Goal: Task Accomplishment & Management: Use online tool/utility

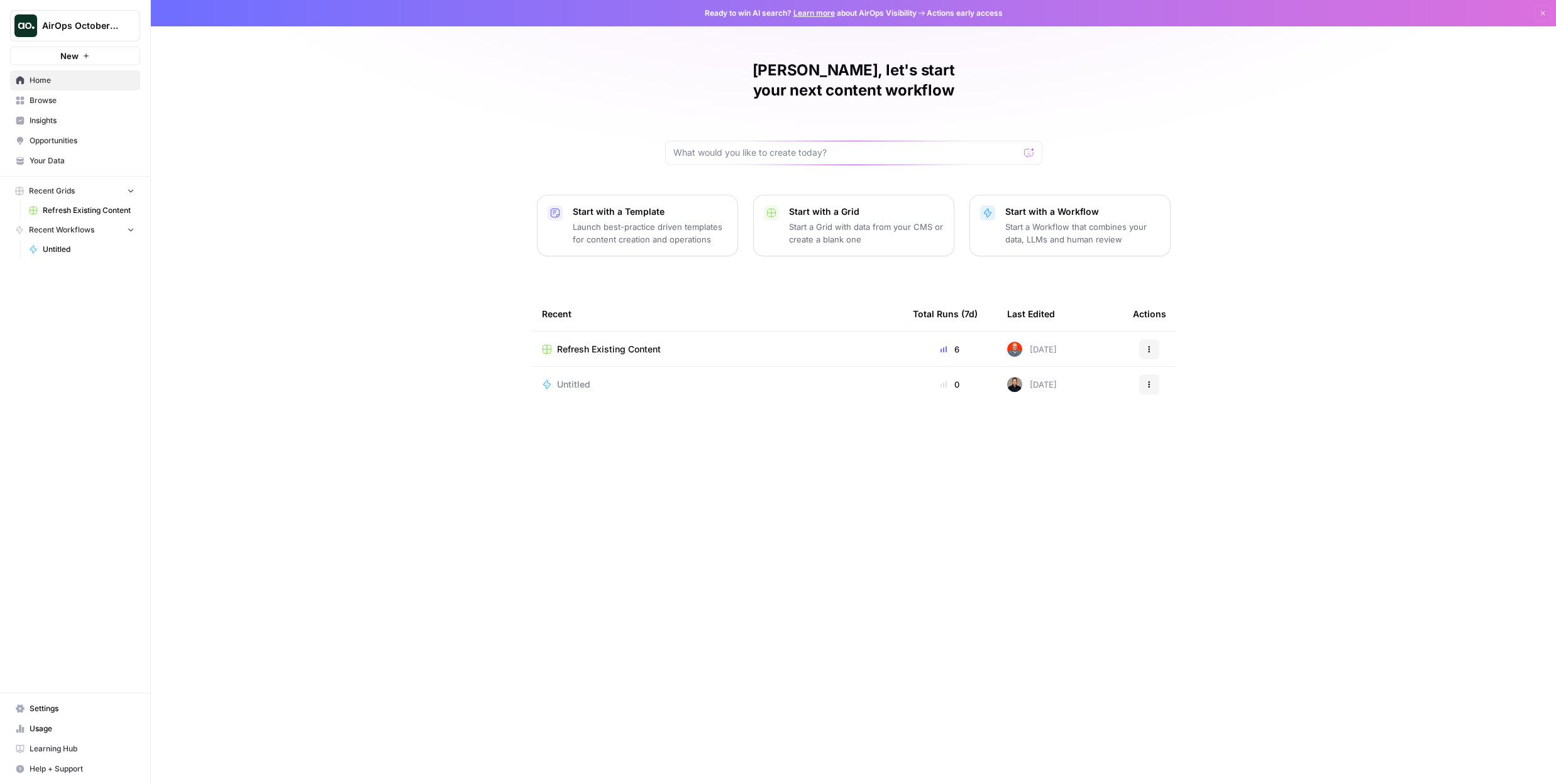
click at [646, 205] on p "Start with a Template" at bounding box center [650, 211] width 155 height 12
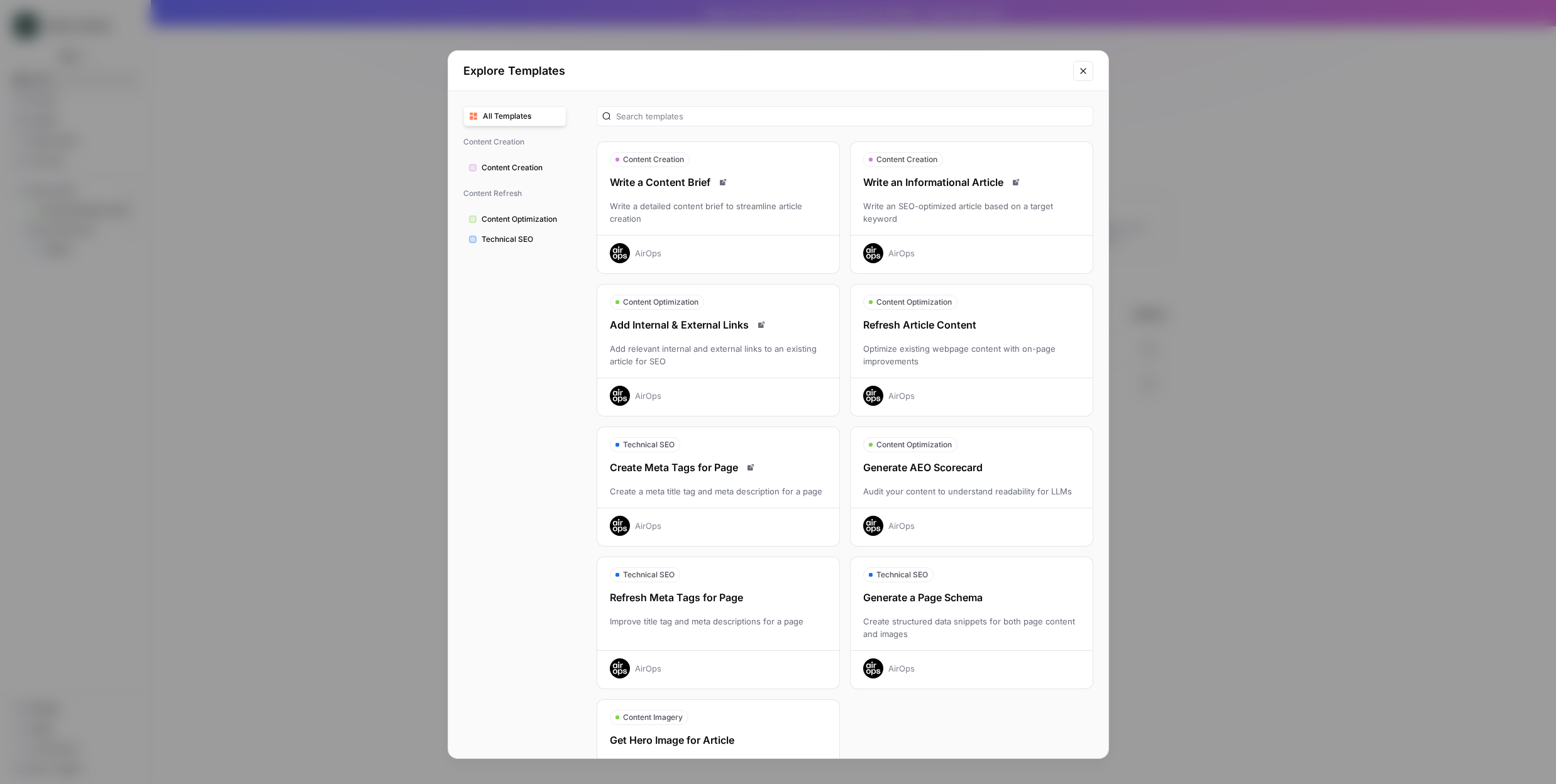
click at [509, 221] on span "Content Optimization" at bounding box center [521, 219] width 79 height 11
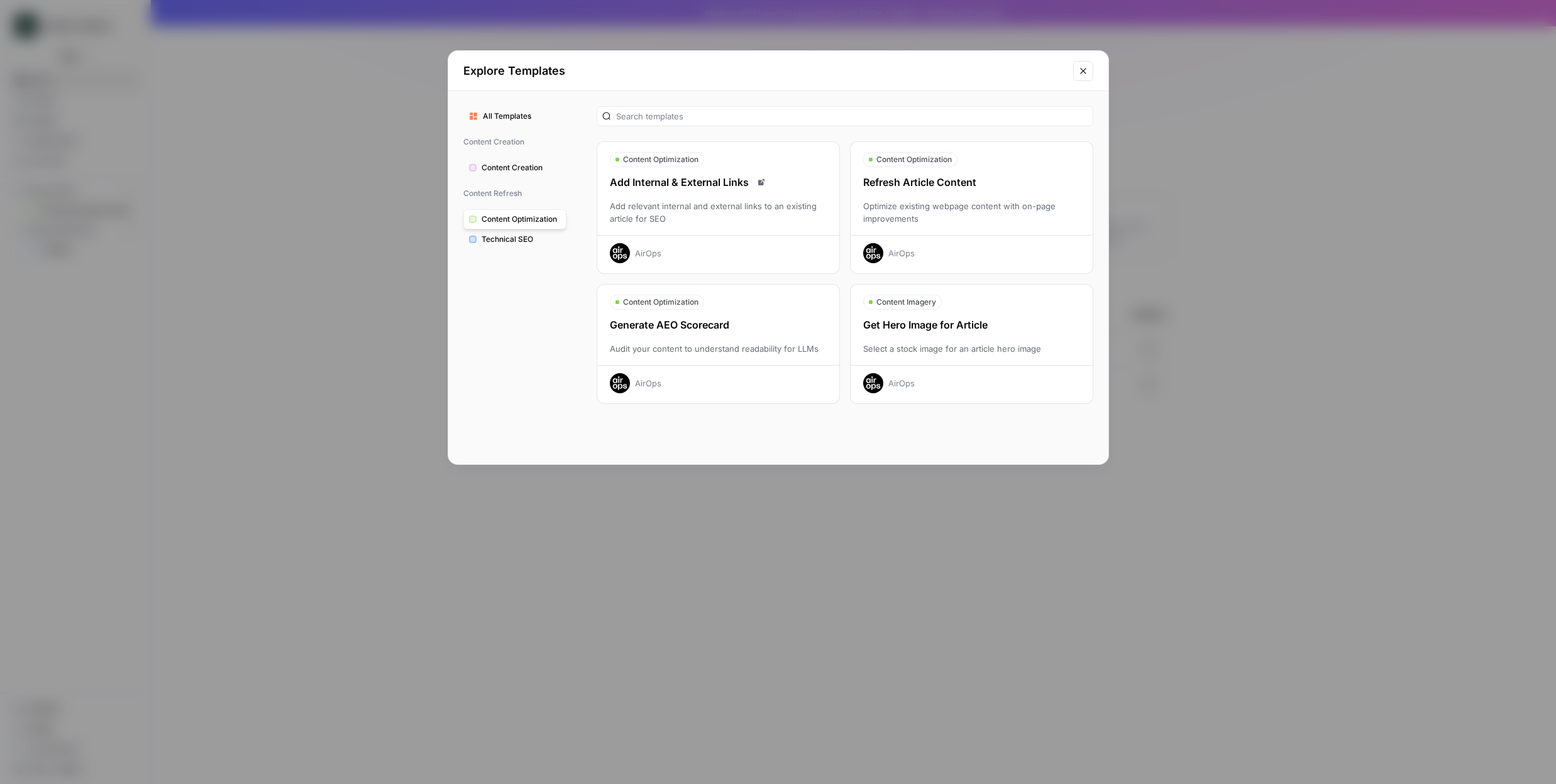
click at [913, 198] on div "Refresh Article Content Optimize existing webpage content with on-page improvem…" at bounding box center [971, 218] width 242 height 89
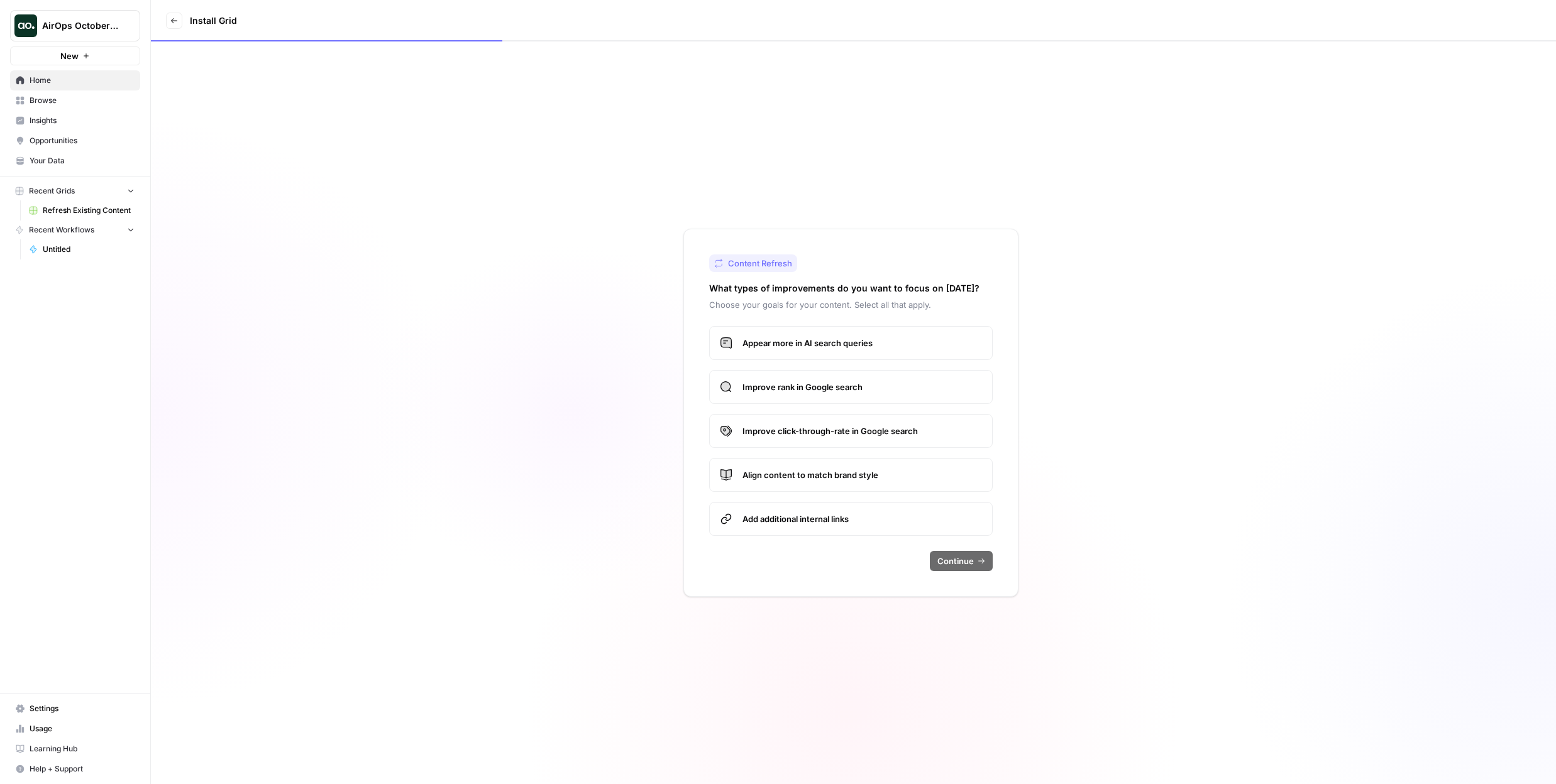
click at [775, 348] on span "Appear more in AI search queries" at bounding box center [861, 342] width 239 height 12
click at [783, 393] on span "Improve rank in Google search" at bounding box center [861, 386] width 239 height 12
click at [804, 436] on span "Improve click-through-rate in Google search" at bounding box center [861, 430] width 239 height 12
click at [976, 563] on button "Continue" at bounding box center [961, 561] width 63 height 20
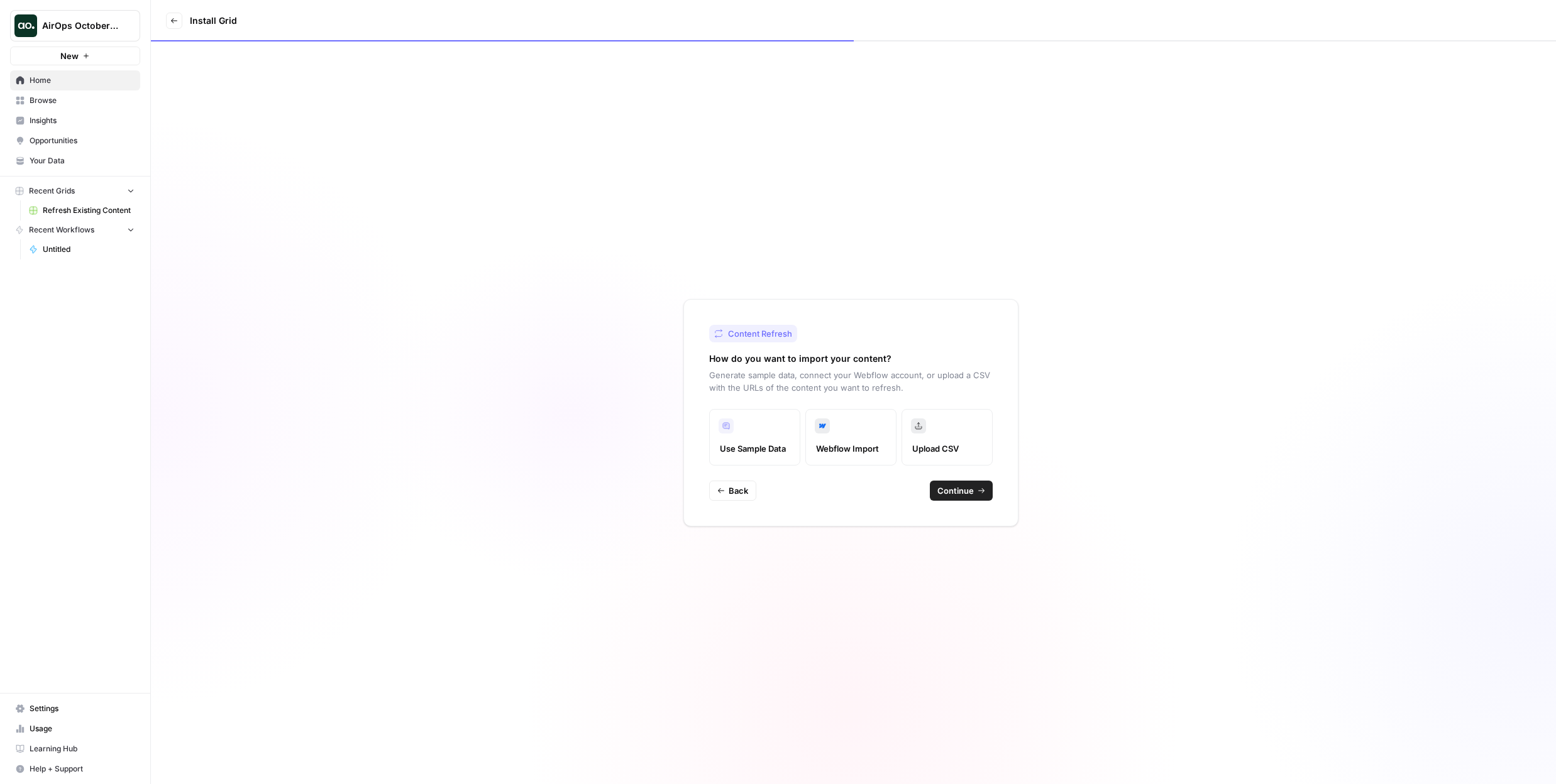
click at [965, 492] on span "Continue" at bounding box center [955, 490] width 36 height 12
type input "AirOps"
click at [977, 444] on div at bounding box center [979, 439] width 10 height 12
click at [781, 491] on span "Add new" at bounding box center [855, 487] width 243 height 12
type input "AirOps"
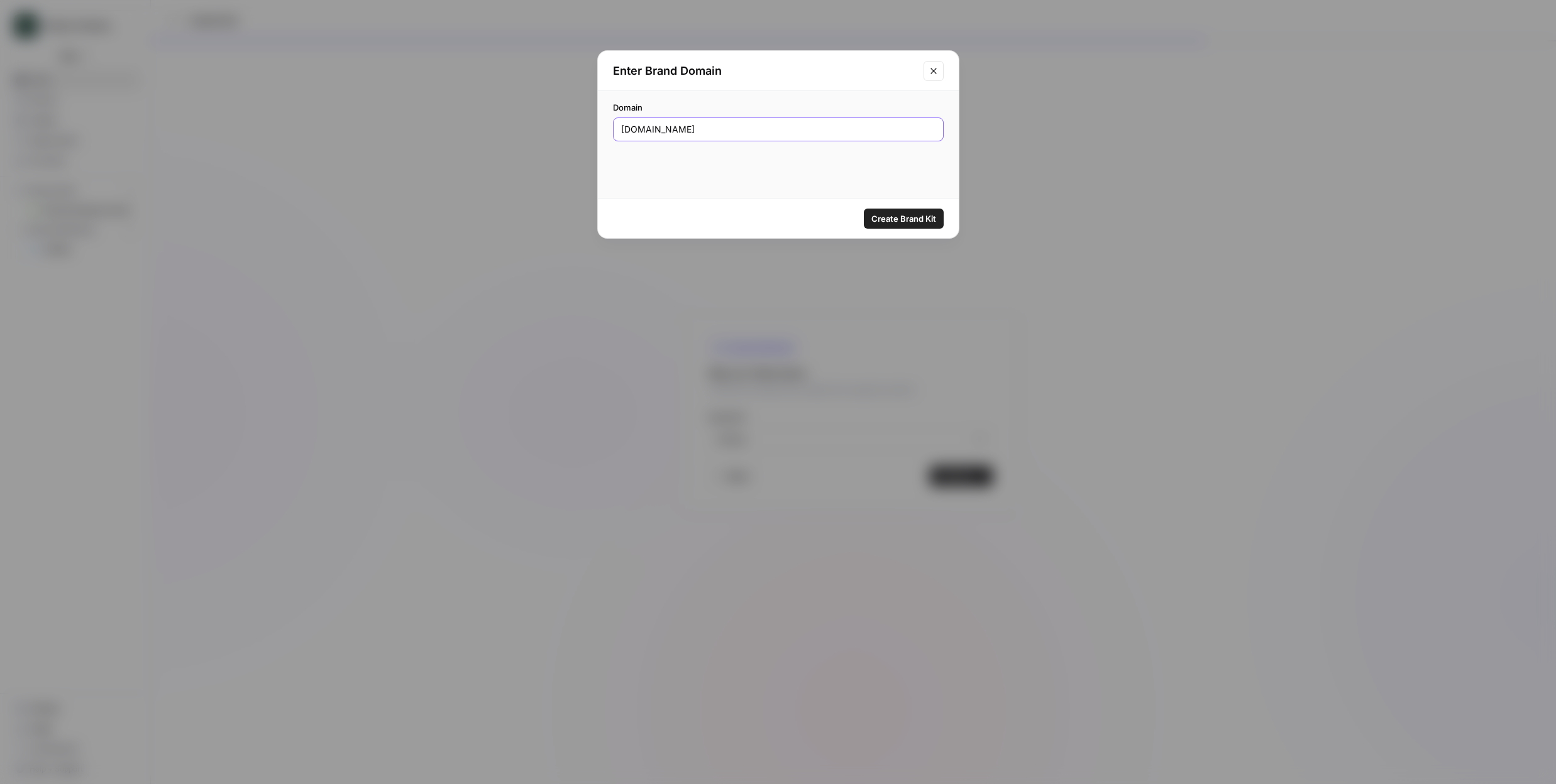
type input "[DOMAIN_NAME]"
click at [898, 225] on button "Create Brand Kit" at bounding box center [903, 218] width 80 height 20
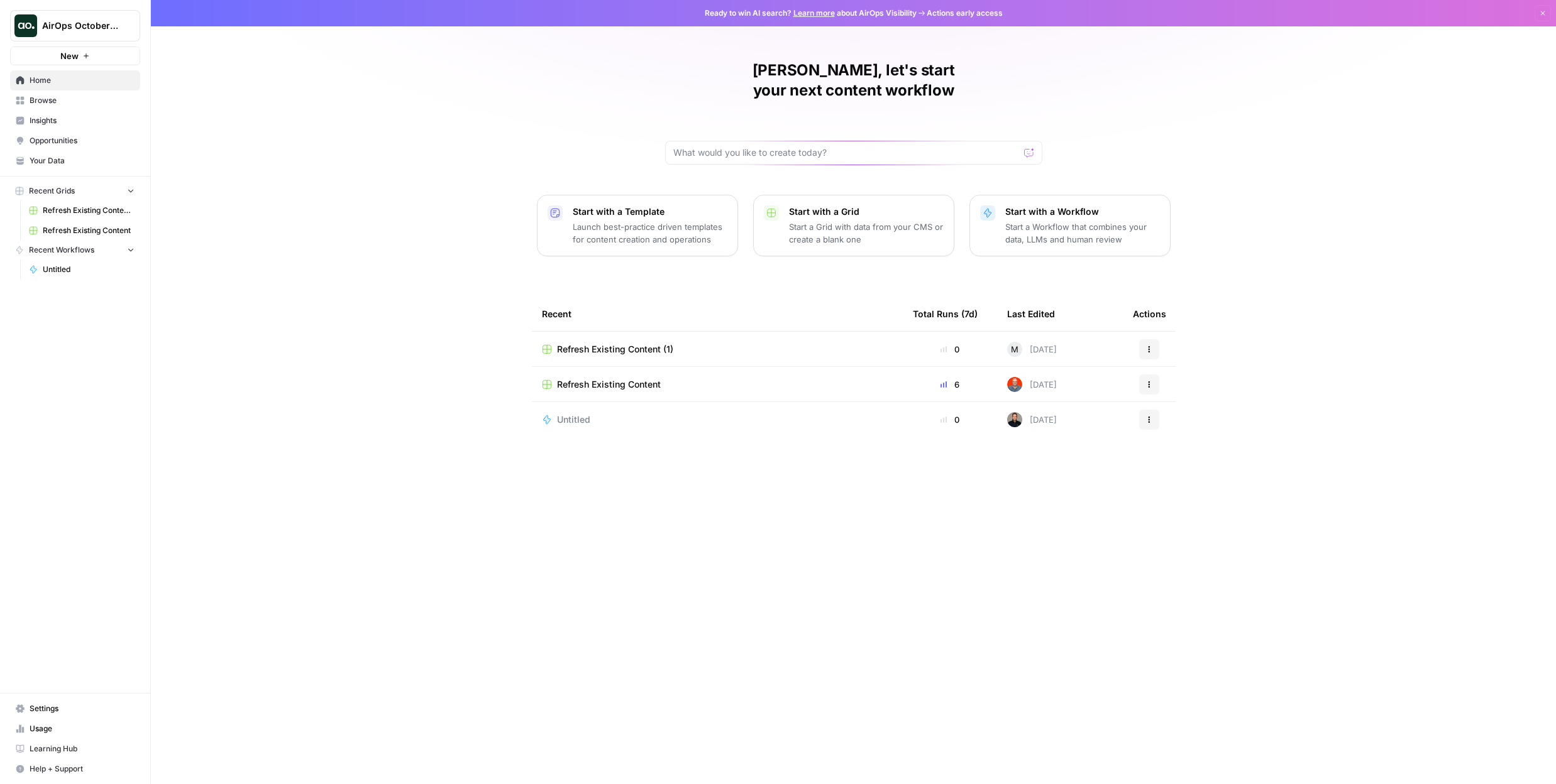
click at [582, 343] on span "Refresh Existing Content (1)" at bounding box center [615, 349] width 116 height 12
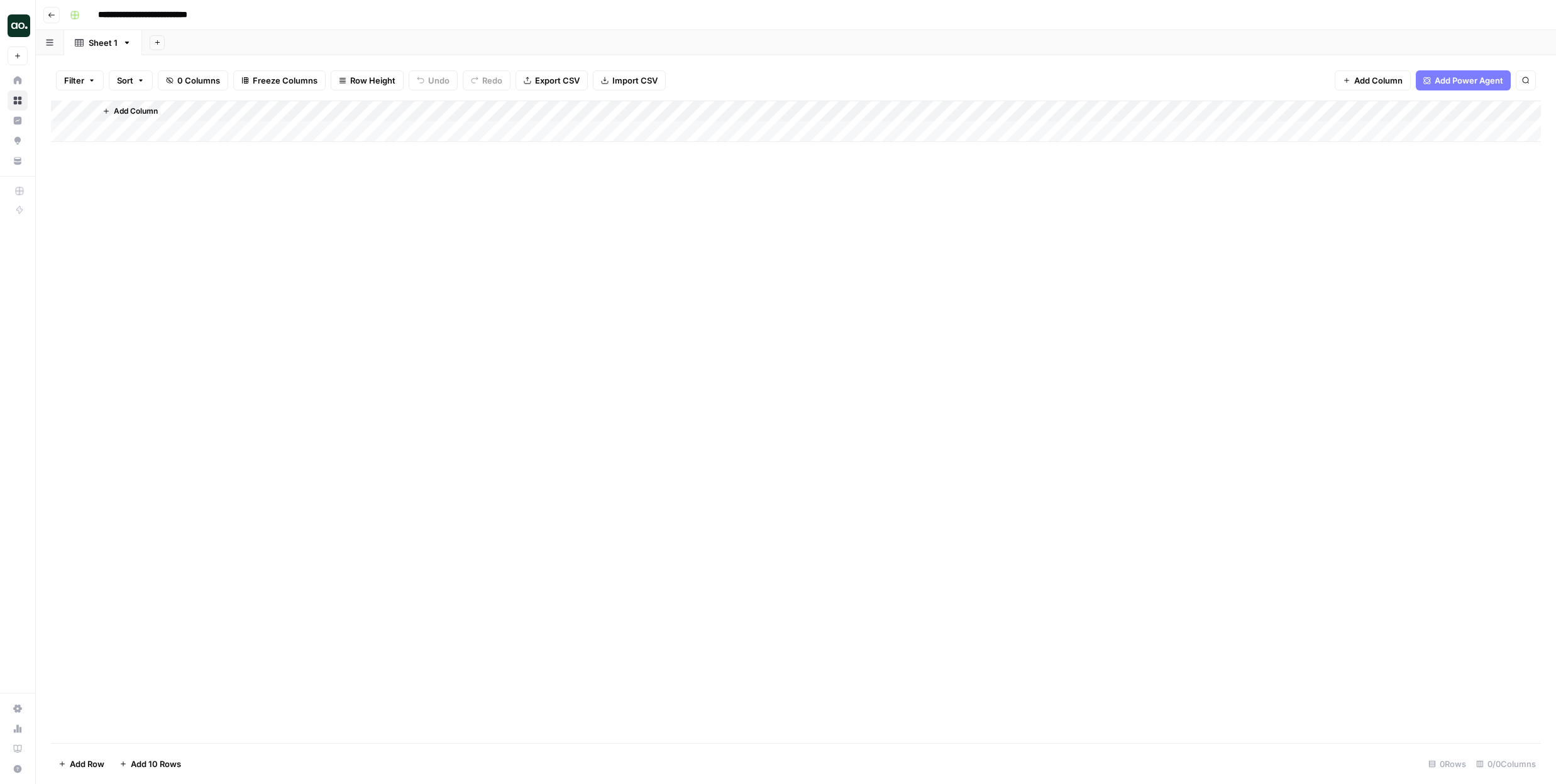
click at [51, 12] on icon "button" at bounding box center [52, 15] width 8 height 8
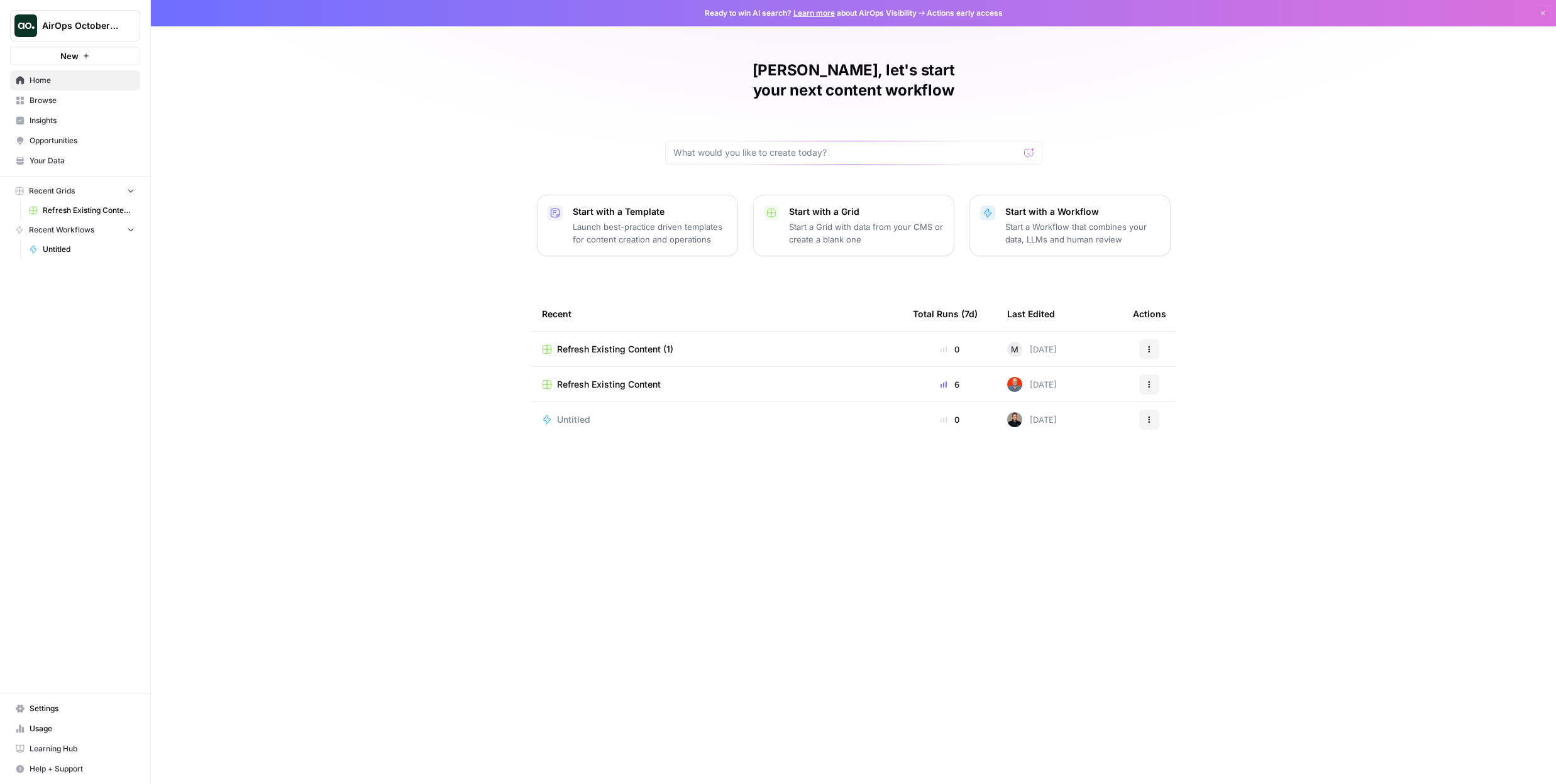
click at [674, 205] on p "Start with a Template" at bounding box center [650, 211] width 155 height 12
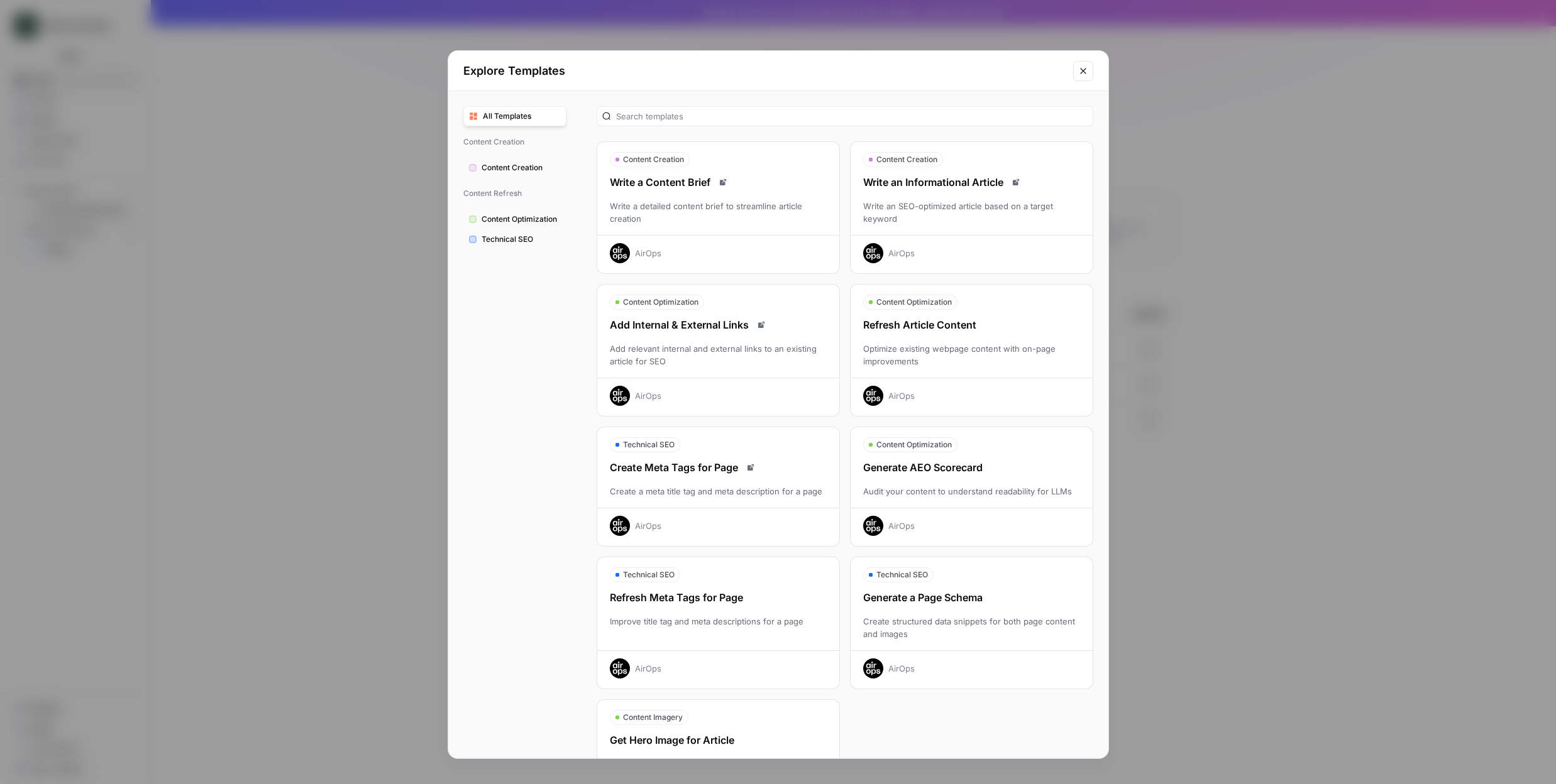
click at [978, 331] on div "Refresh Article Content" at bounding box center [971, 325] width 242 height 15
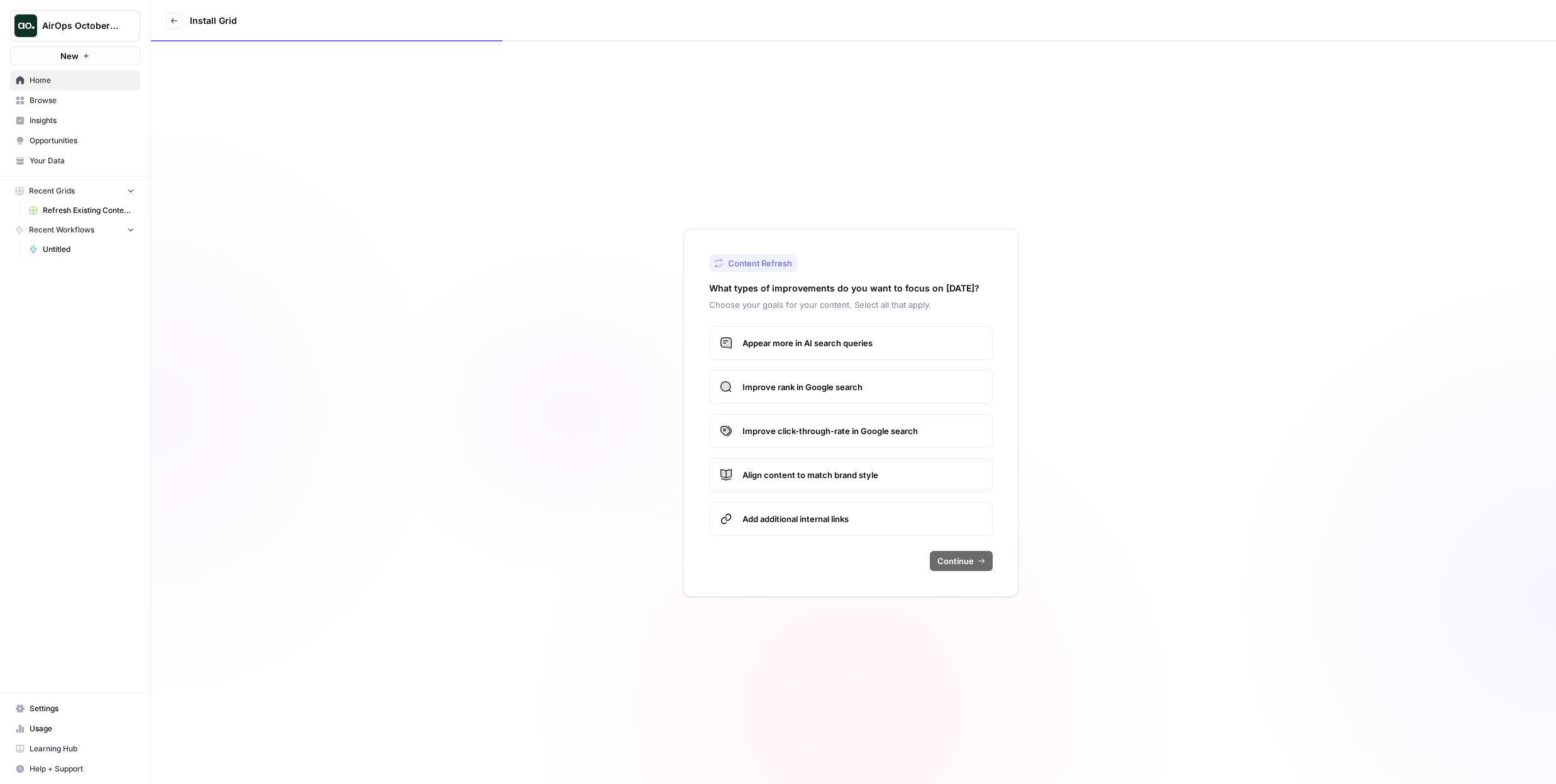
click at [932, 355] on label "Appear more in AI search queries" at bounding box center [850, 343] width 283 height 34
click at [933, 387] on span "Improve rank in Google search" at bounding box center [861, 386] width 239 height 12
click at [935, 423] on label "Improve click-through-rate in Google search" at bounding box center [850, 431] width 283 height 34
click at [983, 567] on button "Continue" at bounding box center [961, 561] width 63 height 20
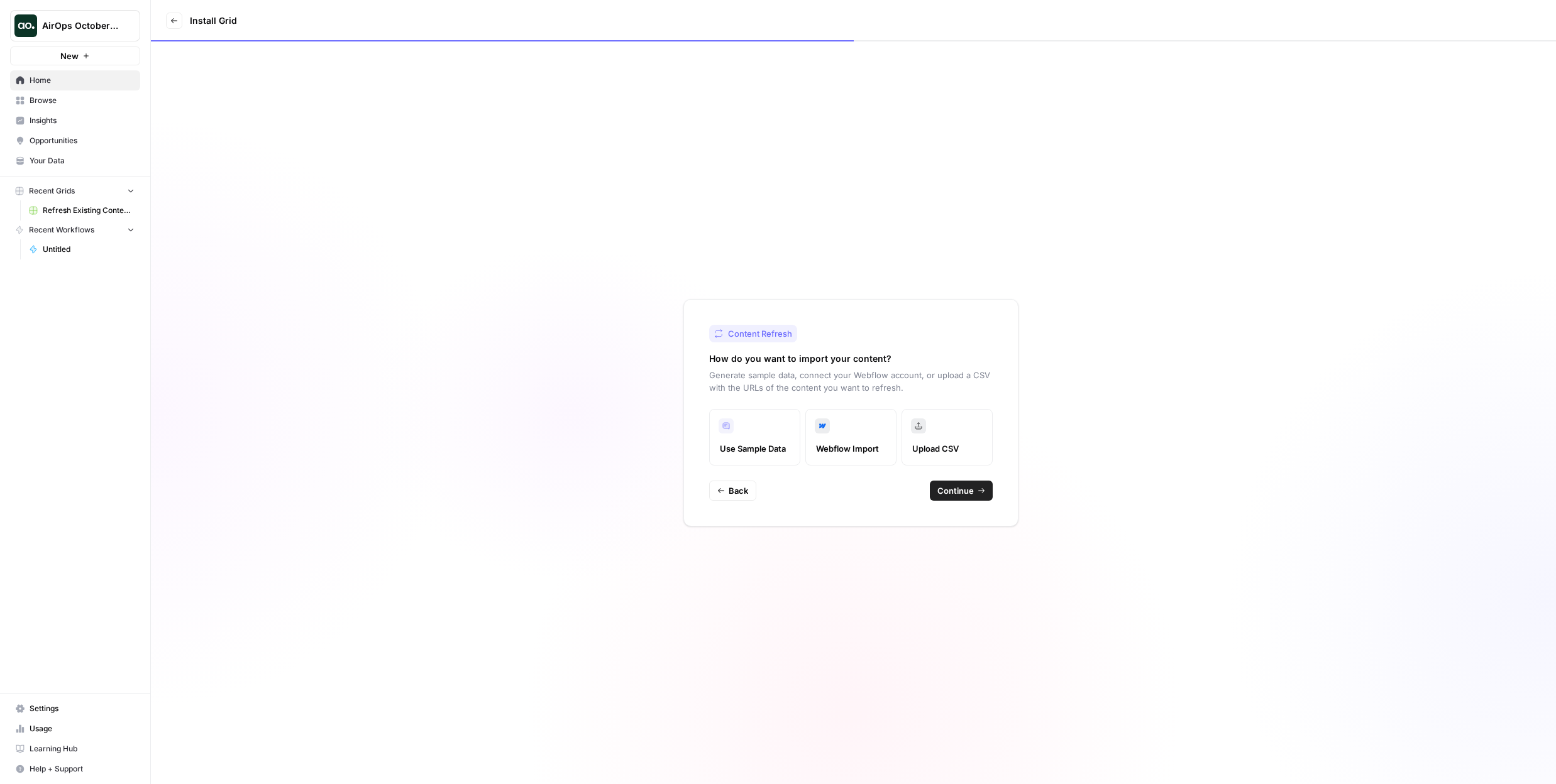
click at [961, 489] on span "Continue" at bounding box center [955, 490] width 36 height 12
type input "AirOps"
click at [957, 438] on input "Brand Kit" at bounding box center [843, 439] width 252 height 12
click at [815, 493] on span "Add new" at bounding box center [855, 487] width 243 height 12
type input "AirOps"
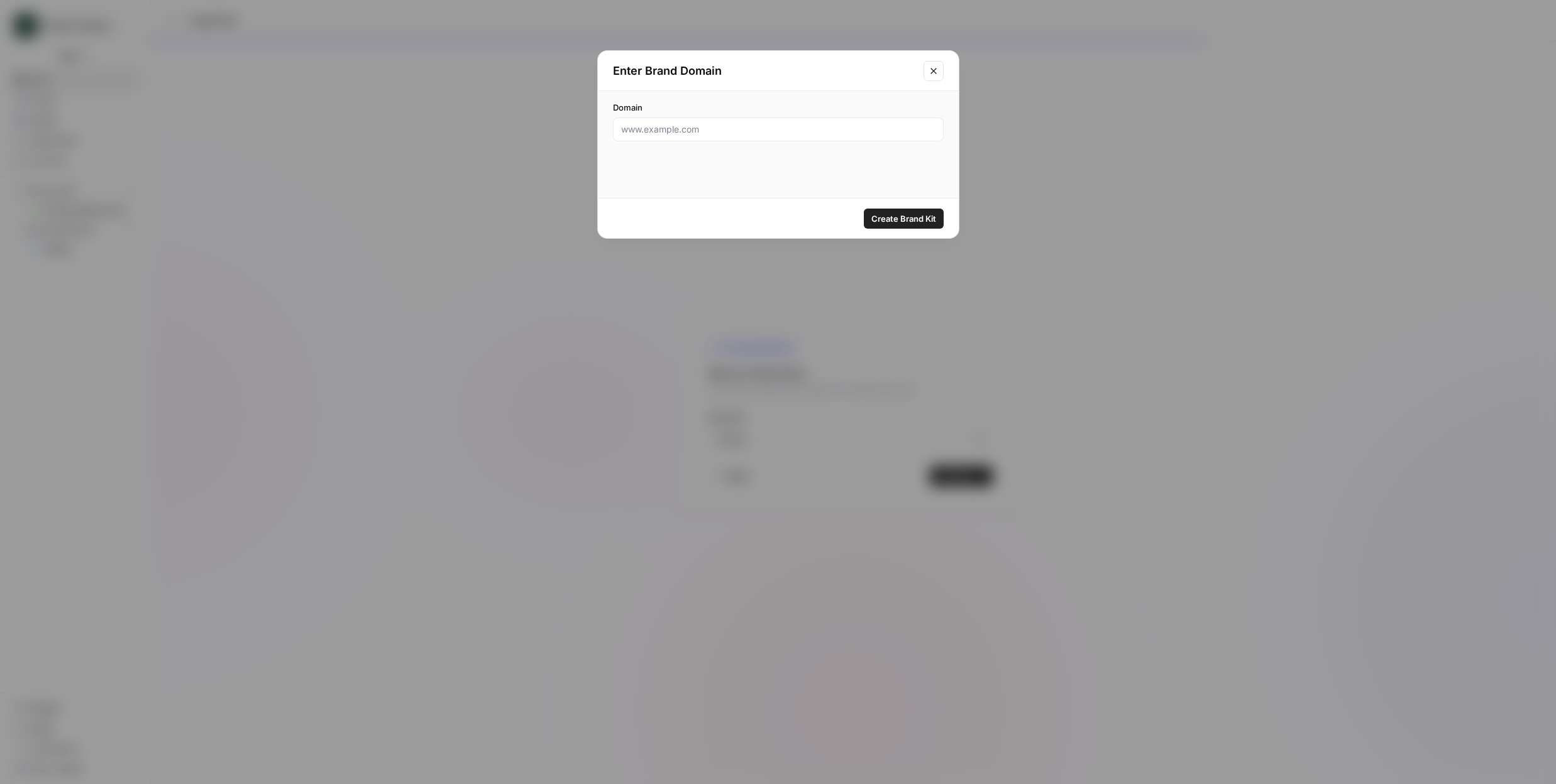
click at [688, 131] on input "Domain" at bounding box center [778, 129] width 314 height 12
type input "[DOMAIN_NAME]"
click at [914, 220] on span "Create Brand Kit" at bounding box center [903, 218] width 65 height 12
type input "Headwaters"
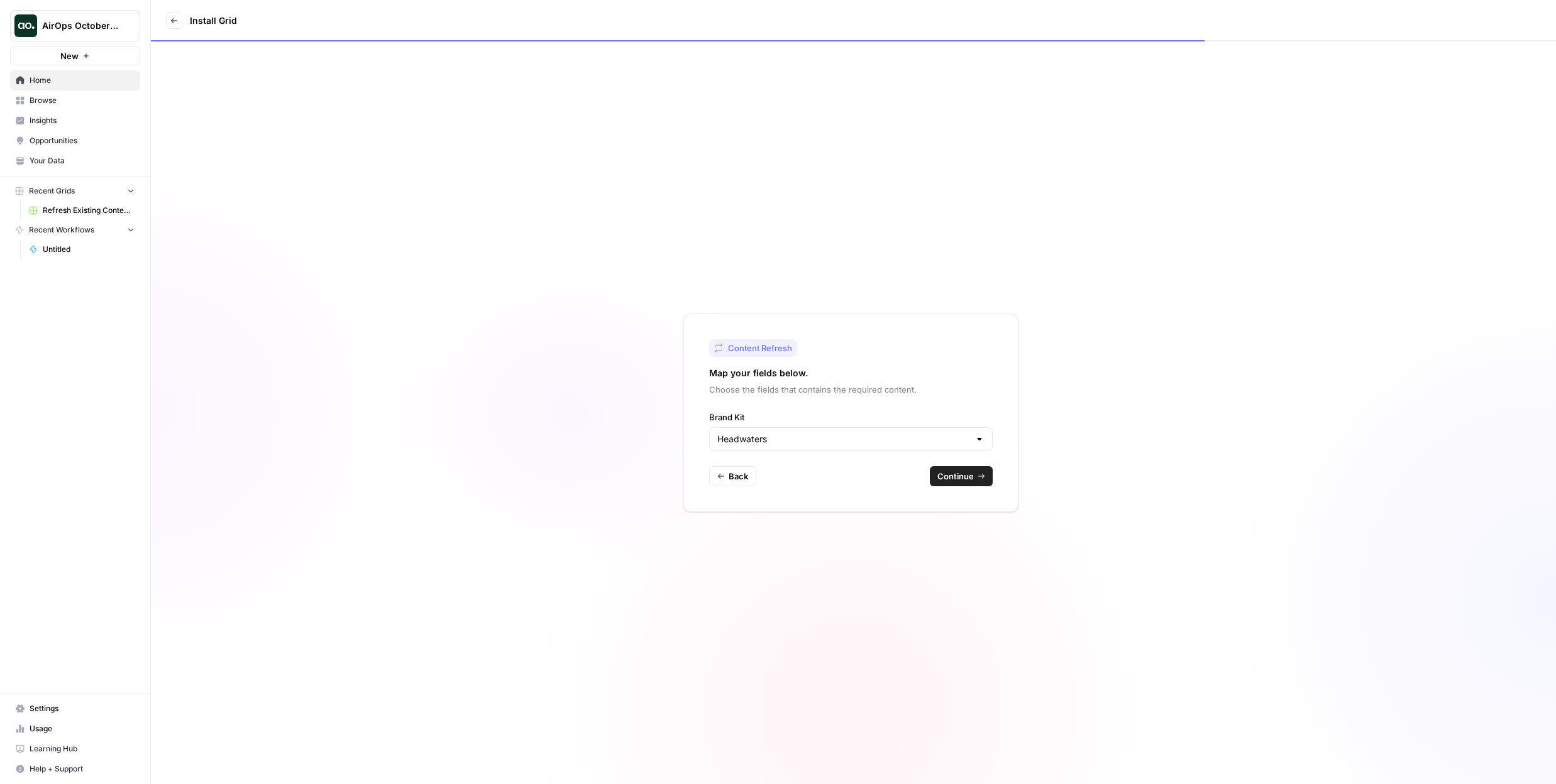
click at [965, 477] on span "Continue" at bounding box center [955, 476] width 36 height 12
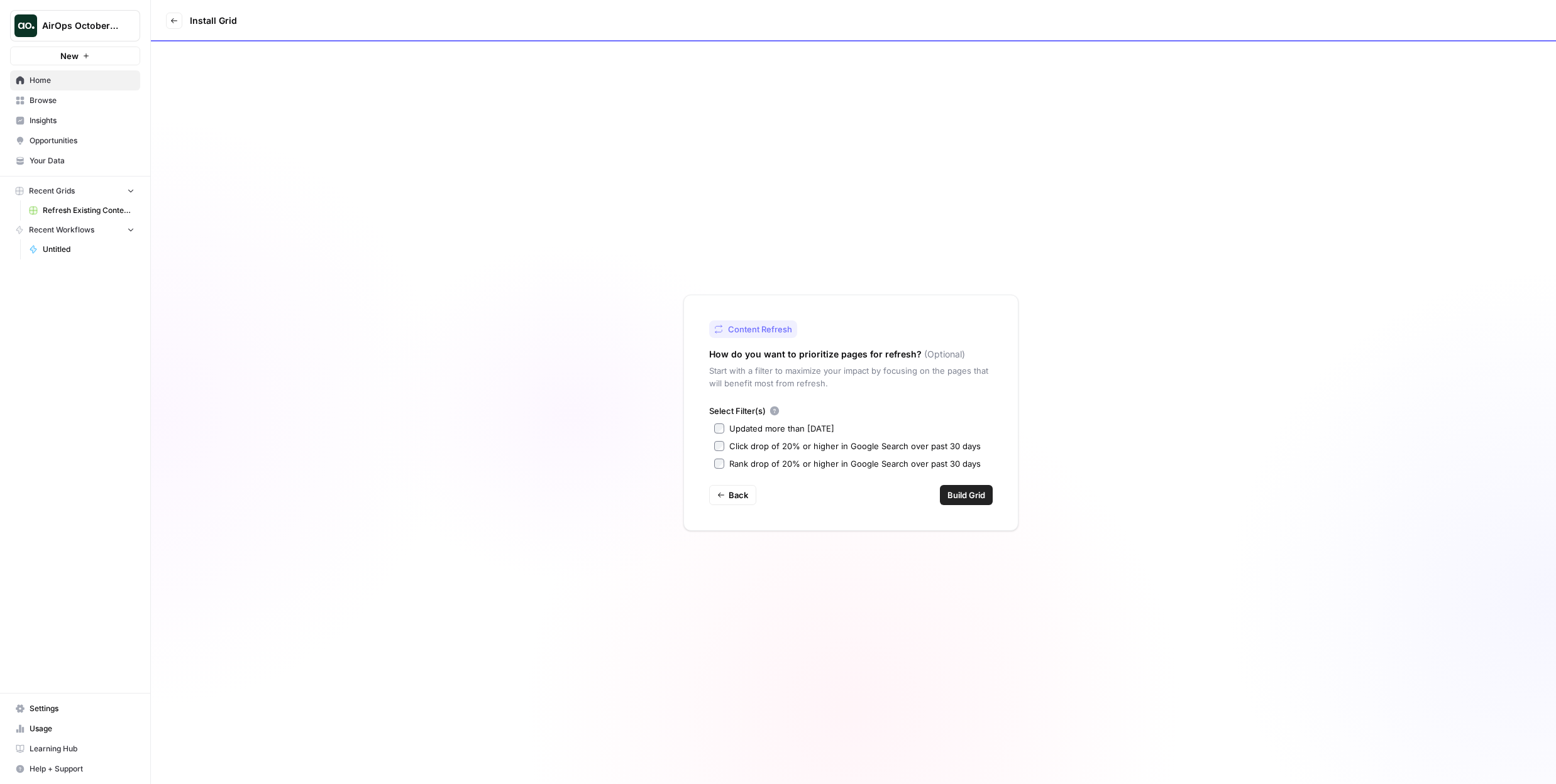
click at [720, 498] on icon "button" at bounding box center [721, 495] width 8 height 8
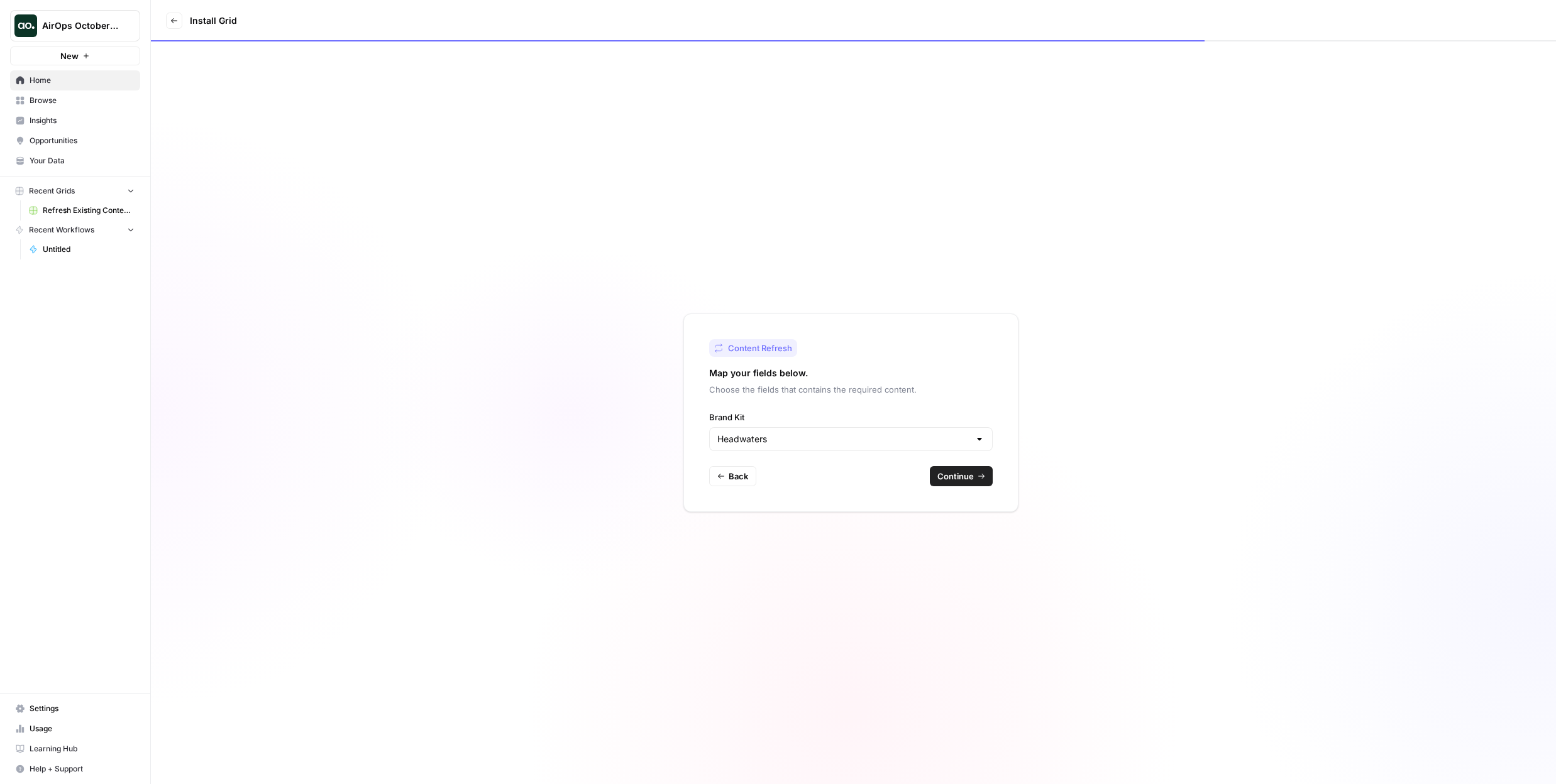
click at [42, 163] on span "Your Data" at bounding box center [82, 161] width 105 height 11
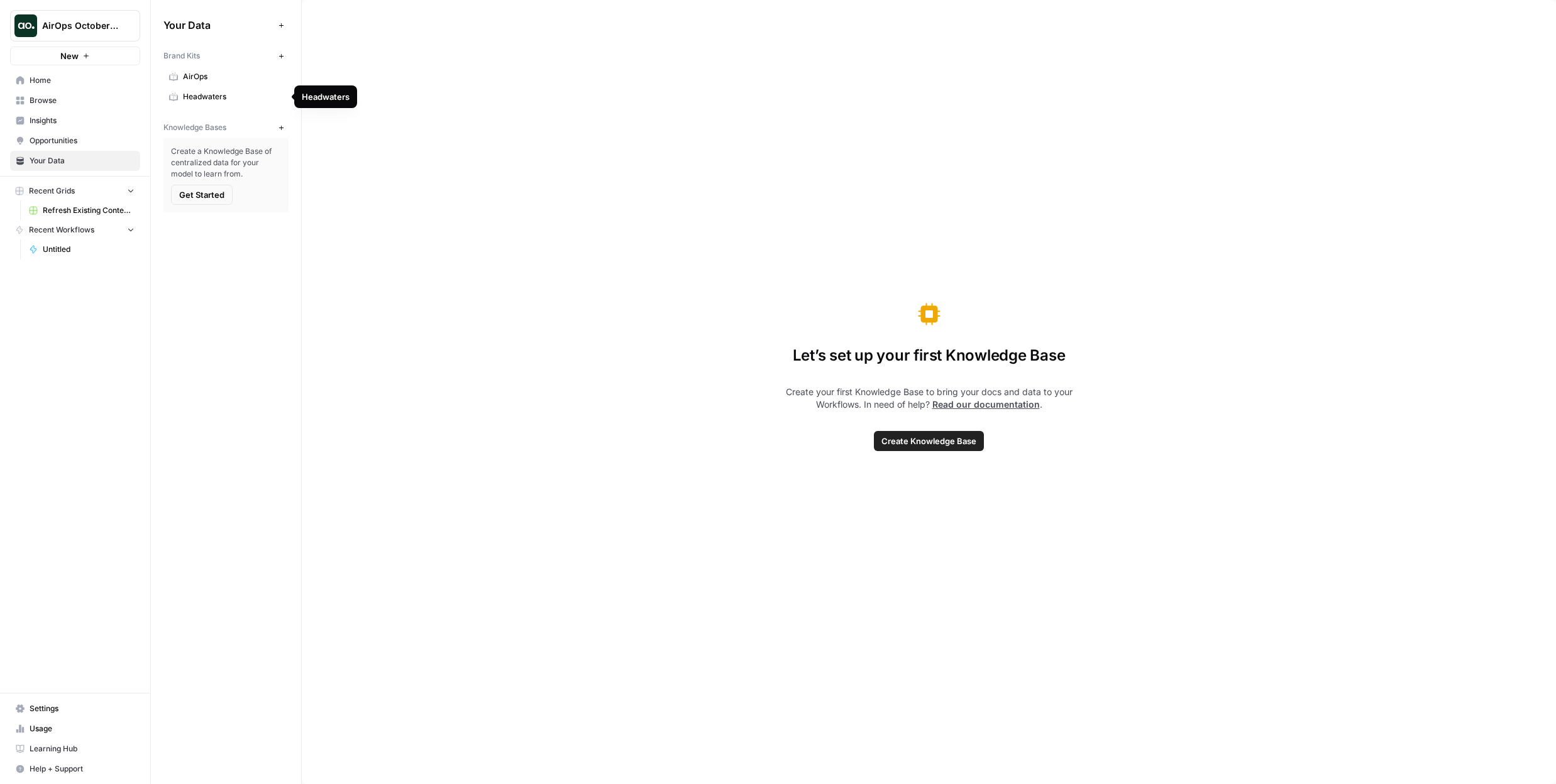
click at [211, 98] on span "Headwaters" at bounding box center [233, 97] width 100 height 11
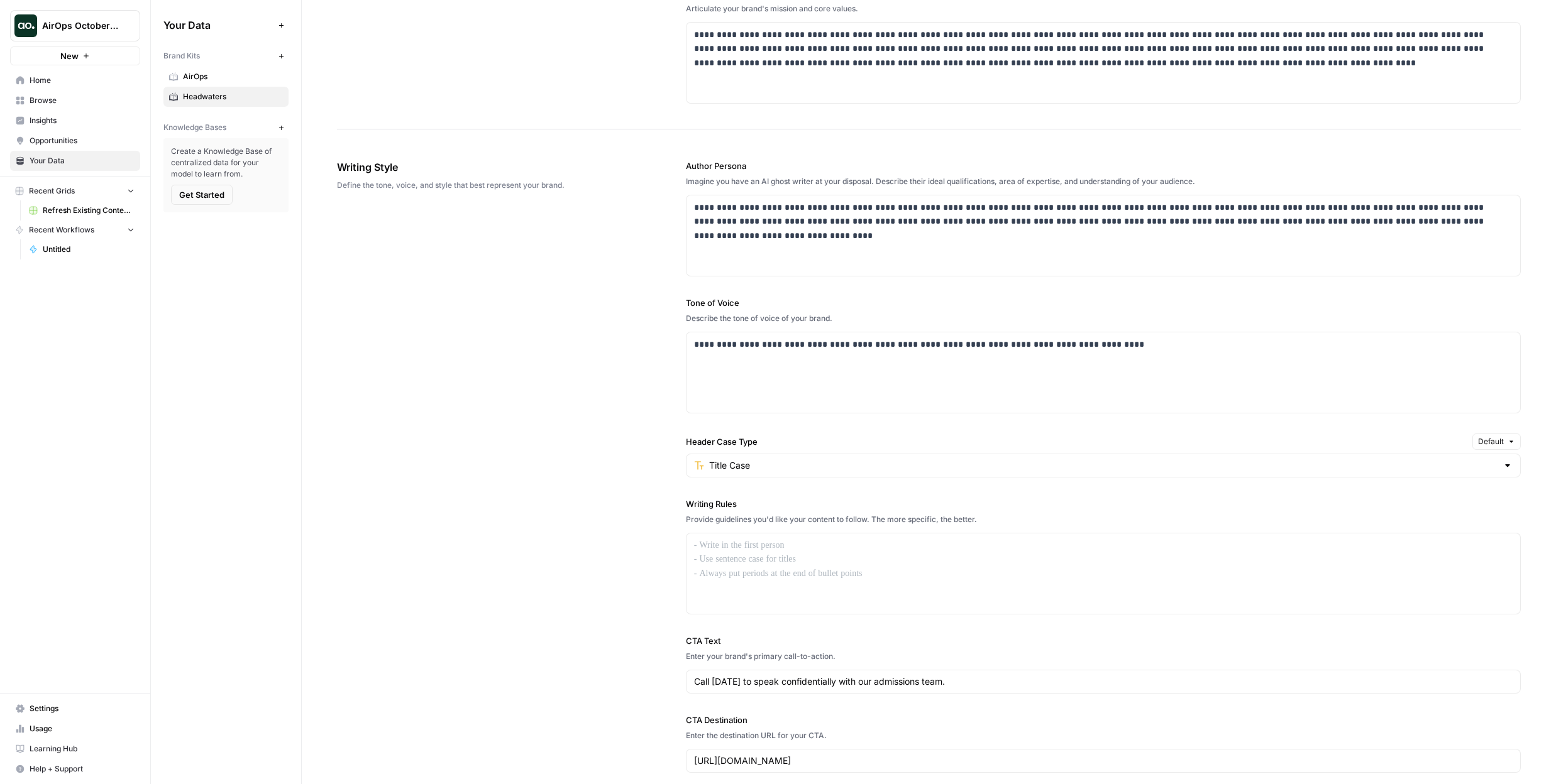
scroll to position [592, 0]
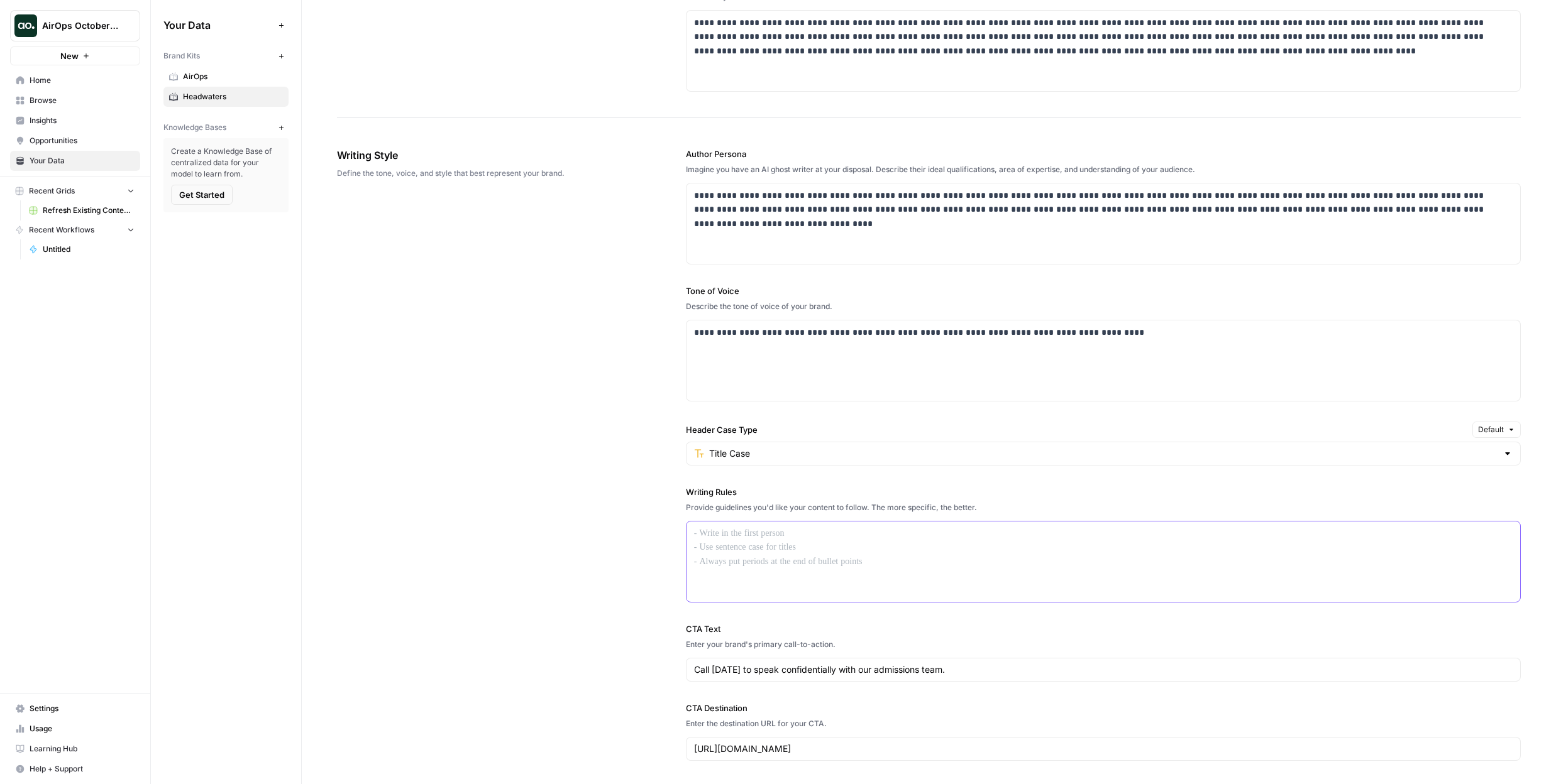
click at [796, 537] on p at bounding box center [1103, 533] width 819 height 14
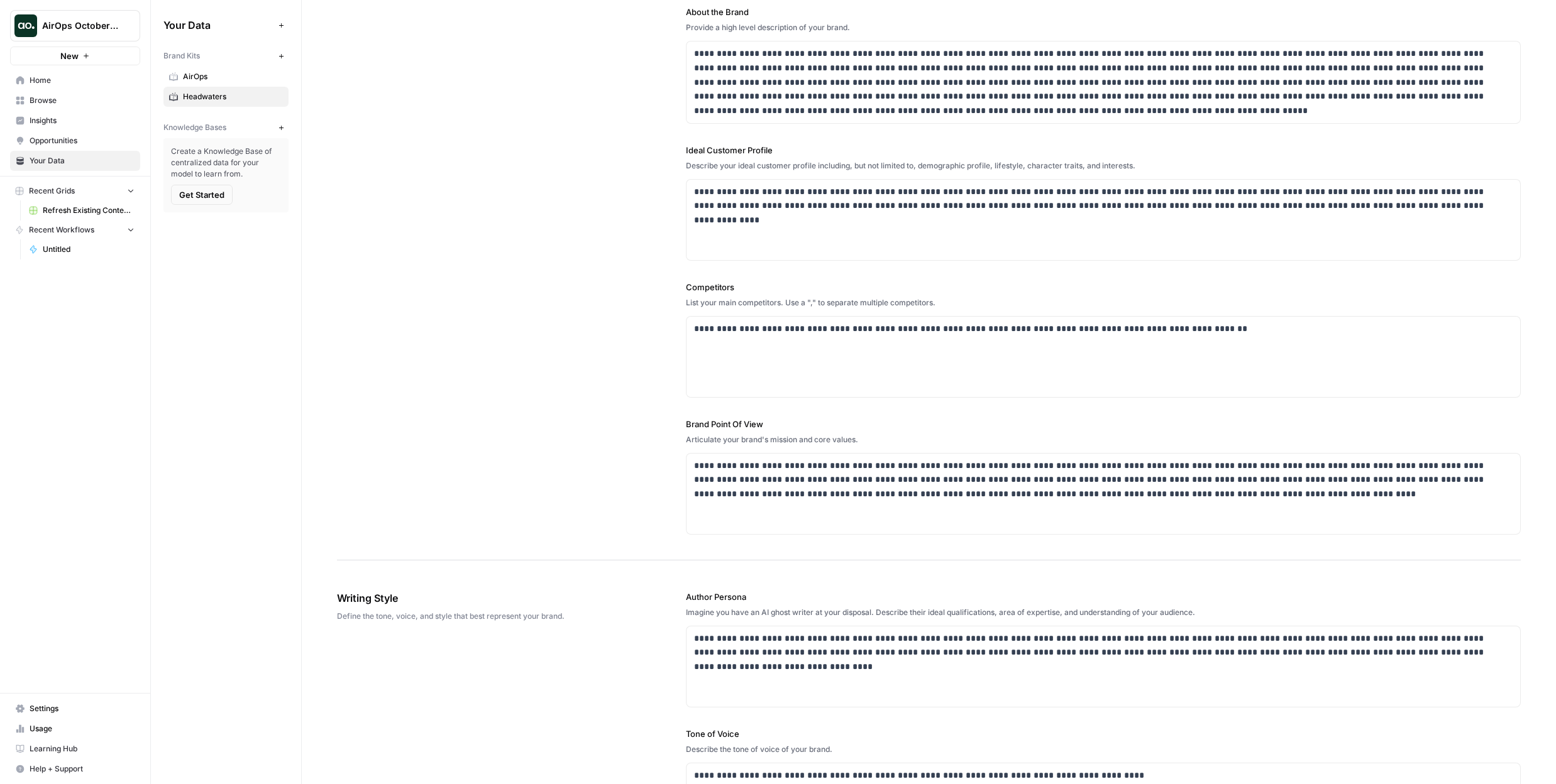
scroll to position [146, 0]
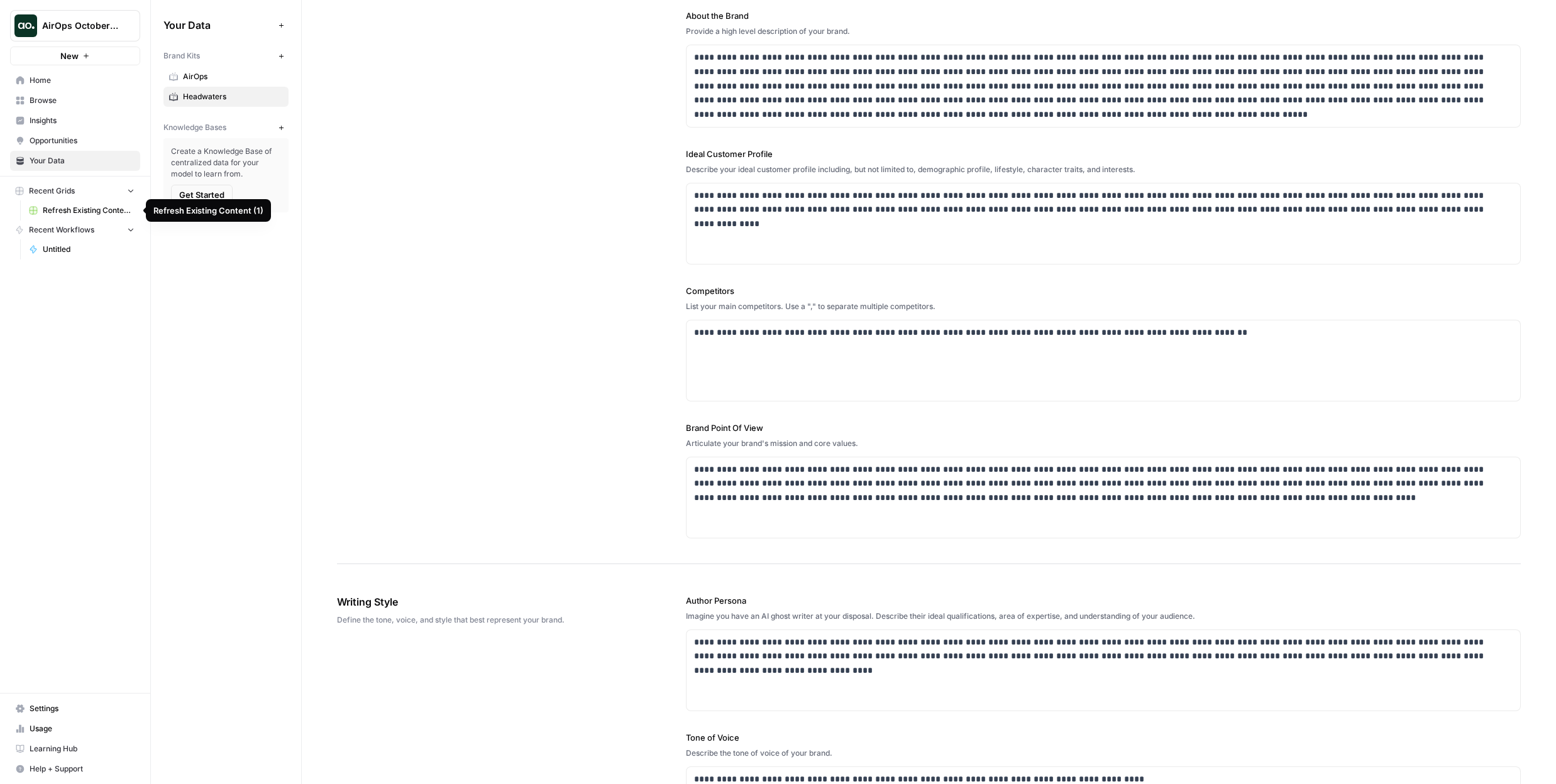
click at [93, 211] on span "Refresh Existing Content (1)" at bounding box center [89, 211] width 92 height 11
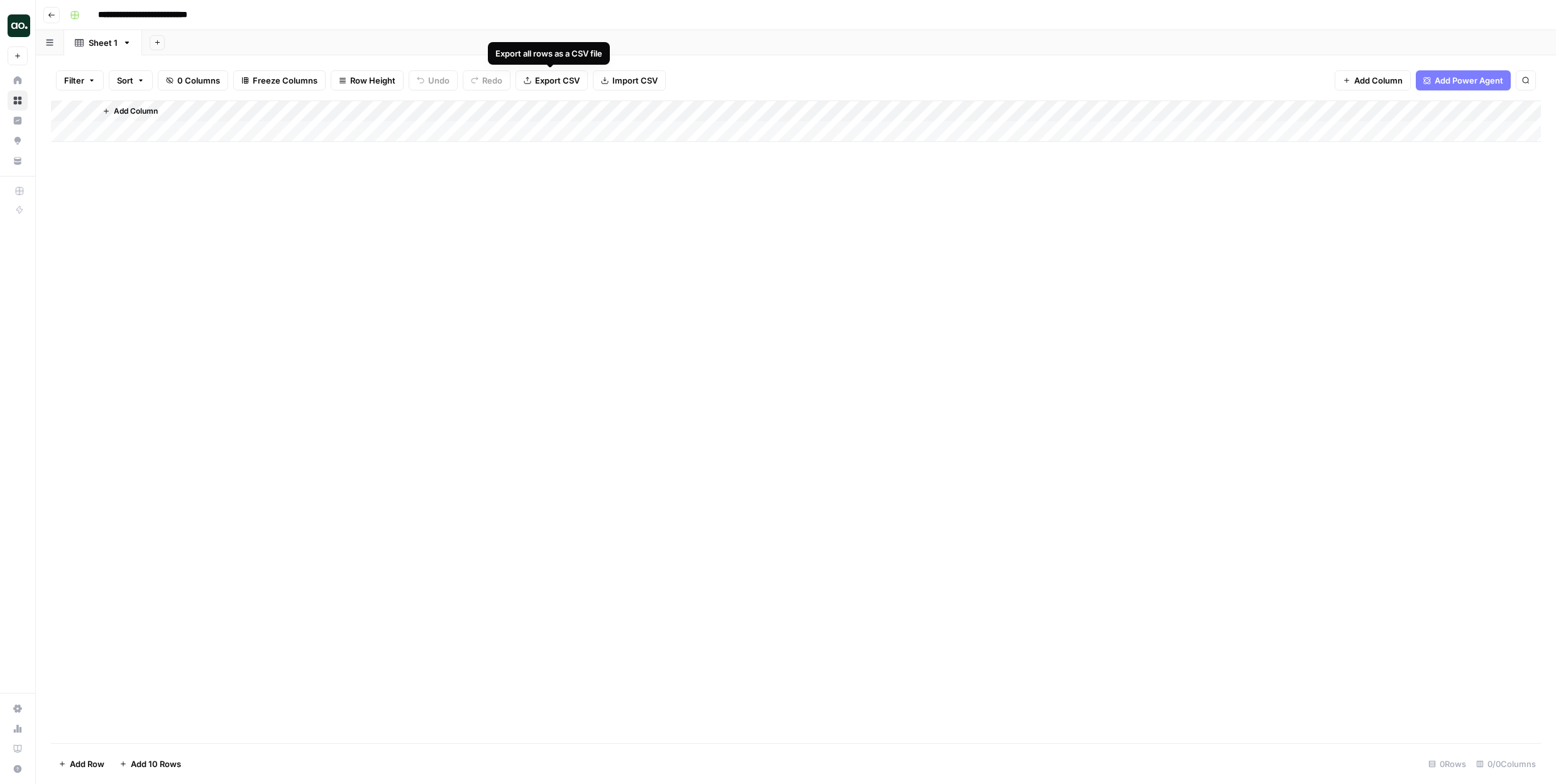
click at [628, 86] on span "Import CSV" at bounding box center [634, 80] width 45 height 12
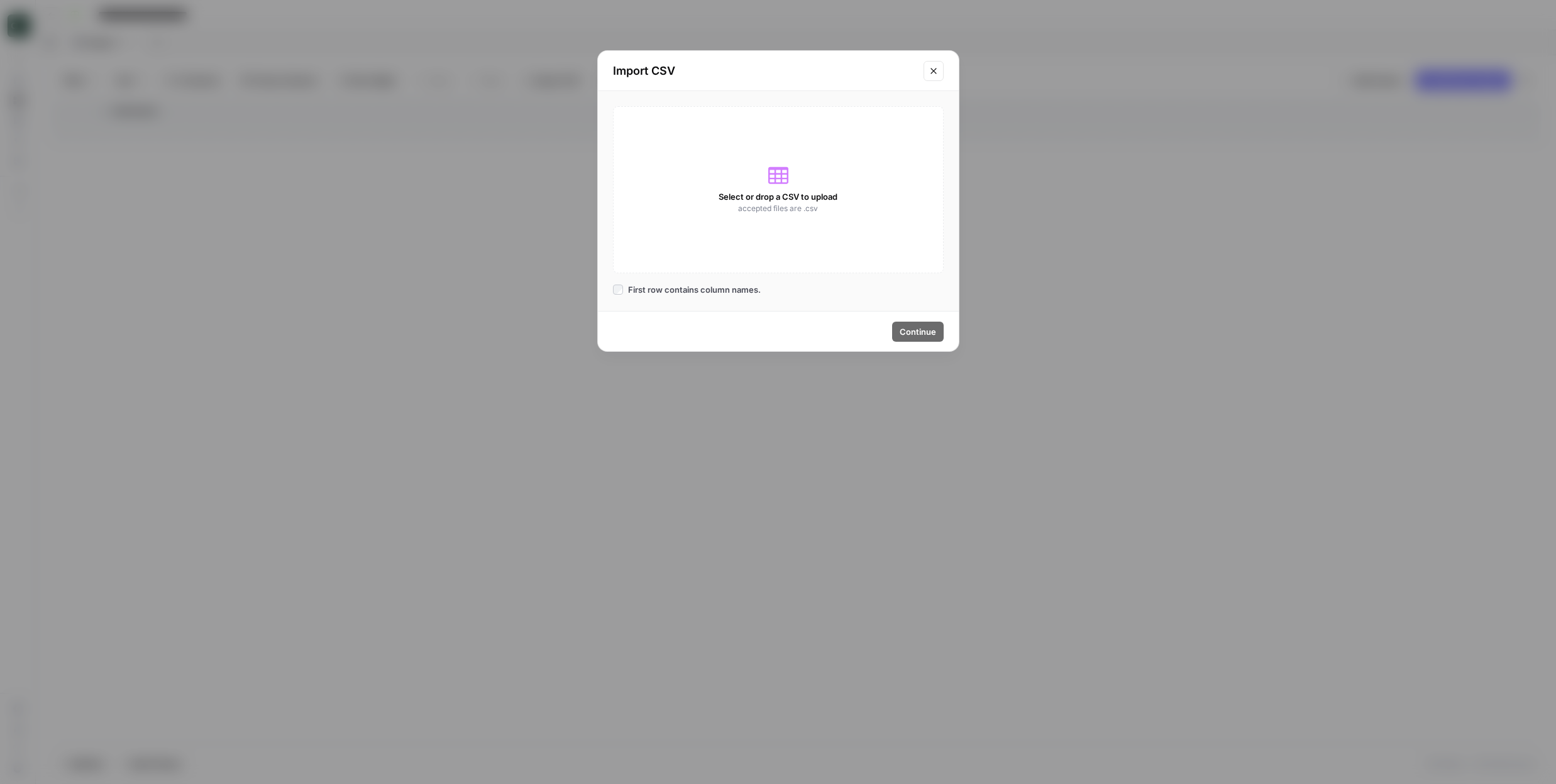
click at [764, 199] on span "Select or drop a CSV to upload" at bounding box center [778, 196] width 119 height 12
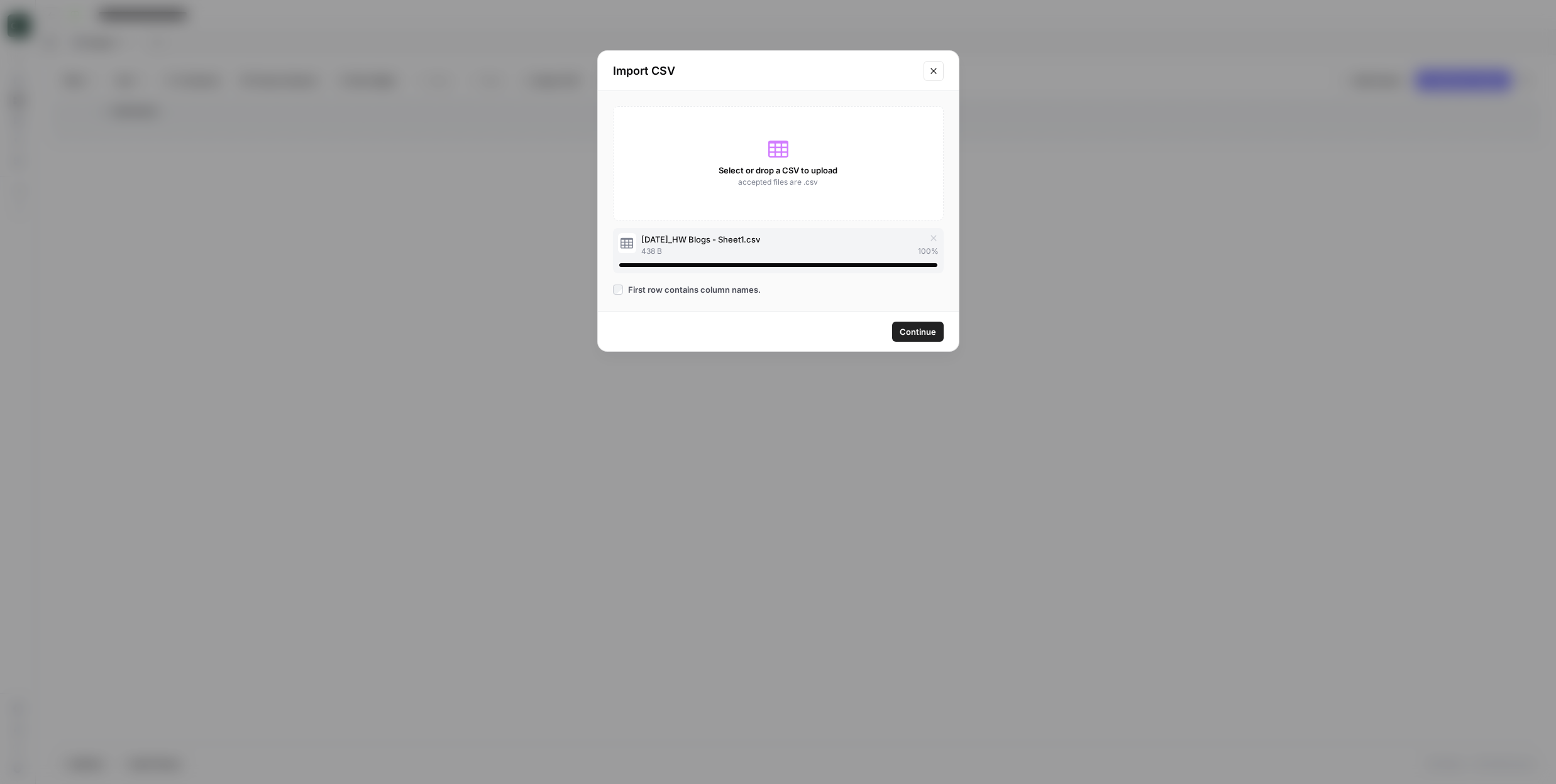
click at [933, 334] on span "Continue" at bounding box center [918, 331] width 36 height 12
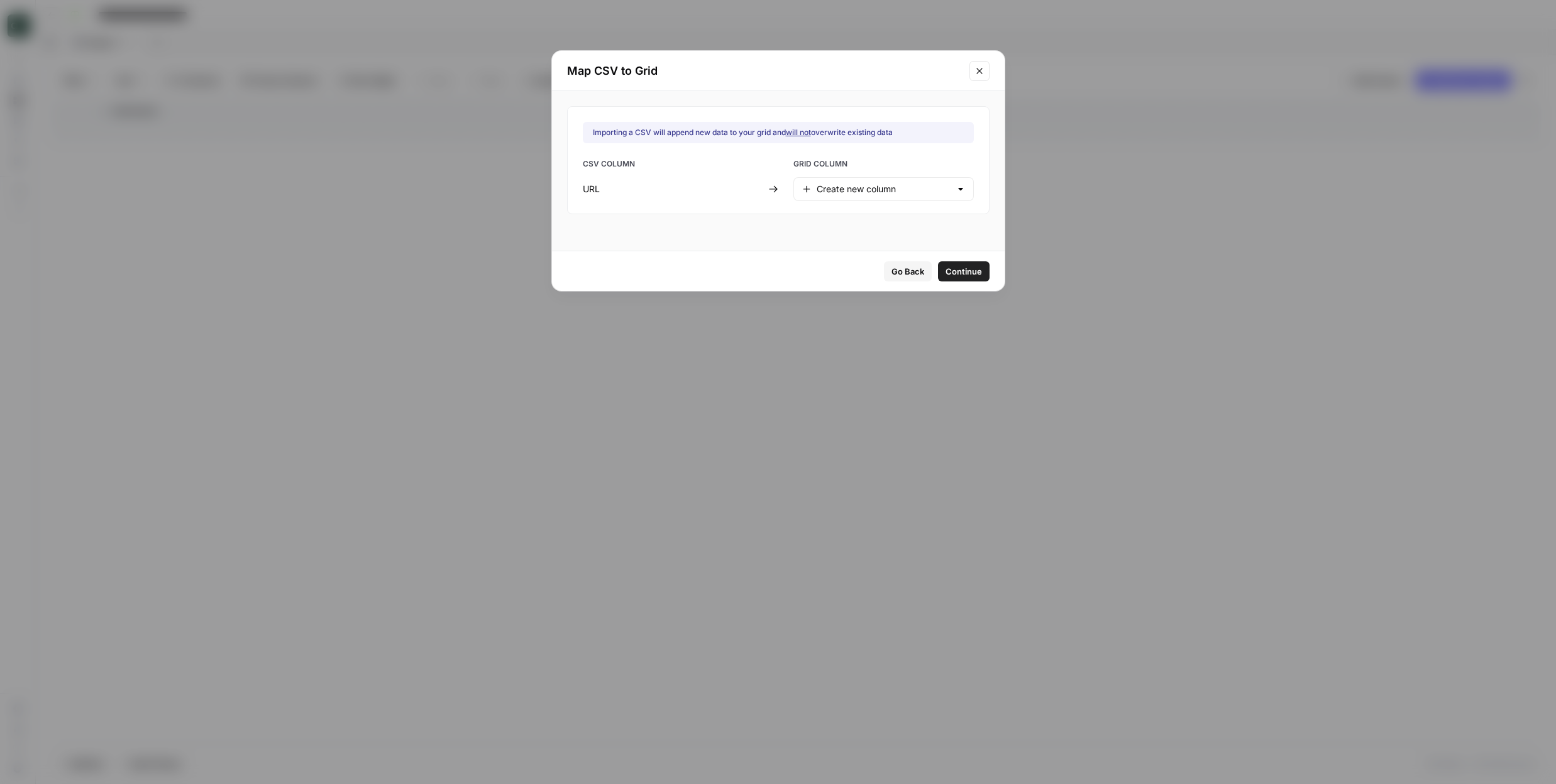
click at [955, 192] on div at bounding box center [960, 189] width 10 height 12
click at [834, 193] on input "text" at bounding box center [883, 189] width 134 height 12
type input "Create new column"
click at [952, 274] on button "Continue" at bounding box center [964, 271] width 52 height 20
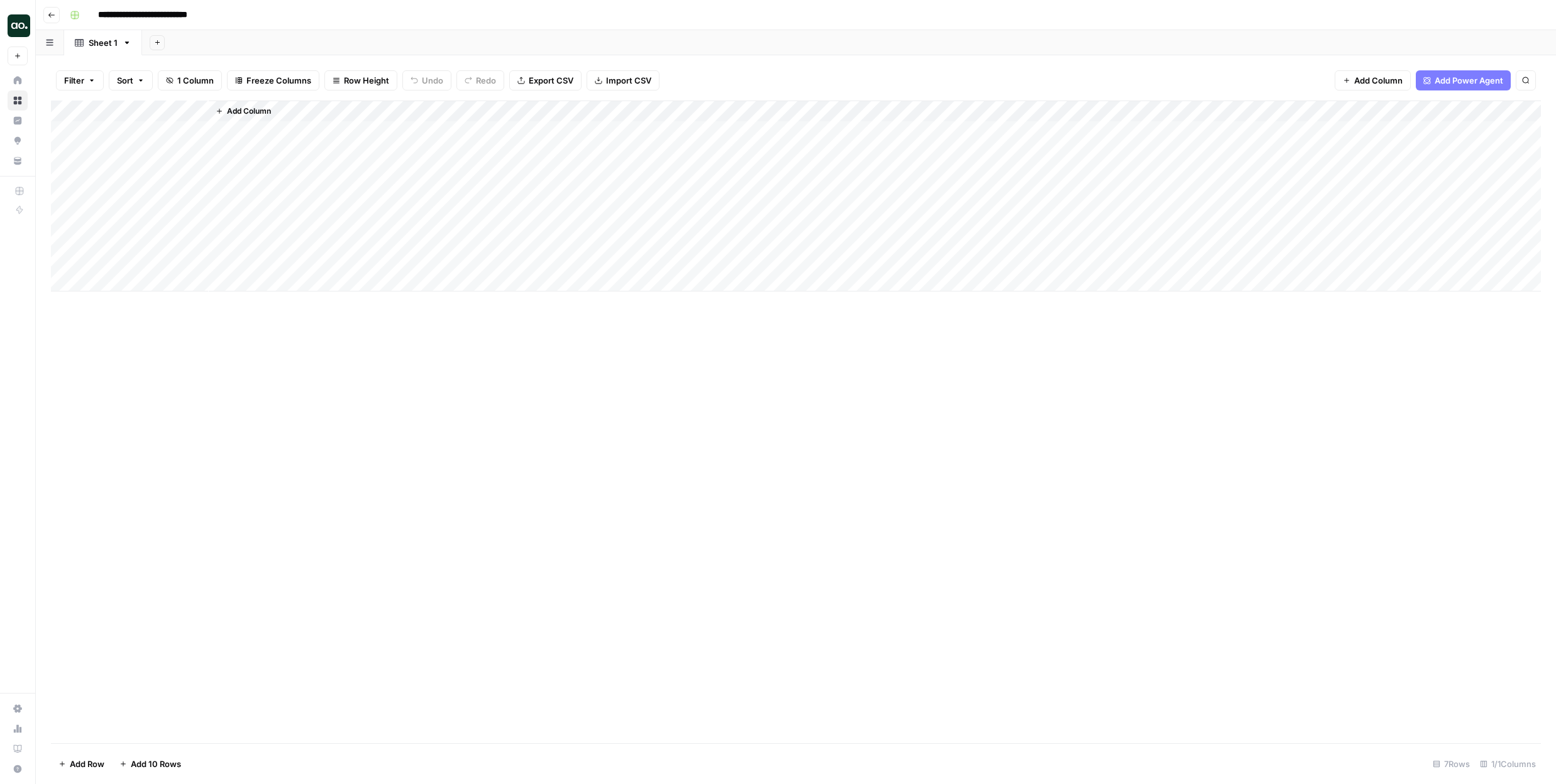
click at [241, 108] on span "Add Column" at bounding box center [249, 112] width 44 height 11
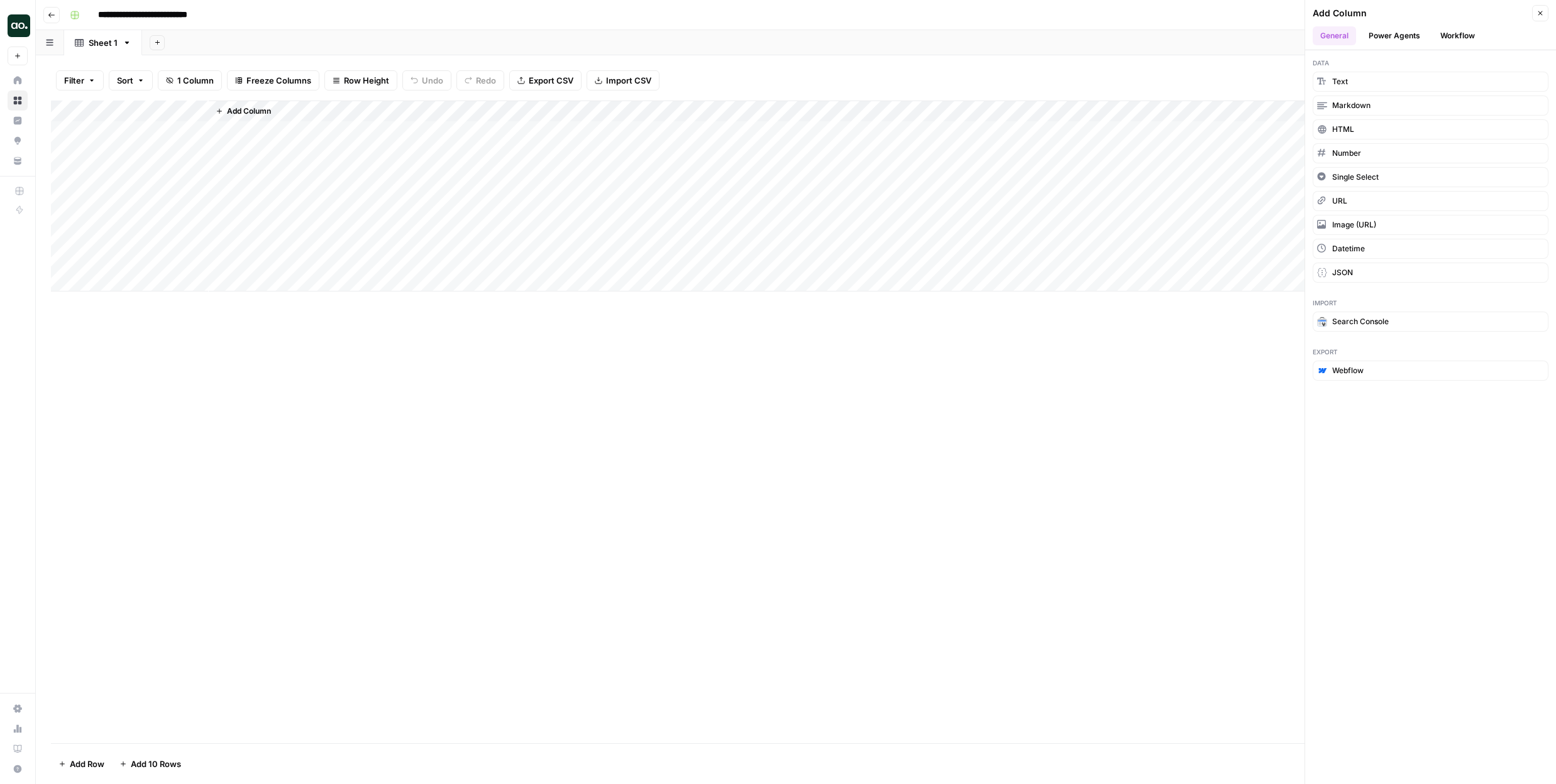
click at [241, 108] on span "Add Column" at bounding box center [249, 112] width 44 height 11
click at [440, 8] on div "**********" at bounding box center [804, 14] width 1479 height 20
click at [489, 373] on div "Add Column" at bounding box center [795, 422] width 1489 height 643
click at [1546, 12] on button "Close" at bounding box center [1540, 12] width 16 height 16
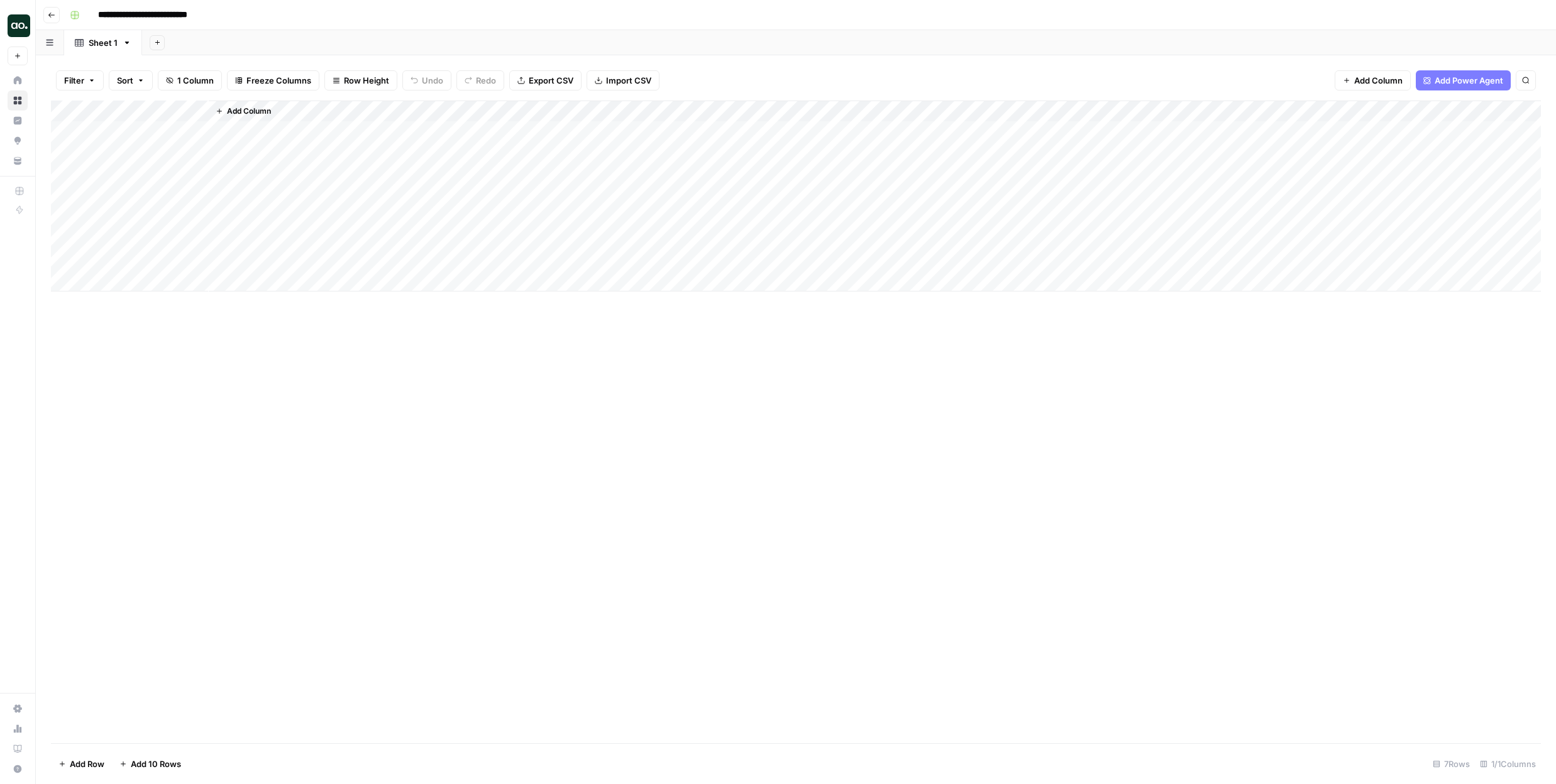
click at [1376, 84] on span "Add Column" at bounding box center [1378, 80] width 49 height 12
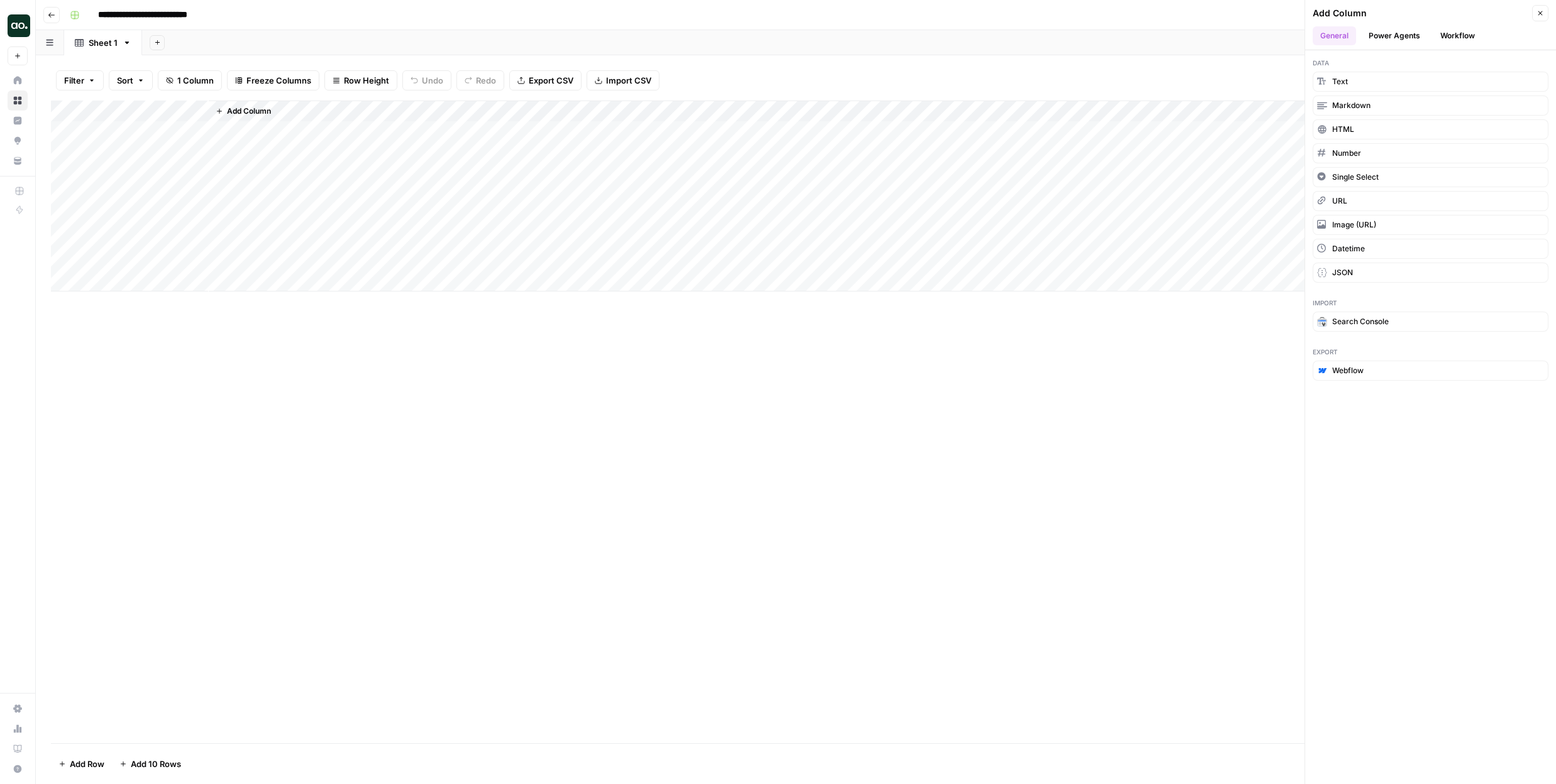
click at [1393, 29] on button "Power Agents" at bounding box center [1394, 36] width 67 height 19
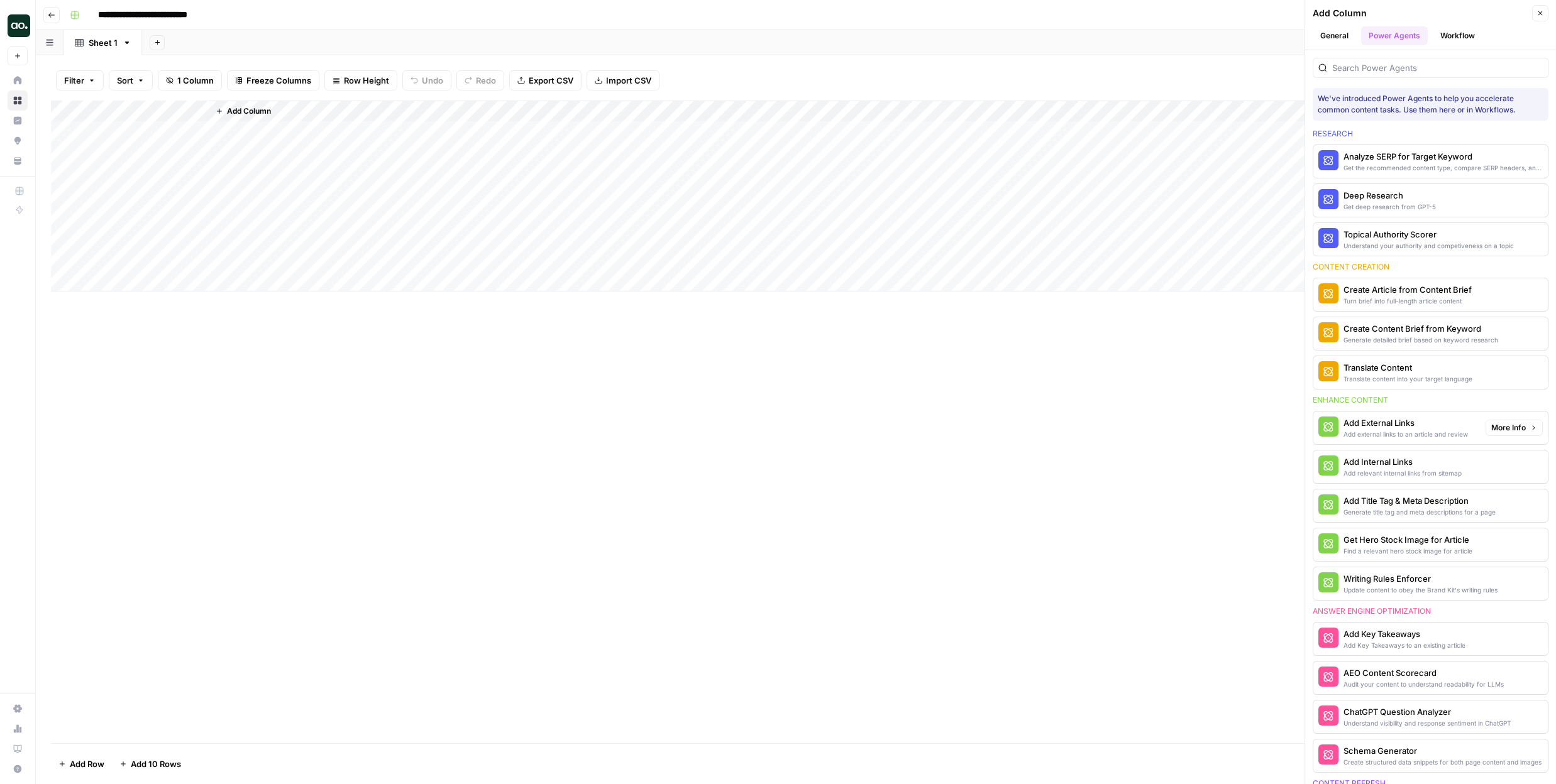
click at [1402, 419] on div "Add External Links" at bounding box center [1405, 423] width 124 height 12
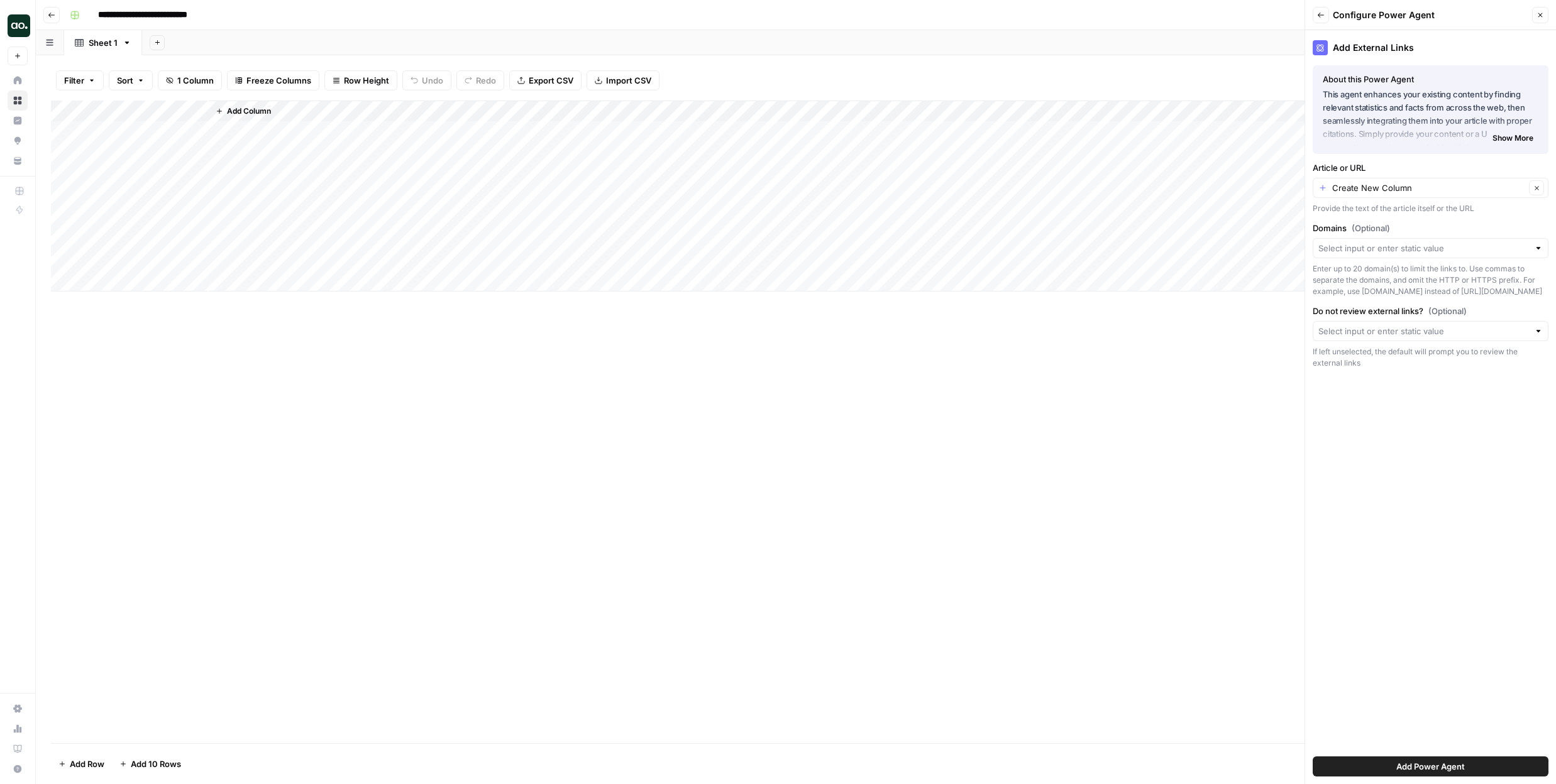
click at [1453, 774] on button "Add Power Agent" at bounding box center [1430, 766] width 236 height 20
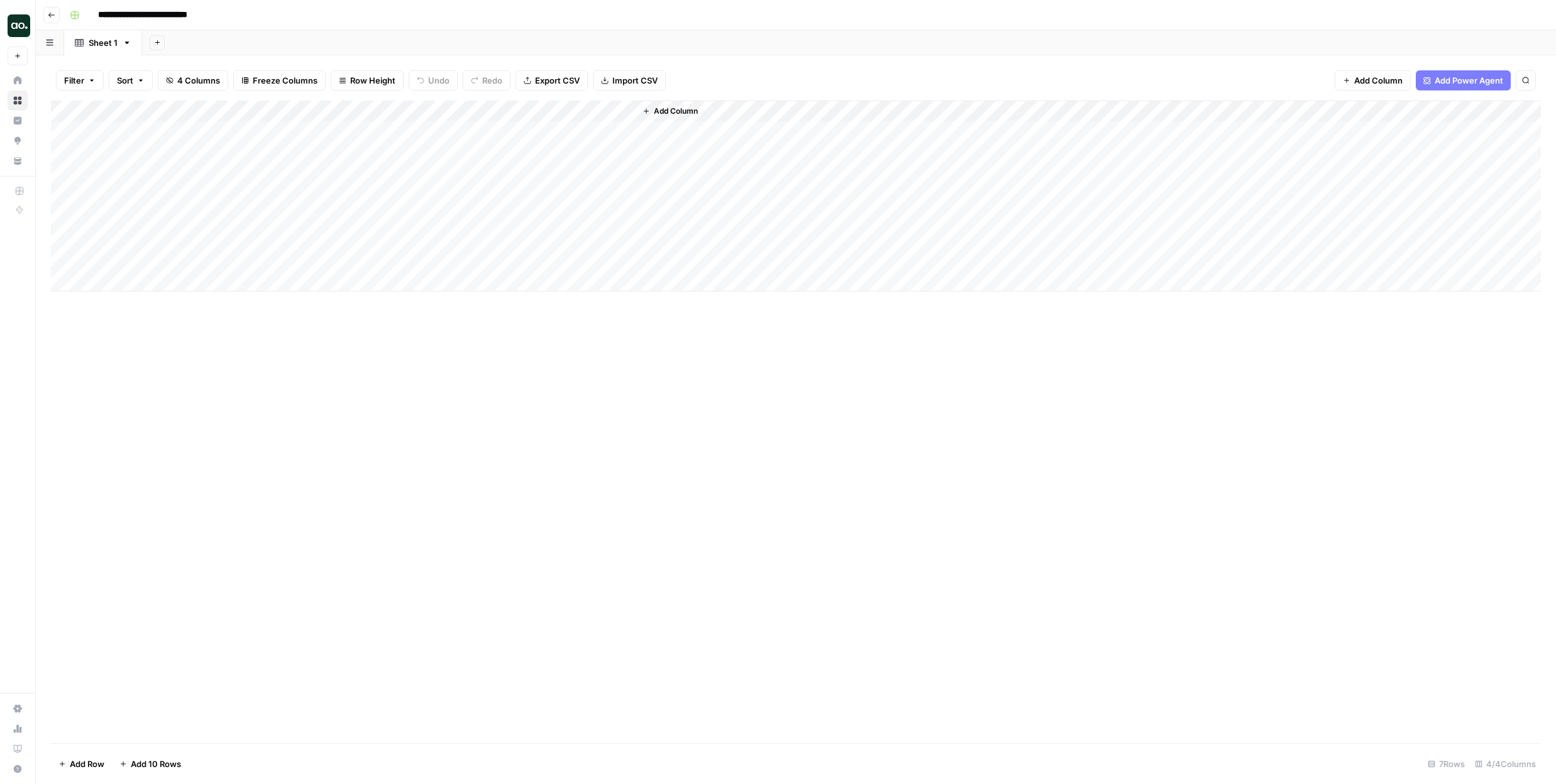
click at [1470, 86] on span "Add Power Agent" at bounding box center [1468, 80] width 69 height 12
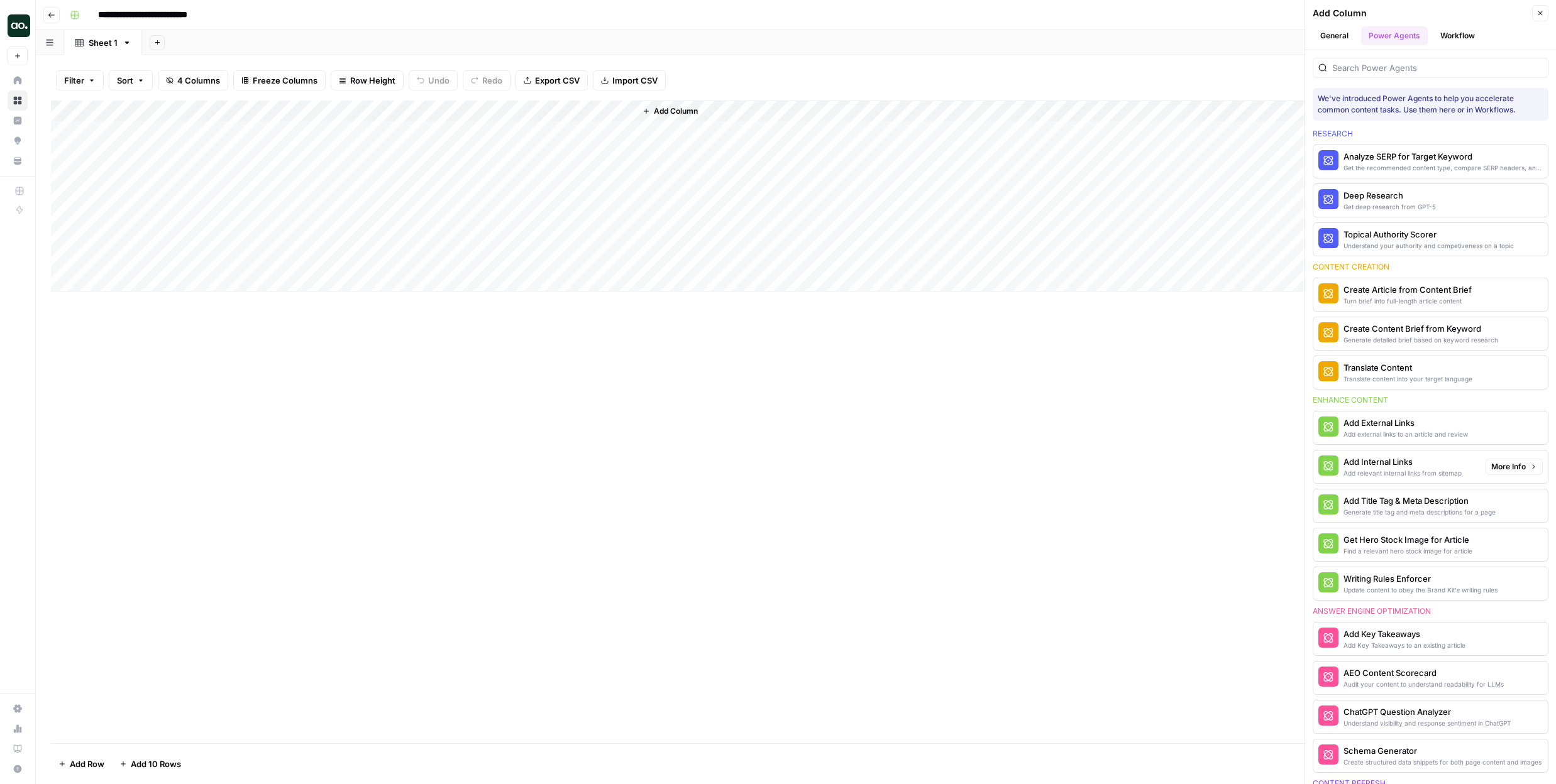
click at [1384, 467] on div "Add Internal Links" at bounding box center [1402, 462] width 118 height 12
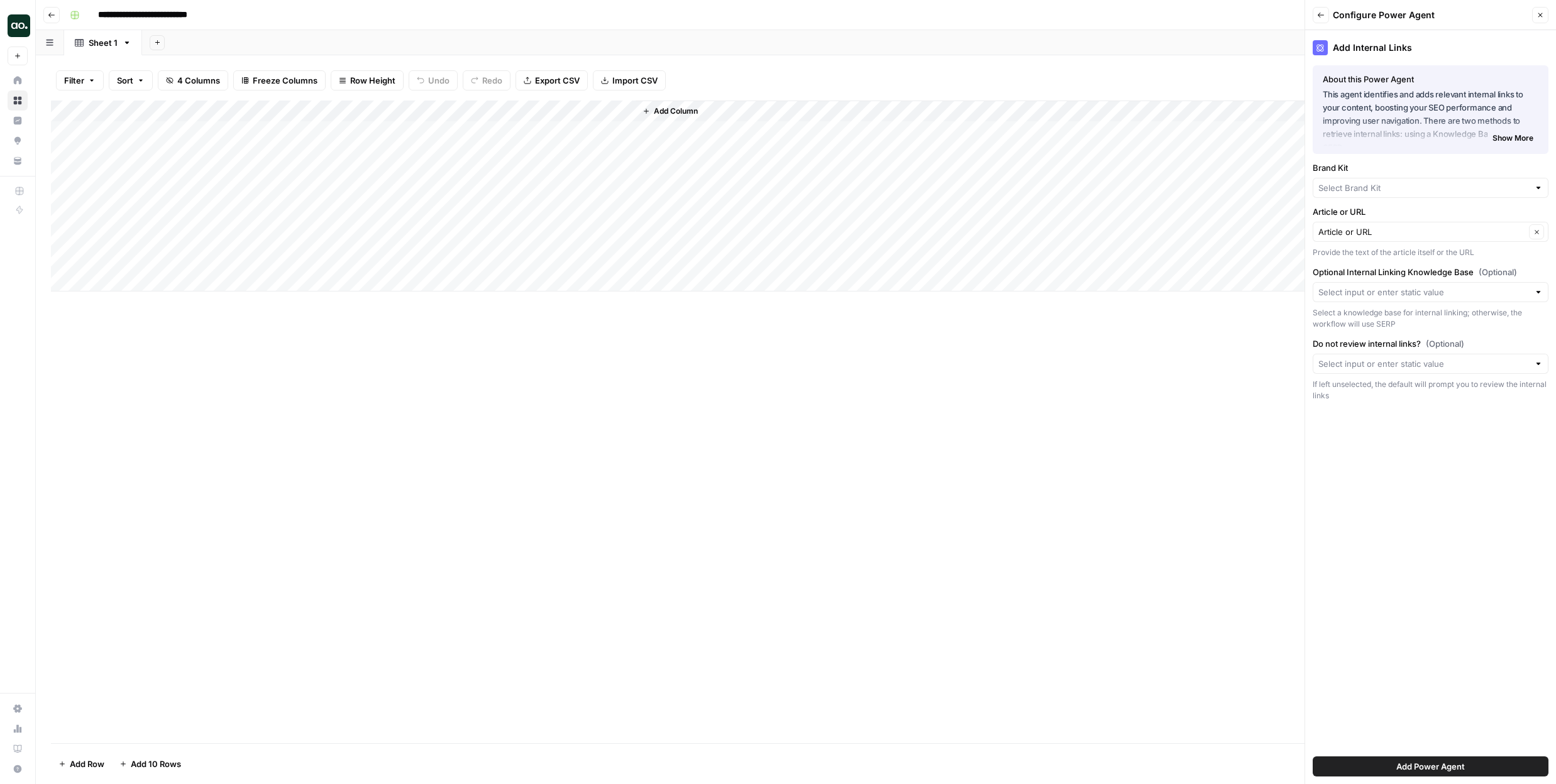
click at [1418, 760] on span "Add Power Agent" at bounding box center [1430, 766] width 69 height 12
click at [1506, 189] on input "Brand Kit" at bounding box center [1423, 187] width 211 height 12
click at [1425, 222] on span "Headwaters" at bounding box center [1427, 217] width 209 height 12
type input "Headwaters"
click at [1450, 770] on span "Add Power Agent" at bounding box center [1430, 766] width 69 height 12
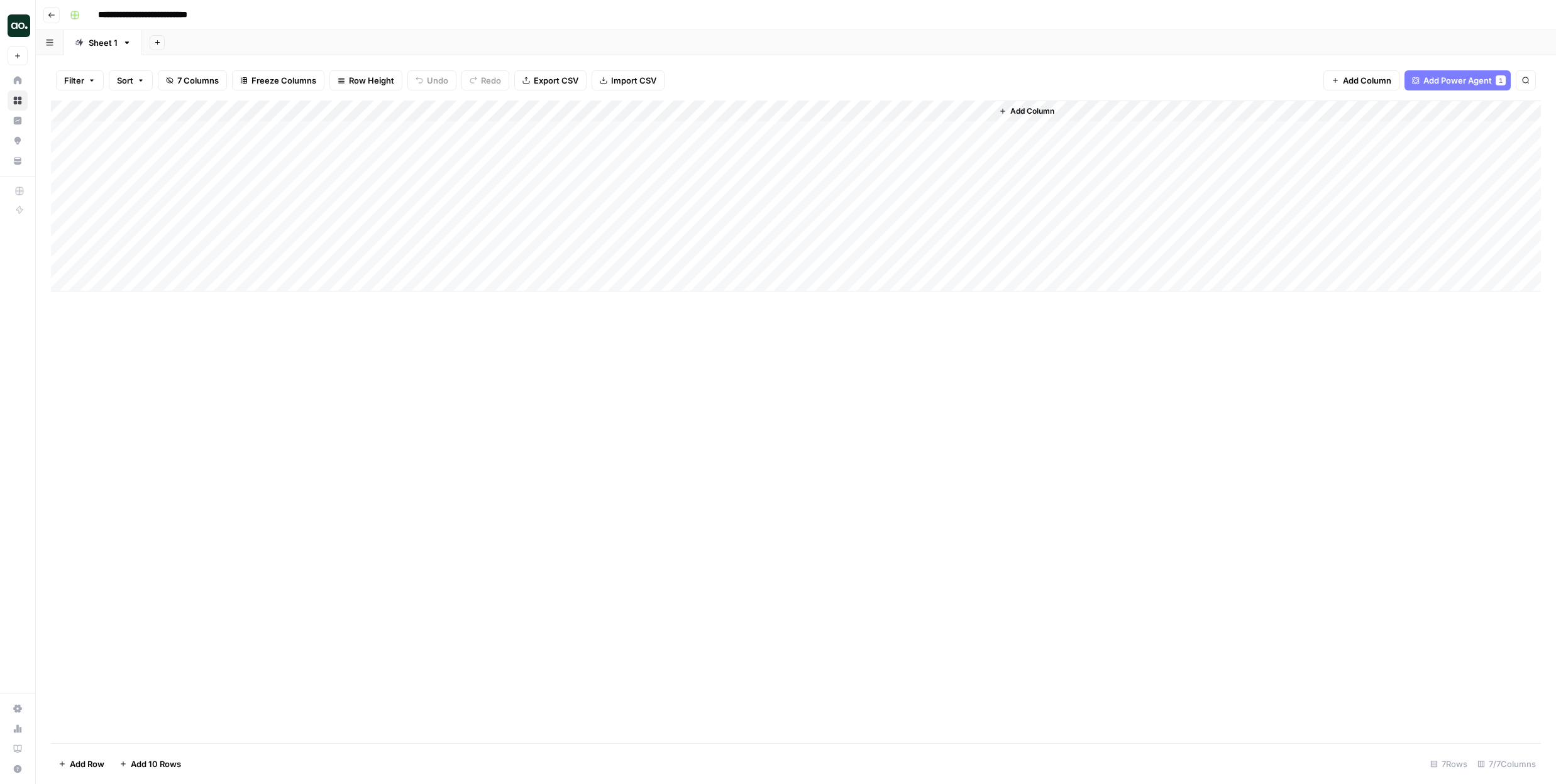
click at [1460, 82] on span "Add Power Agent" at bounding box center [1458, 80] width 69 height 12
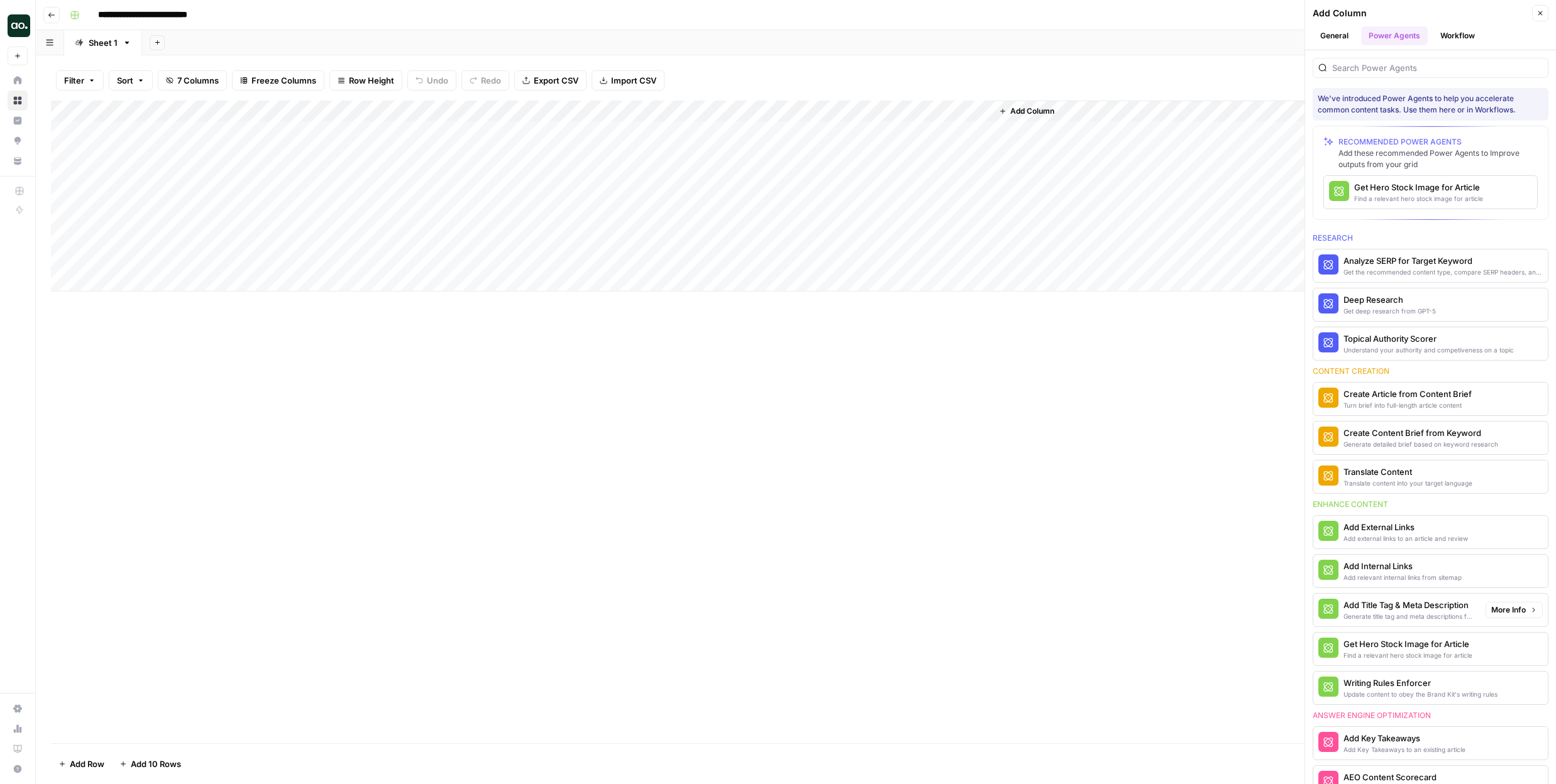
click at [1439, 613] on div "Generate title tag and meta descriptions for a page" at bounding box center [1409, 616] width 132 height 10
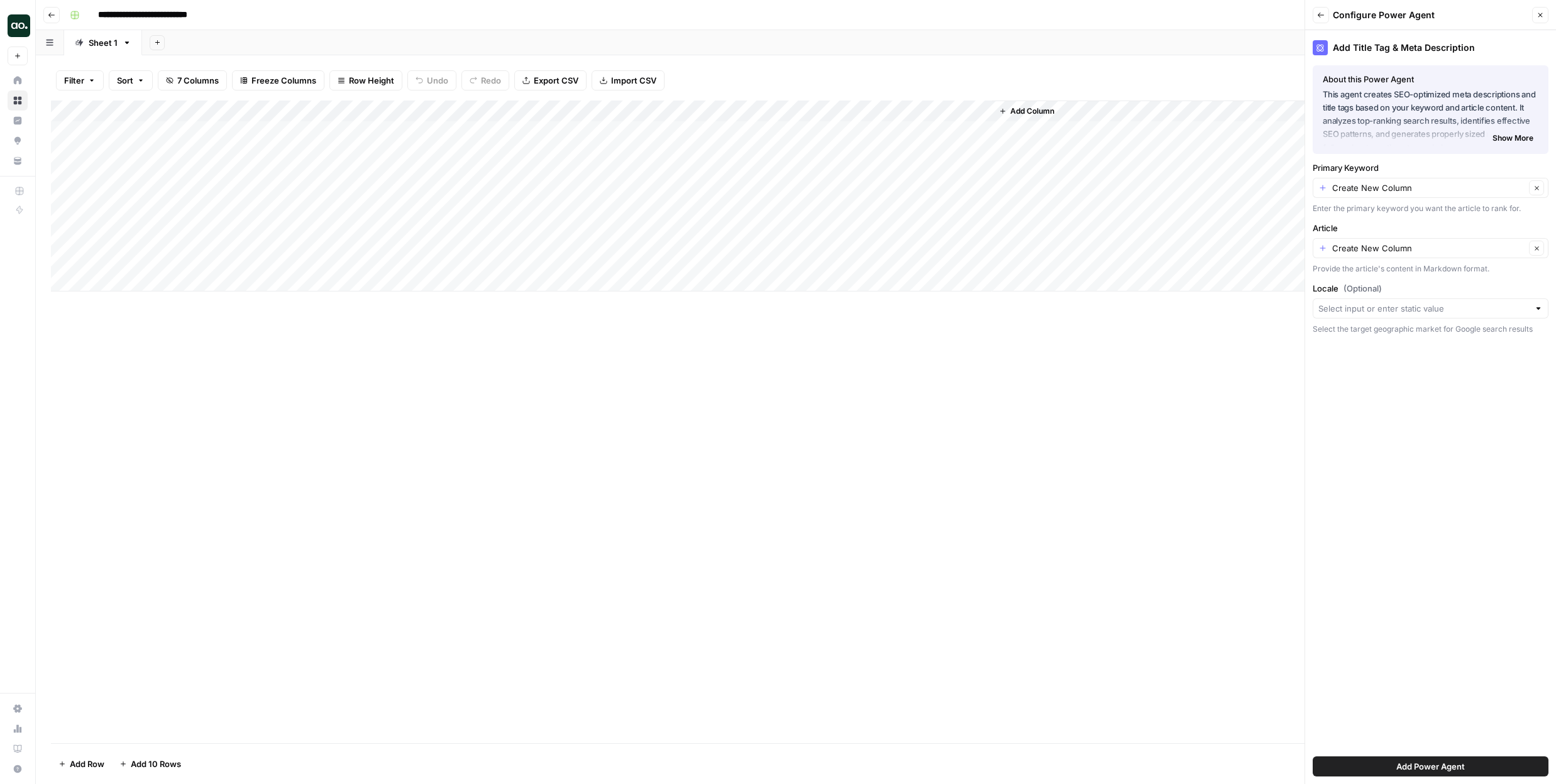
click at [1438, 760] on span "Add Power Agent" at bounding box center [1430, 766] width 69 height 12
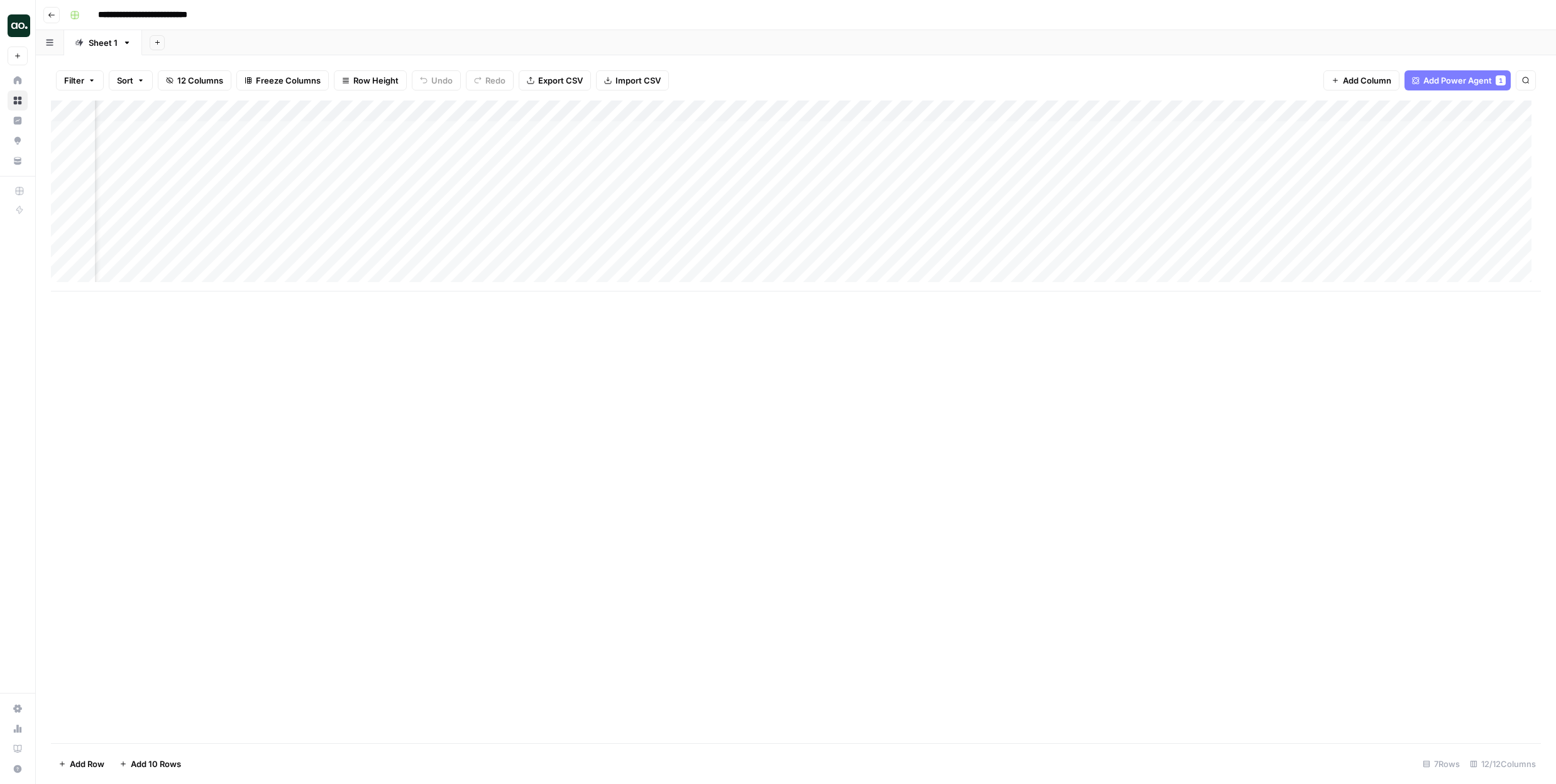
scroll to position [0, 104]
click at [1459, 76] on span "Add Power Agent" at bounding box center [1468, 80] width 69 height 12
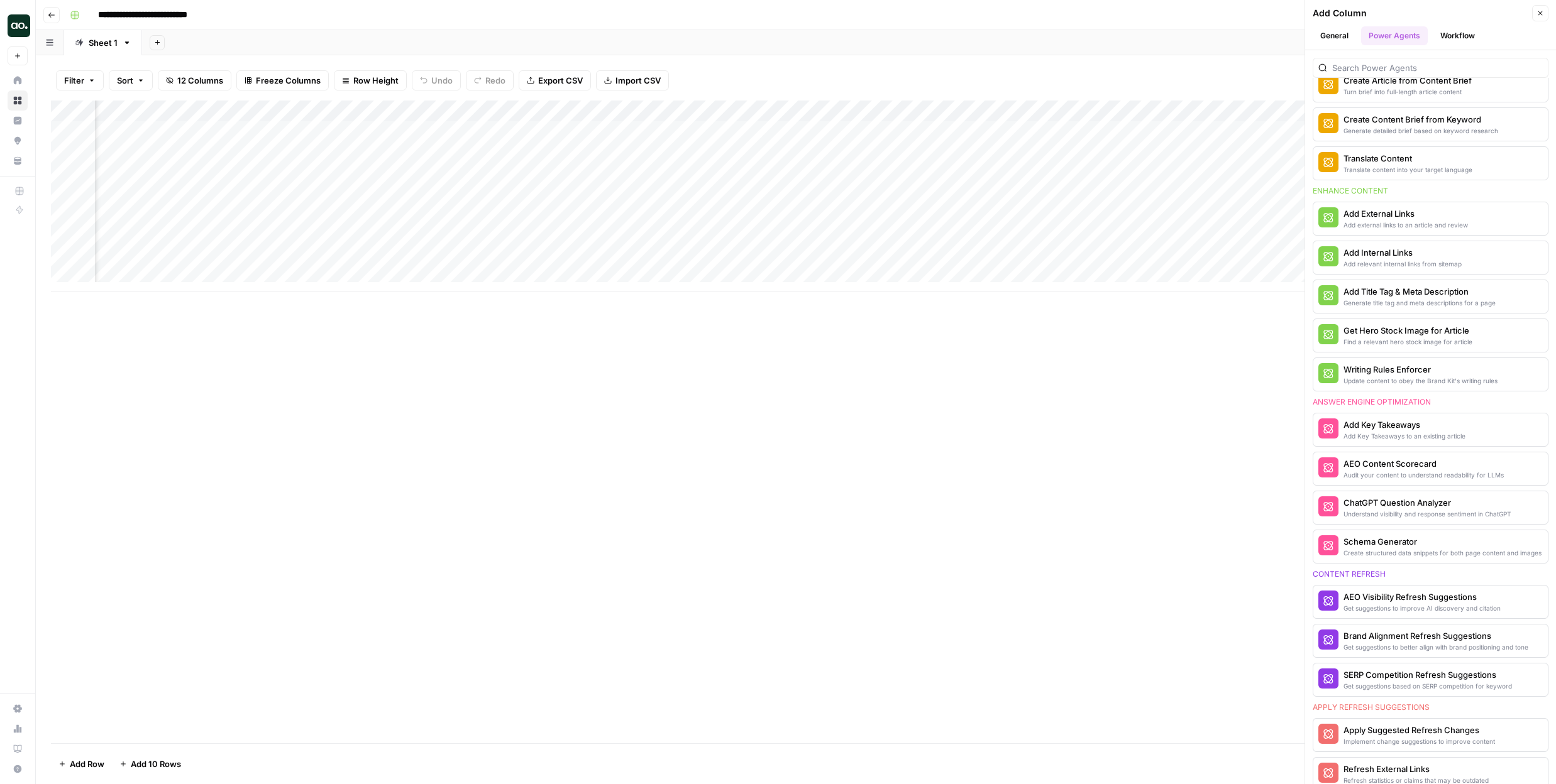
scroll to position [213, 0]
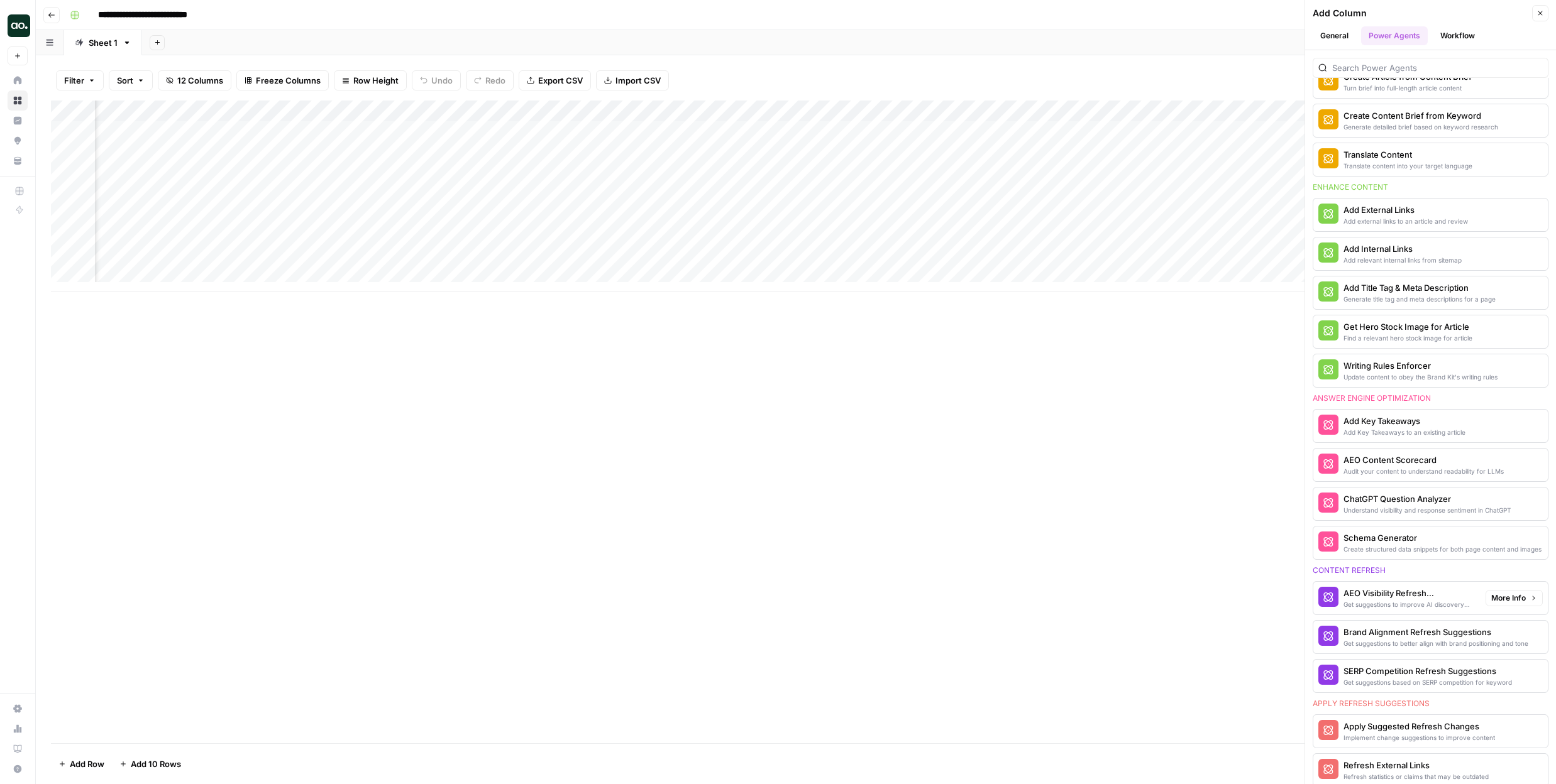
click at [1421, 605] on div "Get suggestions to improve AI discovery and citation" at bounding box center [1409, 605] width 132 height 10
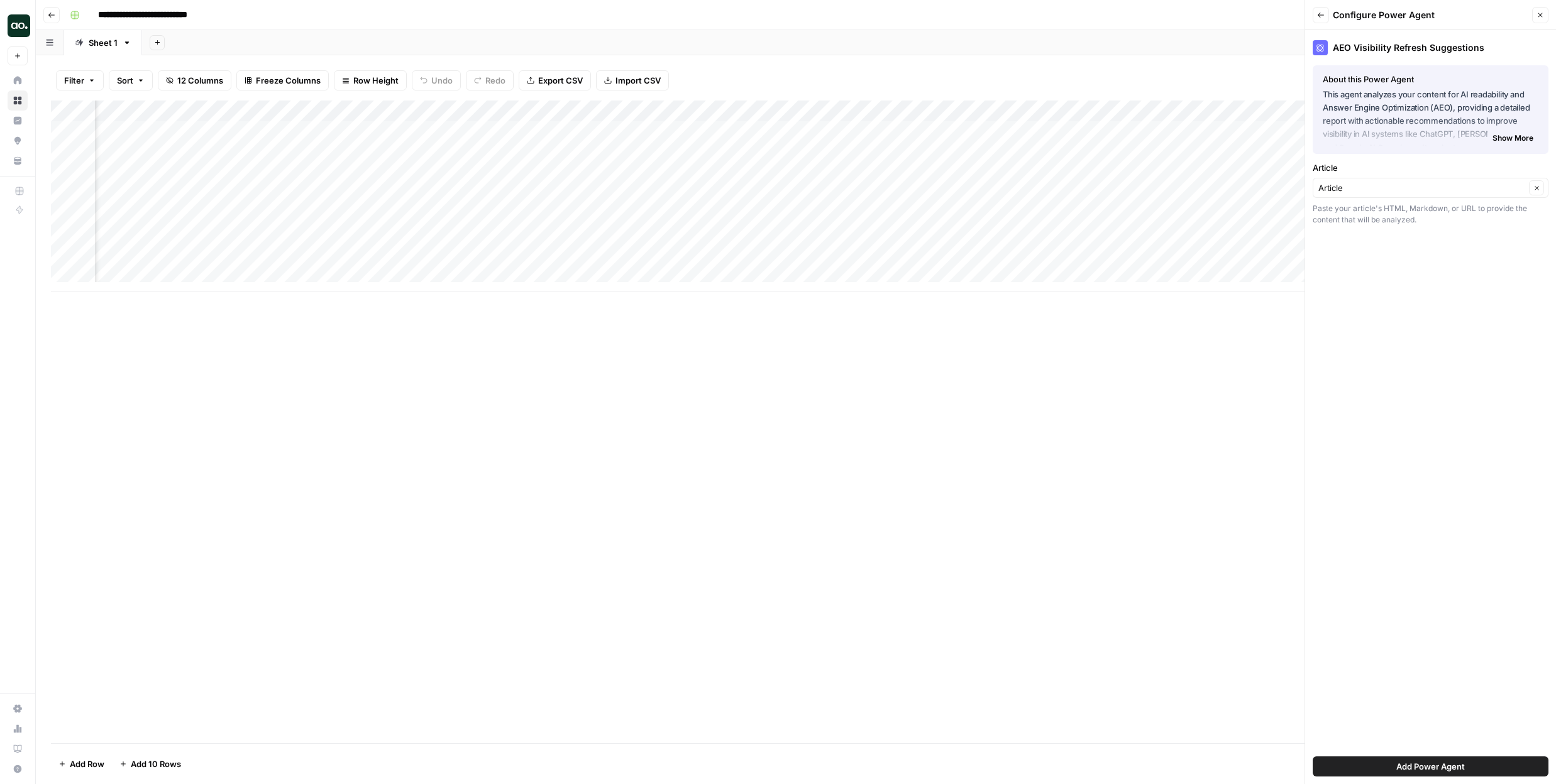
click at [1420, 770] on span "Add Power Agent" at bounding box center [1430, 766] width 69 height 12
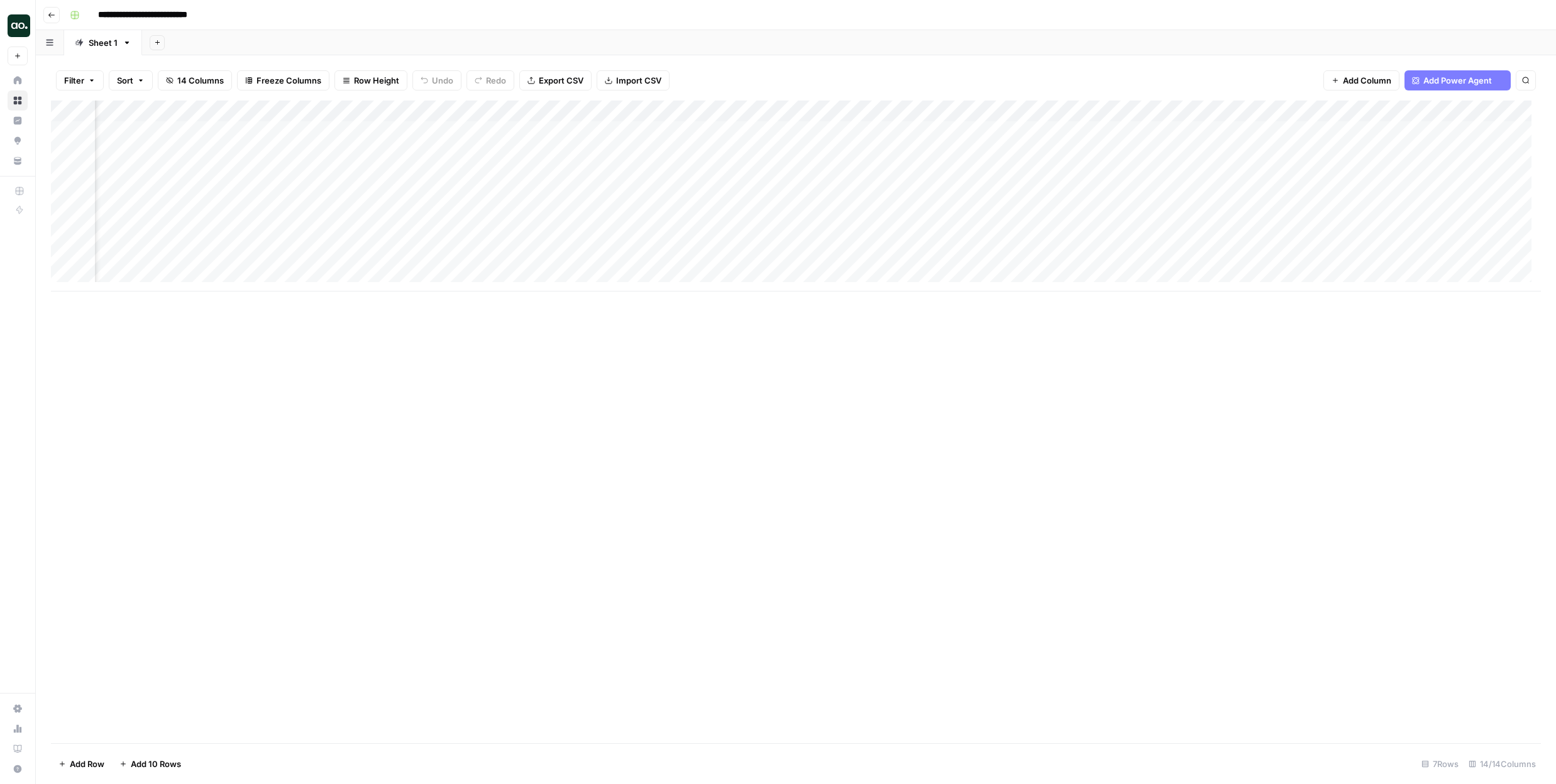
scroll to position [0, 525]
click at [1463, 84] on span "Add Power Agent" at bounding box center [1458, 80] width 69 height 12
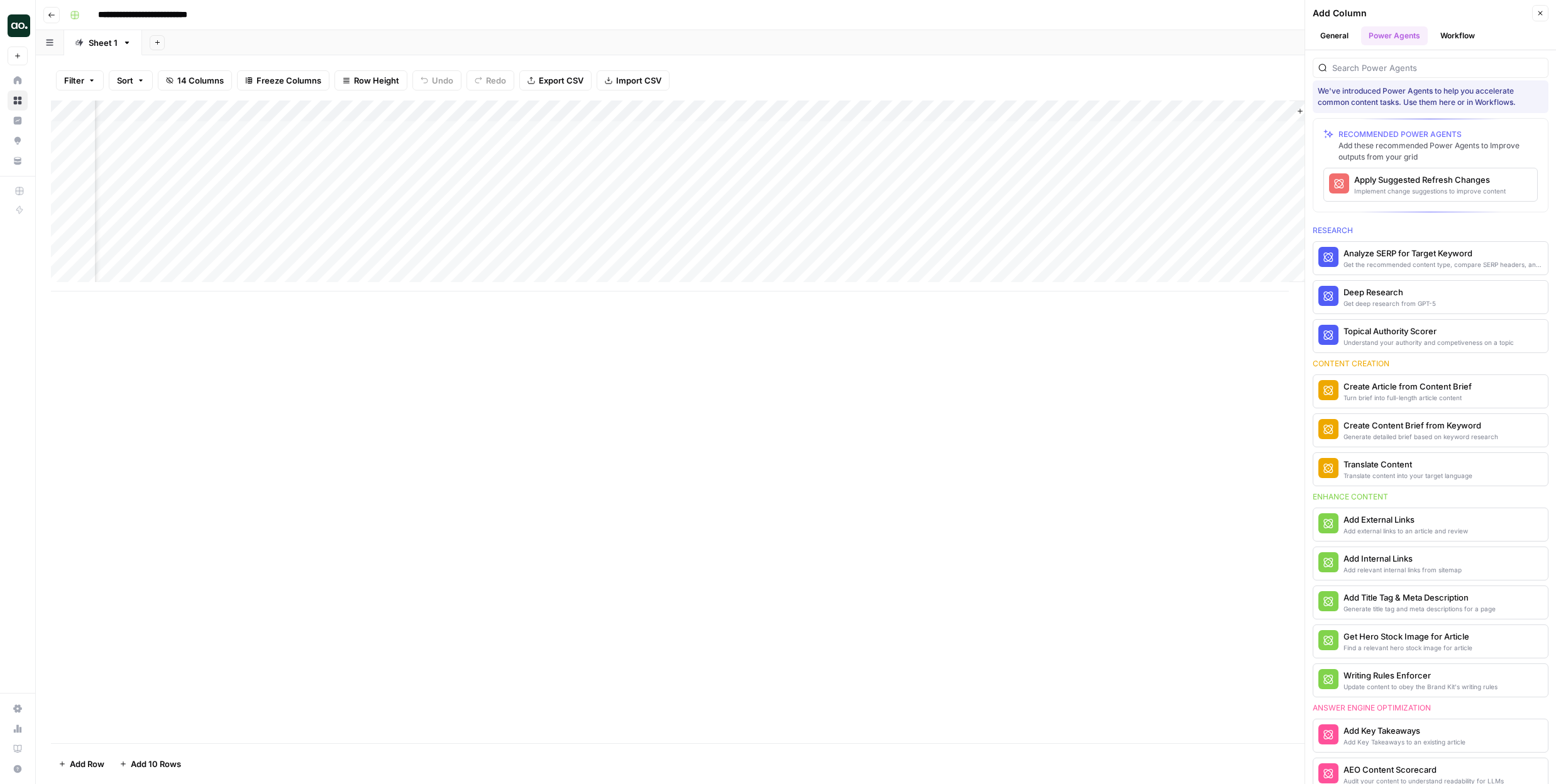
scroll to position [0, 795]
click at [1441, 31] on button "Workflow" at bounding box center [1457, 36] width 50 height 19
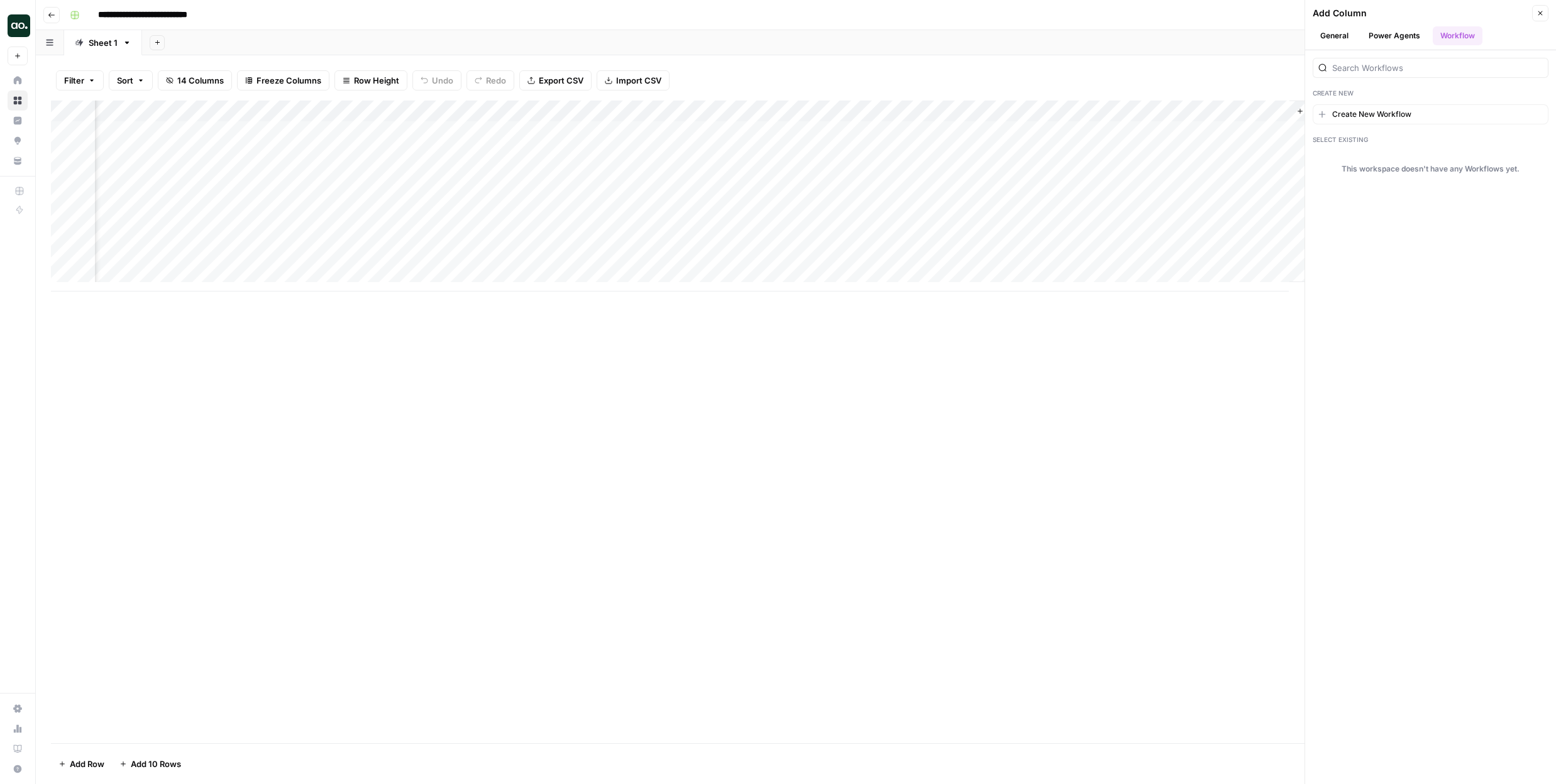
click at [1396, 31] on button "Power Agents" at bounding box center [1394, 36] width 67 height 19
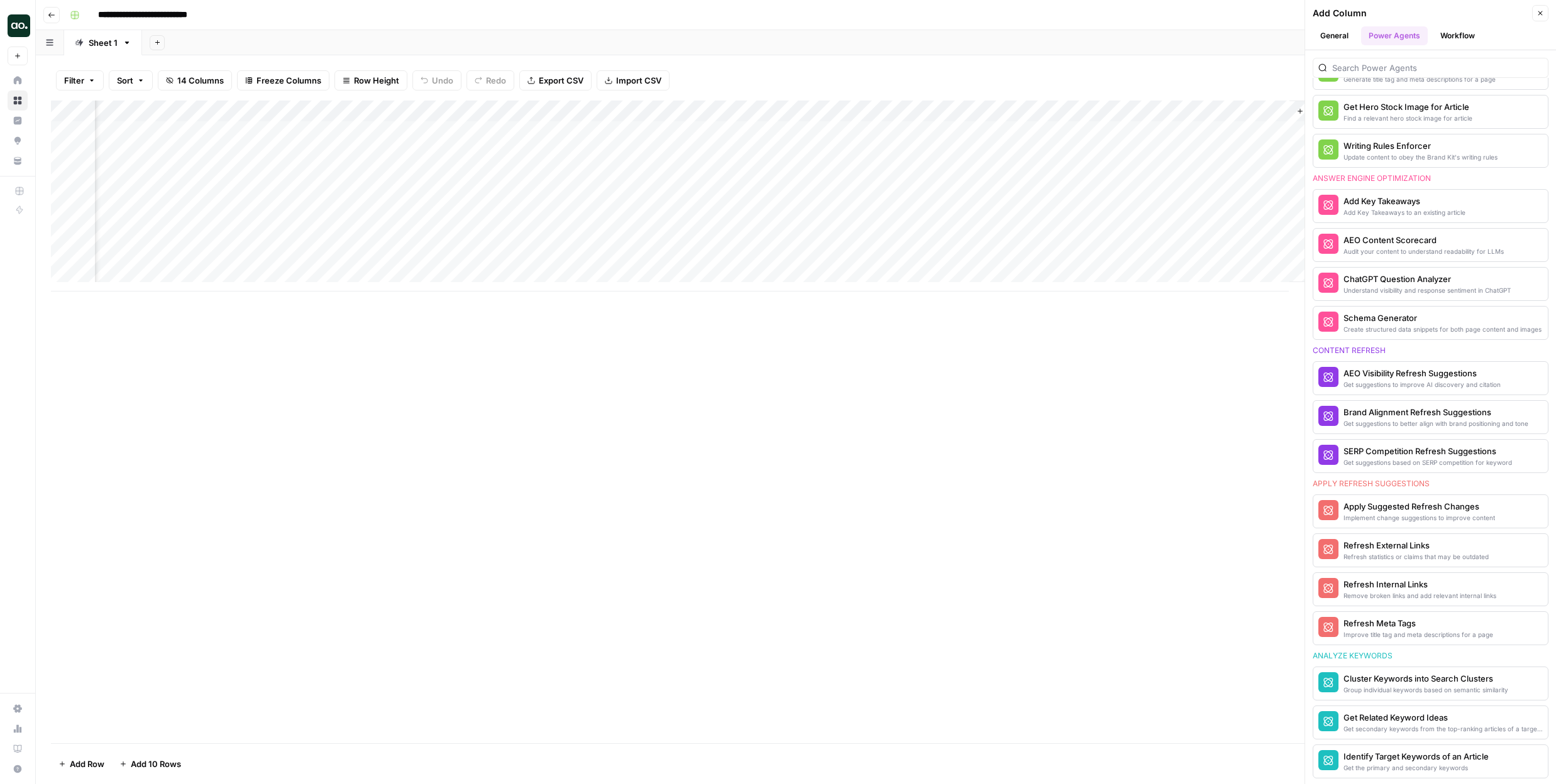
scroll to position [539, 0]
click at [1421, 769] on div "Get the primary and secondary keywords" at bounding box center [1409, 766] width 132 height 10
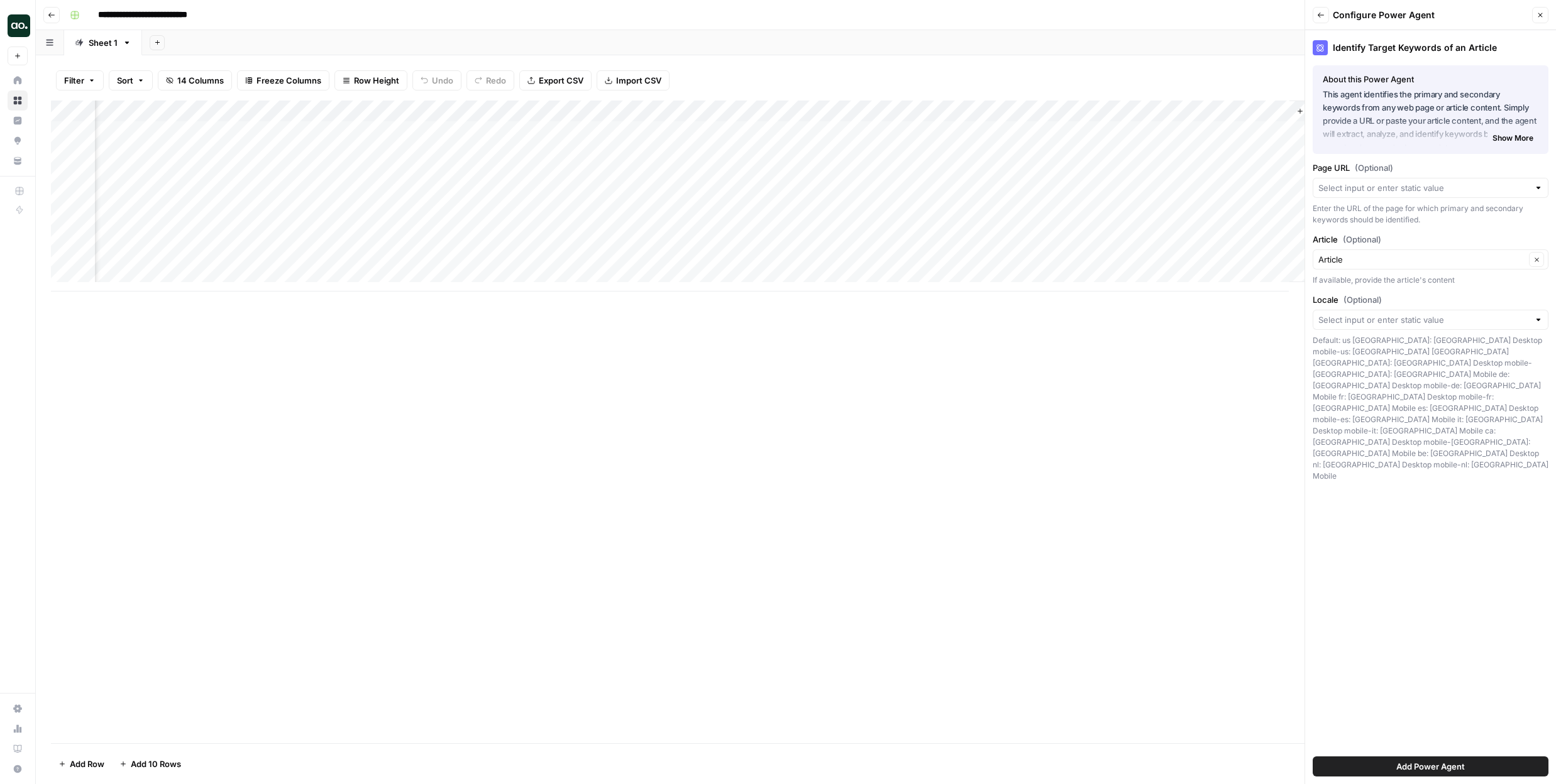
click at [1422, 769] on span "Add Power Agent" at bounding box center [1430, 766] width 69 height 12
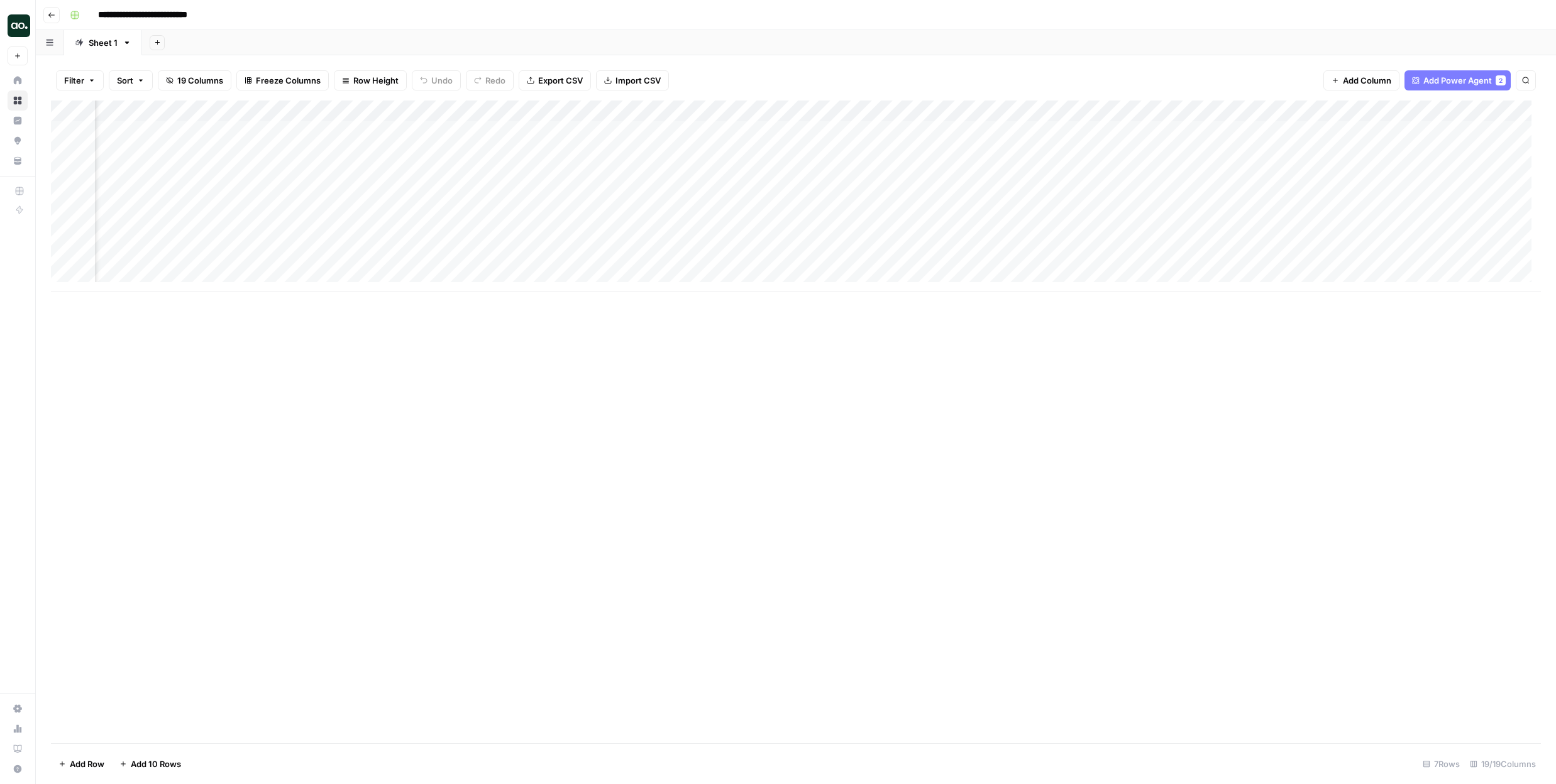
scroll to position [0, 0]
click at [430, 134] on div "Add Column" at bounding box center [795, 196] width 1489 height 191
drag, startPoint x: 176, startPoint y: 134, endPoint x: 176, endPoint y: 270, distance: 136.0
click at [176, 270] on div "Add Column" at bounding box center [795, 196] width 1489 height 191
click at [307, 135] on div "Add Column" at bounding box center [795, 196] width 1489 height 191
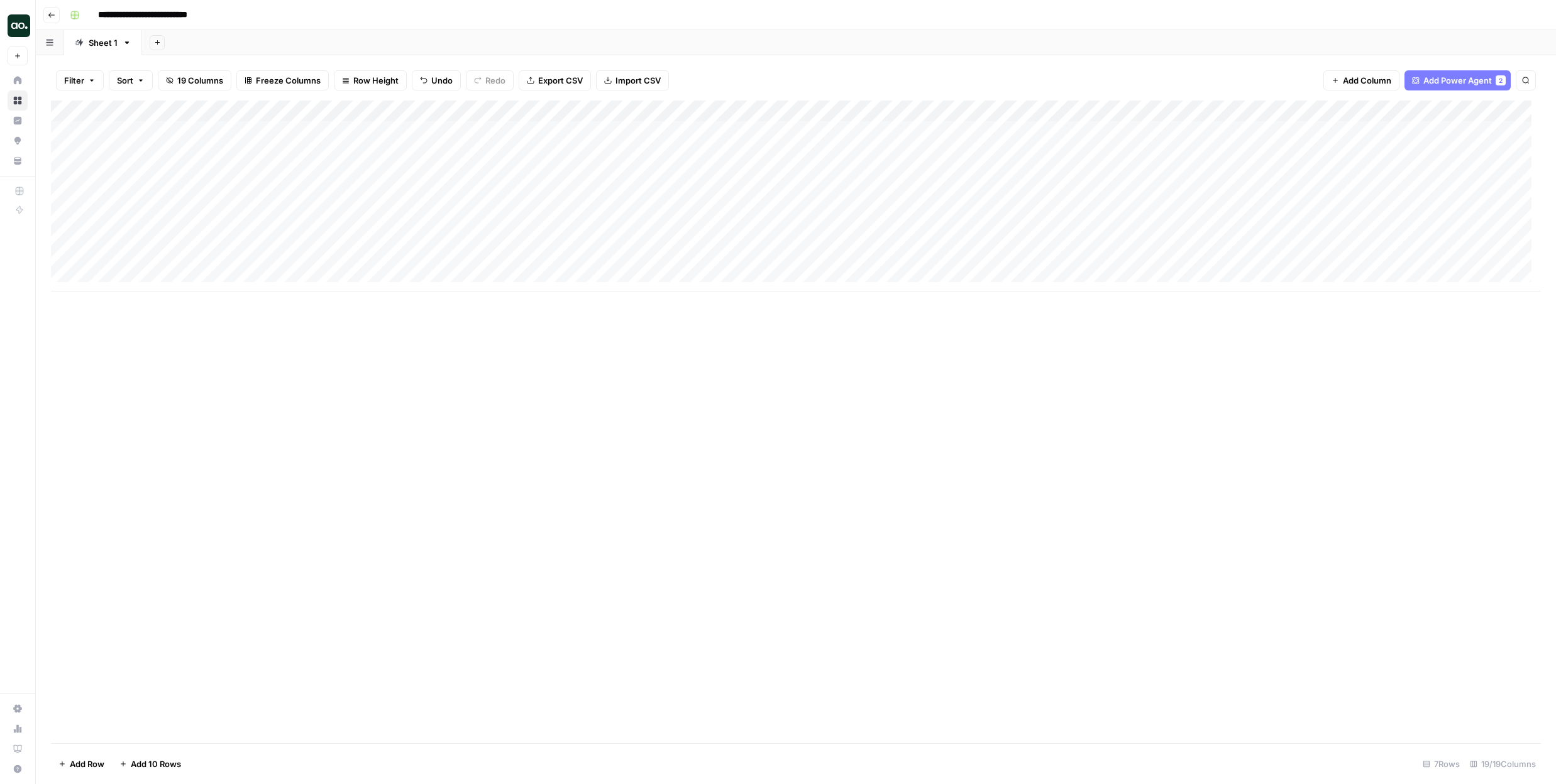
click at [457, 134] on div "Add Column" at bounding box center [795, 196] width 1489 height 191
click at [446, 152] on div "Add Column" at bounding box center [795, 196] width 1489 height 191
click at [452, 174] on div "Add Column" at bounding box center [795, 196] width 1489 height 191
click at [452, 196] on div "Add Column" at bounding box center [795, 196] width 1489 height 191
click at [452, 217] on div "Add Column" at bounding box center [795, 196] width 1489 height 191
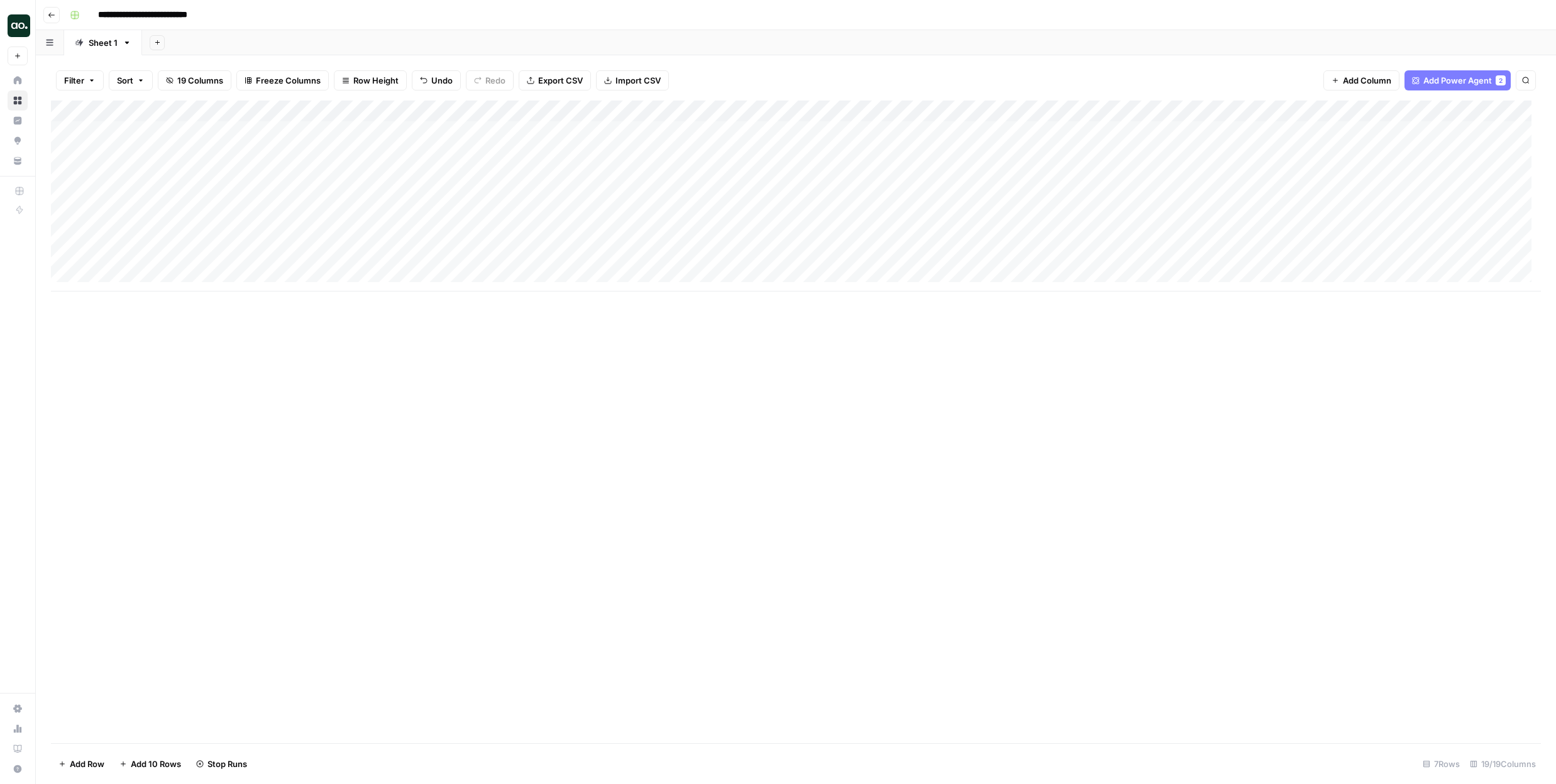
click at [450, 238] on div "Add Column" at bounding box center [795, 196] width 1489 height 191
click at [454, 260] on div "Add Column" at bounding box center [795, 196] width 1489 height 191
click at [695, 131] on div "Add Column" at bounding box center [795, 196] width 1489 height 191
click at [699, 155] on div "Add Column" at bounding box center [795, 196] width 1489 height 191
click at [698, 177] on div "Add Column" at bounding box center [795, 196] width 1489 height 191
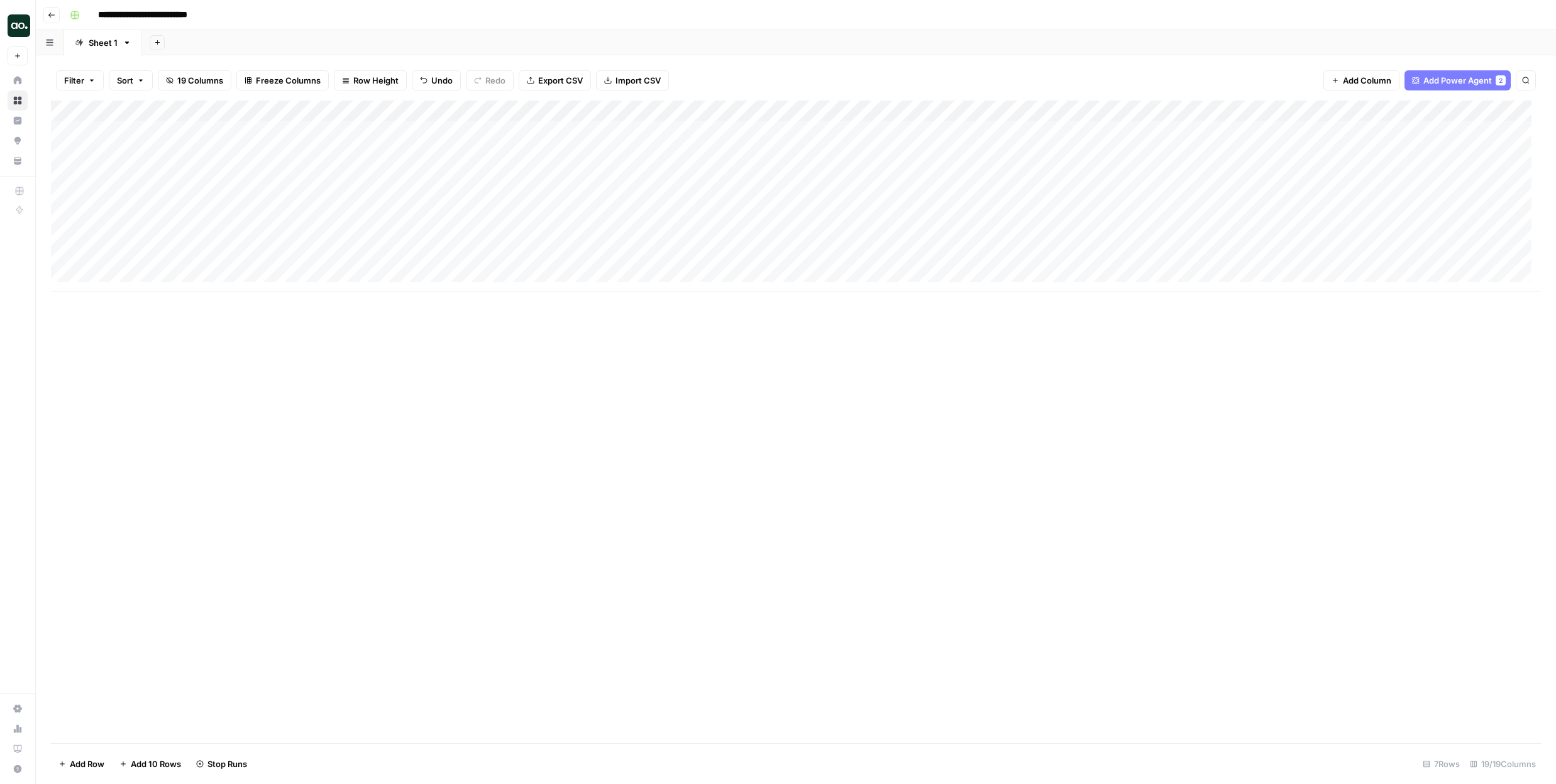
click at [698, 194] on div "Add Column" at bounding box center [795, 196] width 1489 height 191
click at [695, 218] on div "Add Column" at bounding box center [795, 196] width 1489 height 191
click at [695, 238] on div "Add Column" at bounding box center [795, 196] width 1489 height 191
click at [697, 264] on div "Add Column" at bounding box center [795, 196] width 1489 height 191
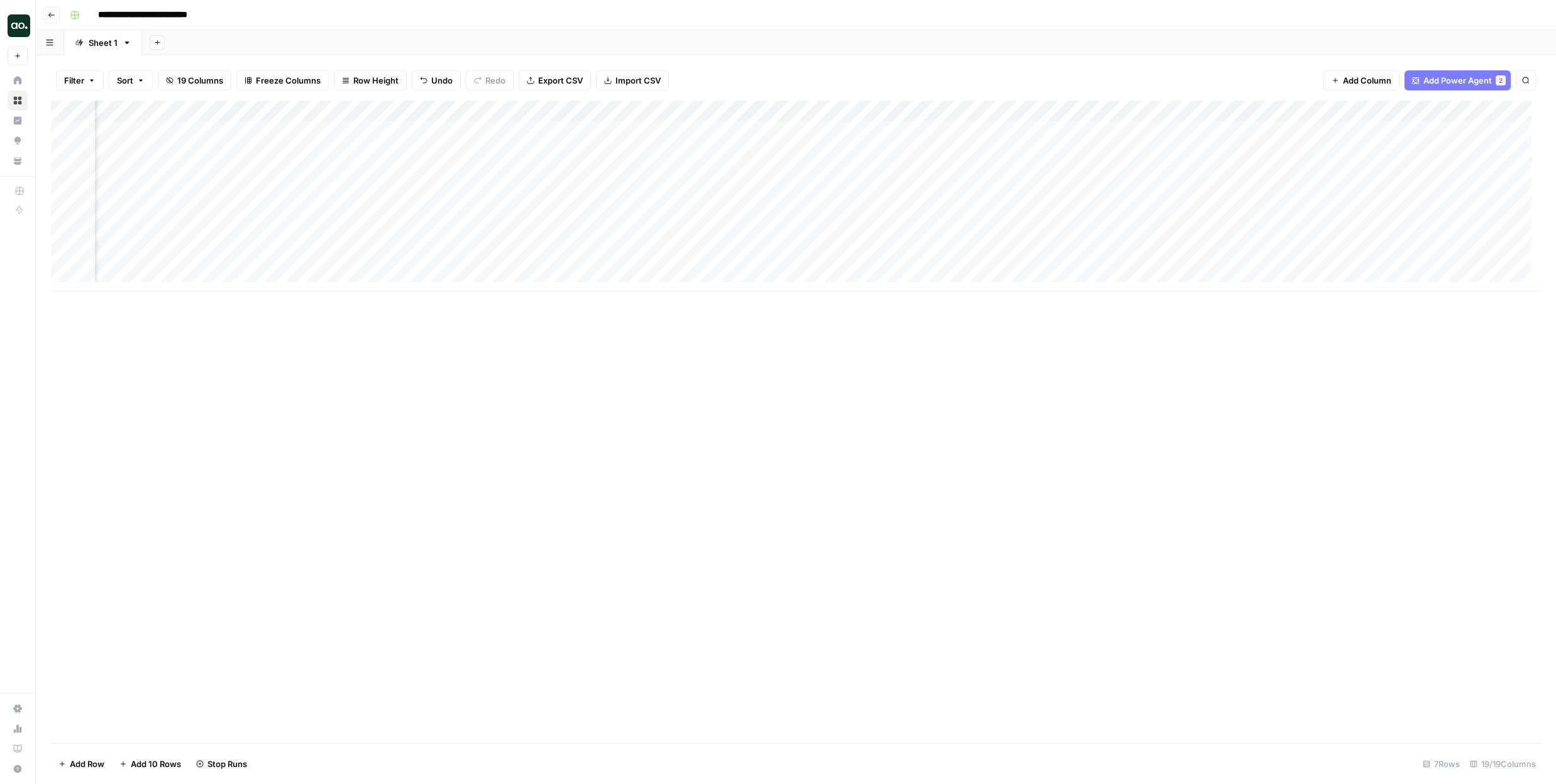
click at [1194, 129] on div "Add Column" at bounding box center [795, 196] width 1489 height 191
click at [1203, 155] on div "Add Column" at bounding box center [795, 196] width 1489 height 191
drag, startPoint x: 1289, startPoint y: 106, endPoint x: 637, endPoint y: 118, distance: 652.1
click at [637, 118] on div "Add Column" at bounding box center [795, 196] width 1489 height 191
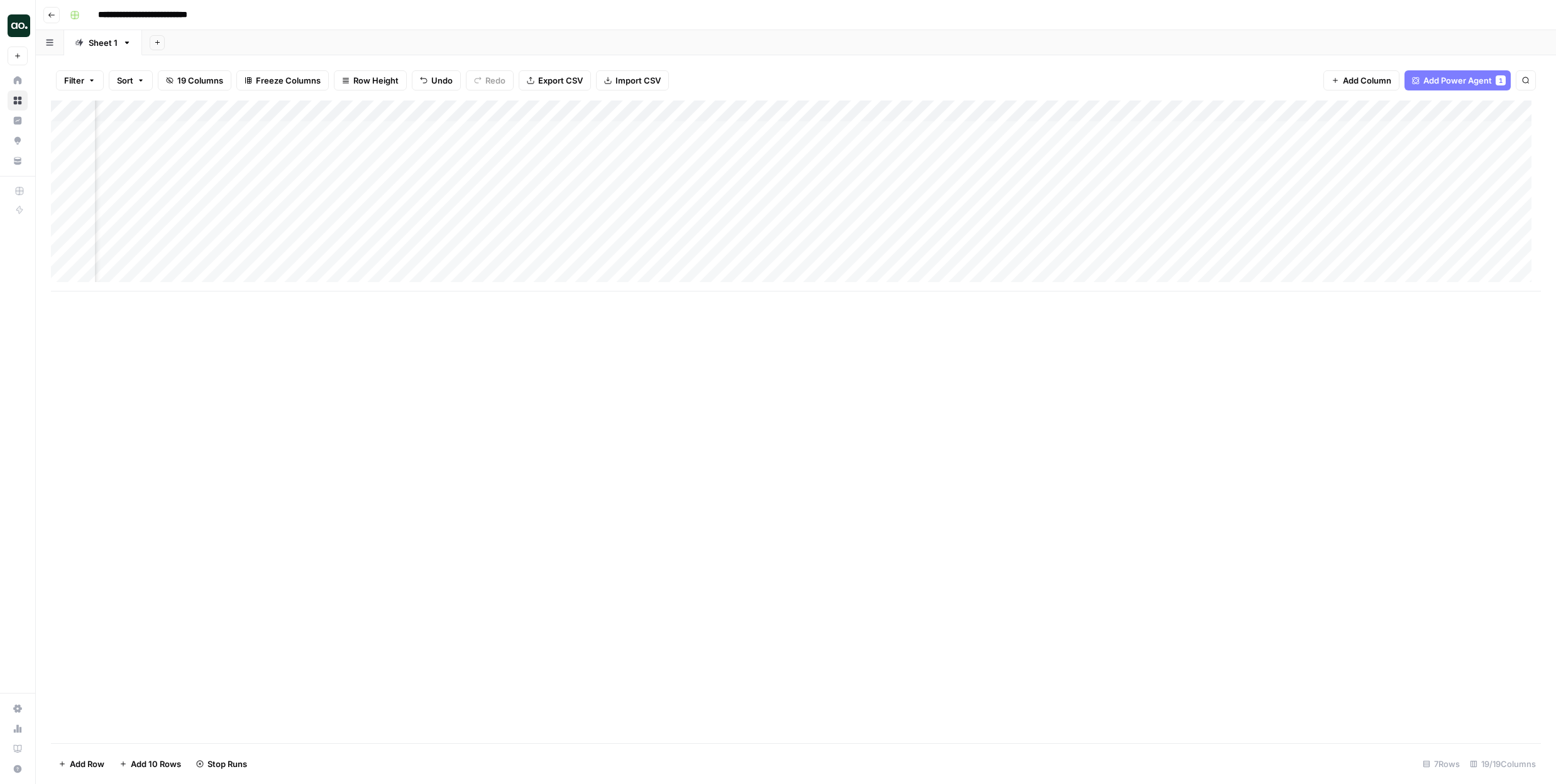
click at [598, 132] on div "Add Column" at bounding box center [795, 196] width 1489 height 191
click at [602, 155] on div "Add Column" at bounding box center [795, 196] width 1489 height 191
click at [603, 174] on div "Add Column" at bounding box center [795, 196] width 1489 height 191
click at [603, 196] on div "Add Column" at bounding box center [795, 196] width 1489 height 191
click at [601, 217] on div "Add Column" at bounding box center [795, 196] width 1489 height 191
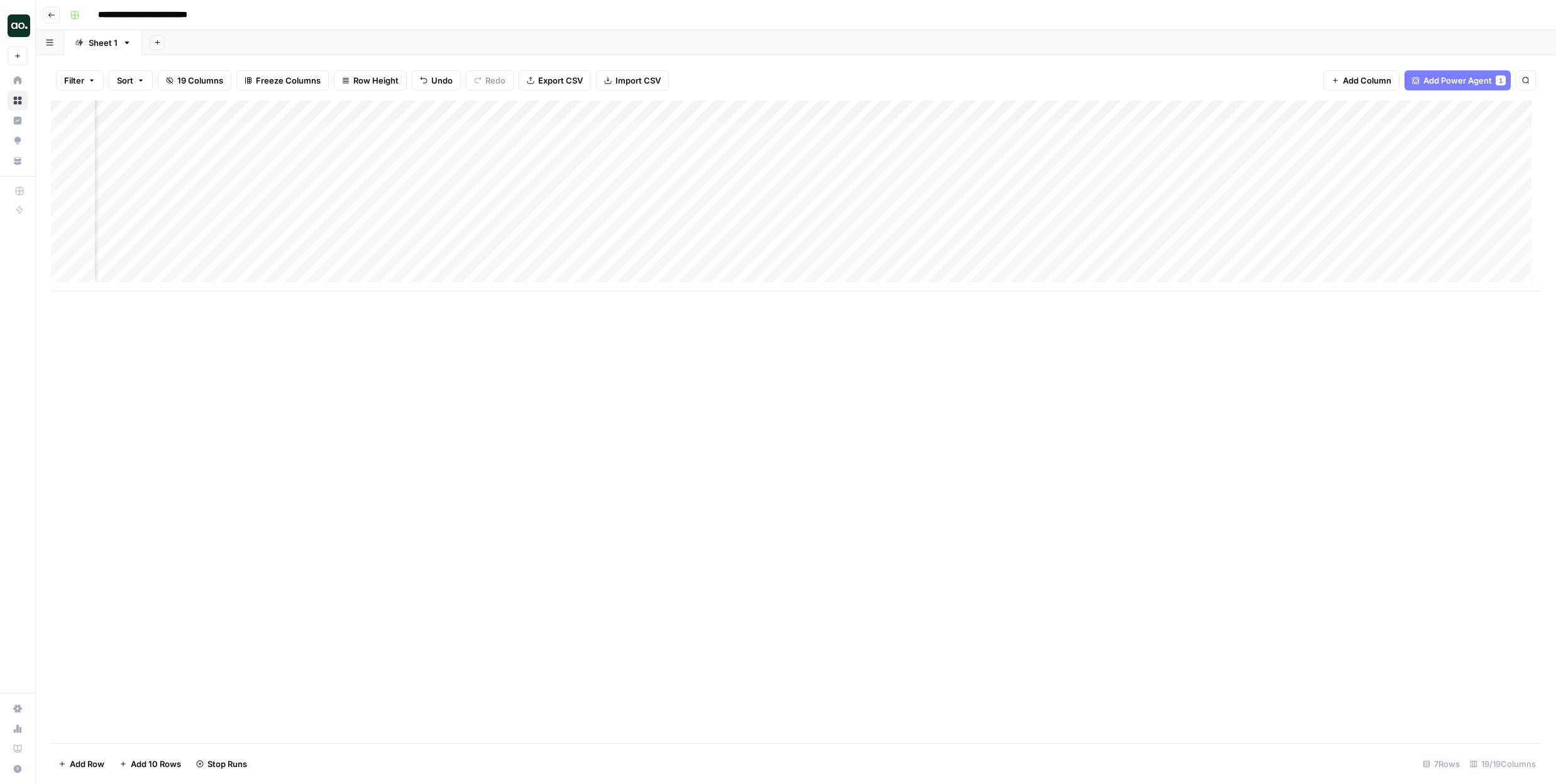
click at [601, 234] on div "Add Column" at bounding box center [795, 196] width 1489 height 191
click at [603, 264] on div "Add Column" at bounding box center [795, 196] width 1489 height 191
click at [792, 132] on div "Add Column" at bounding box center [795, 196] width 1489 height 191
click at [576, 134] on div "Add Column" at bounding box center [795, 196] width 1489 height 191
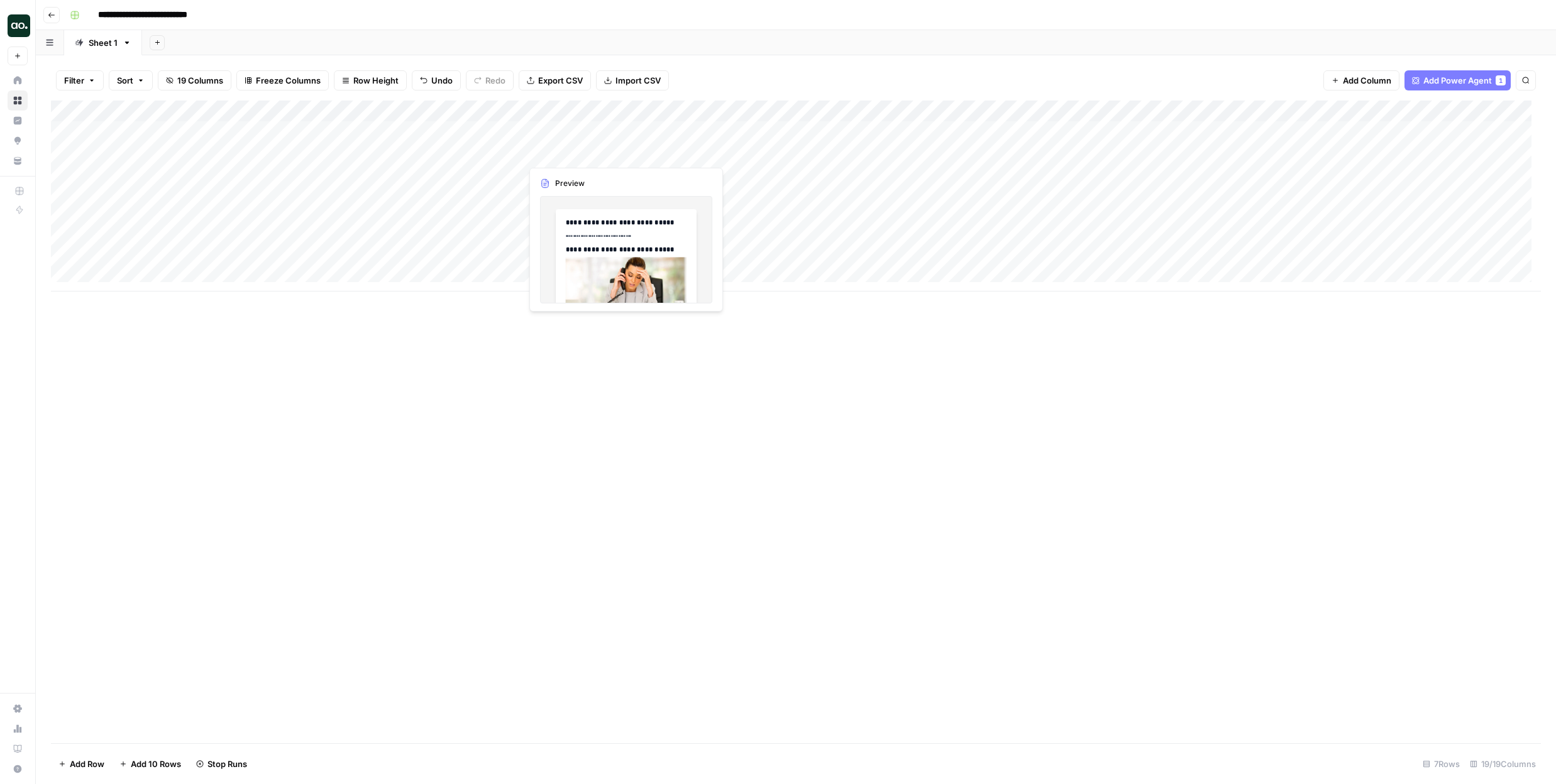
click at [587, 154] on div "Add Column" at bounding box center [795, 196] width 1489 height 191
click at [605, 152] on div "Add Column" at bounding box center [795, 196] width 1489 height 191
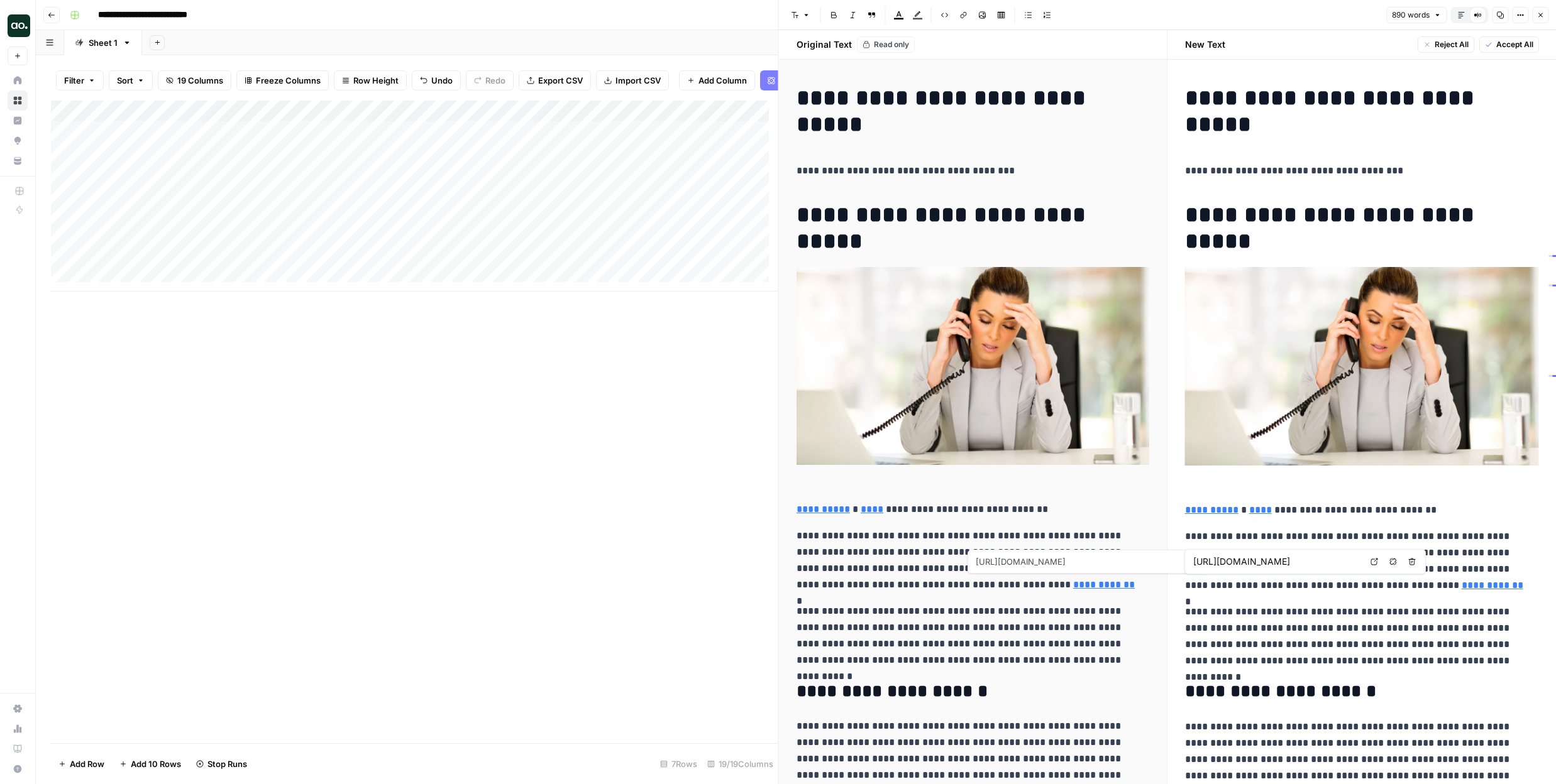
type input "[URL][DOMAIN_NAME]"
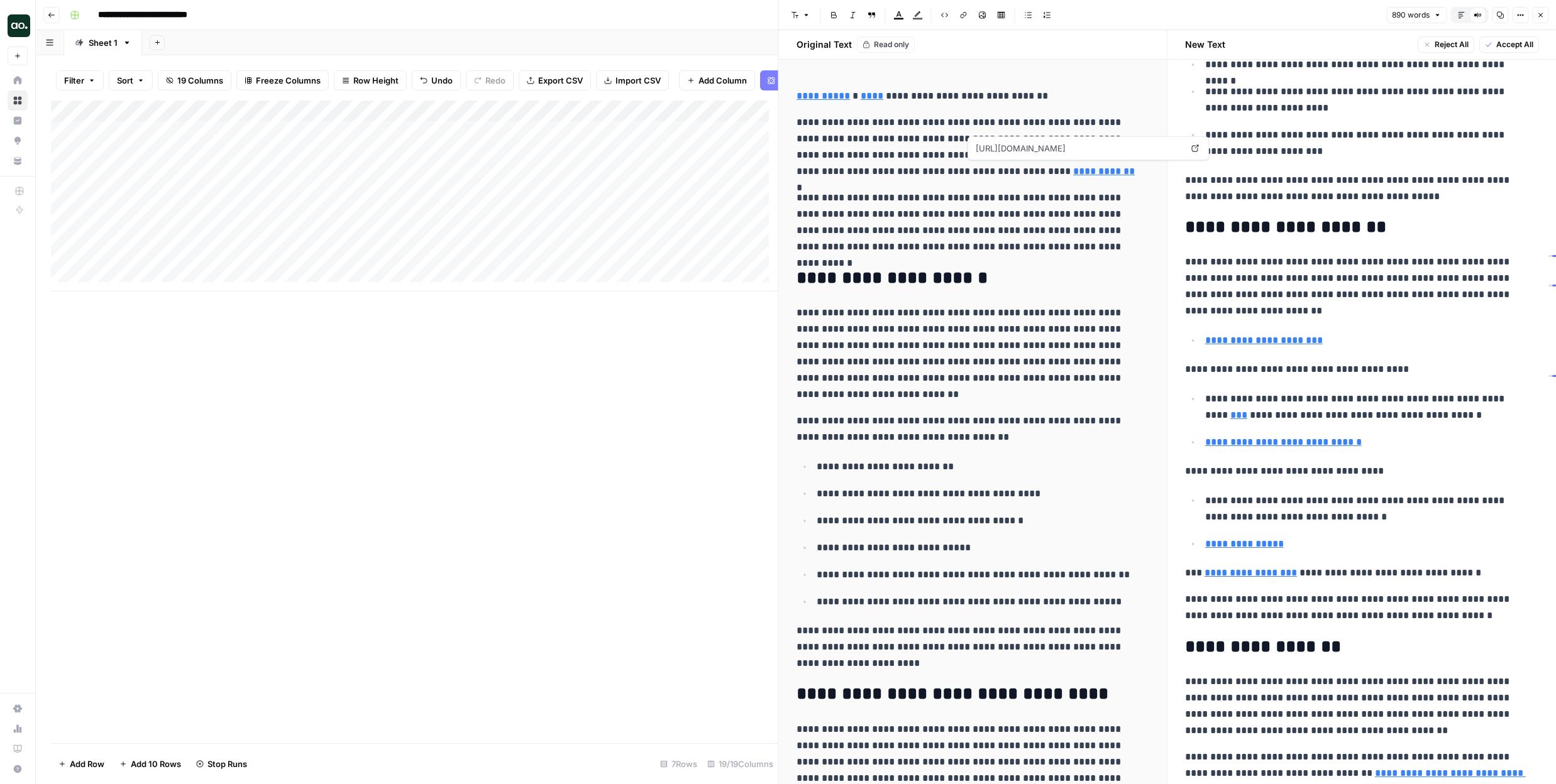
scroll to position [1645, 0]
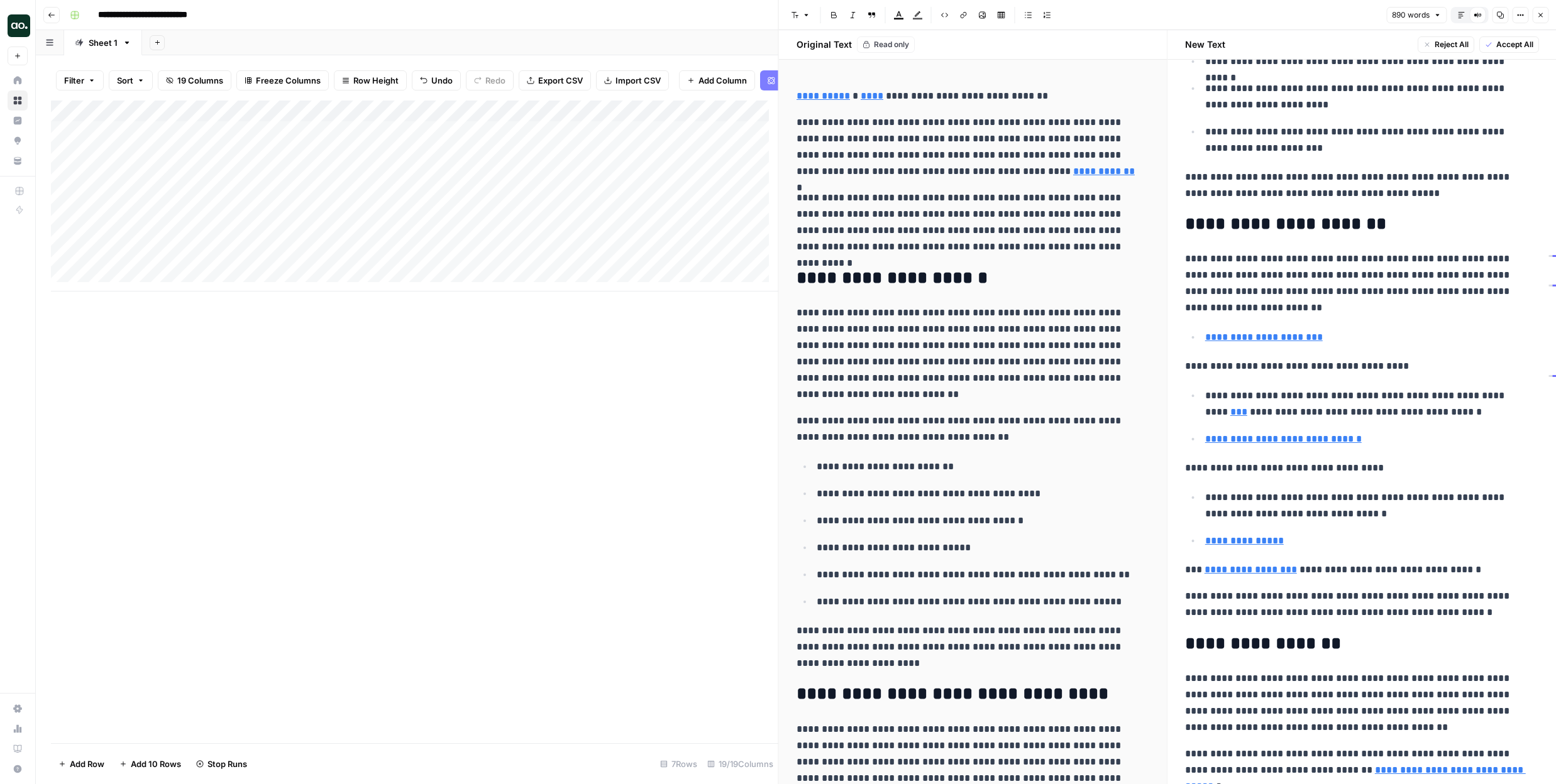
click at [559, 524] on div "Add Column" at bounding box center [414, 422] width 727 height 643
click at [1546, 13] on button "Close" at bounding box center [1540, 14] width 16 height 16
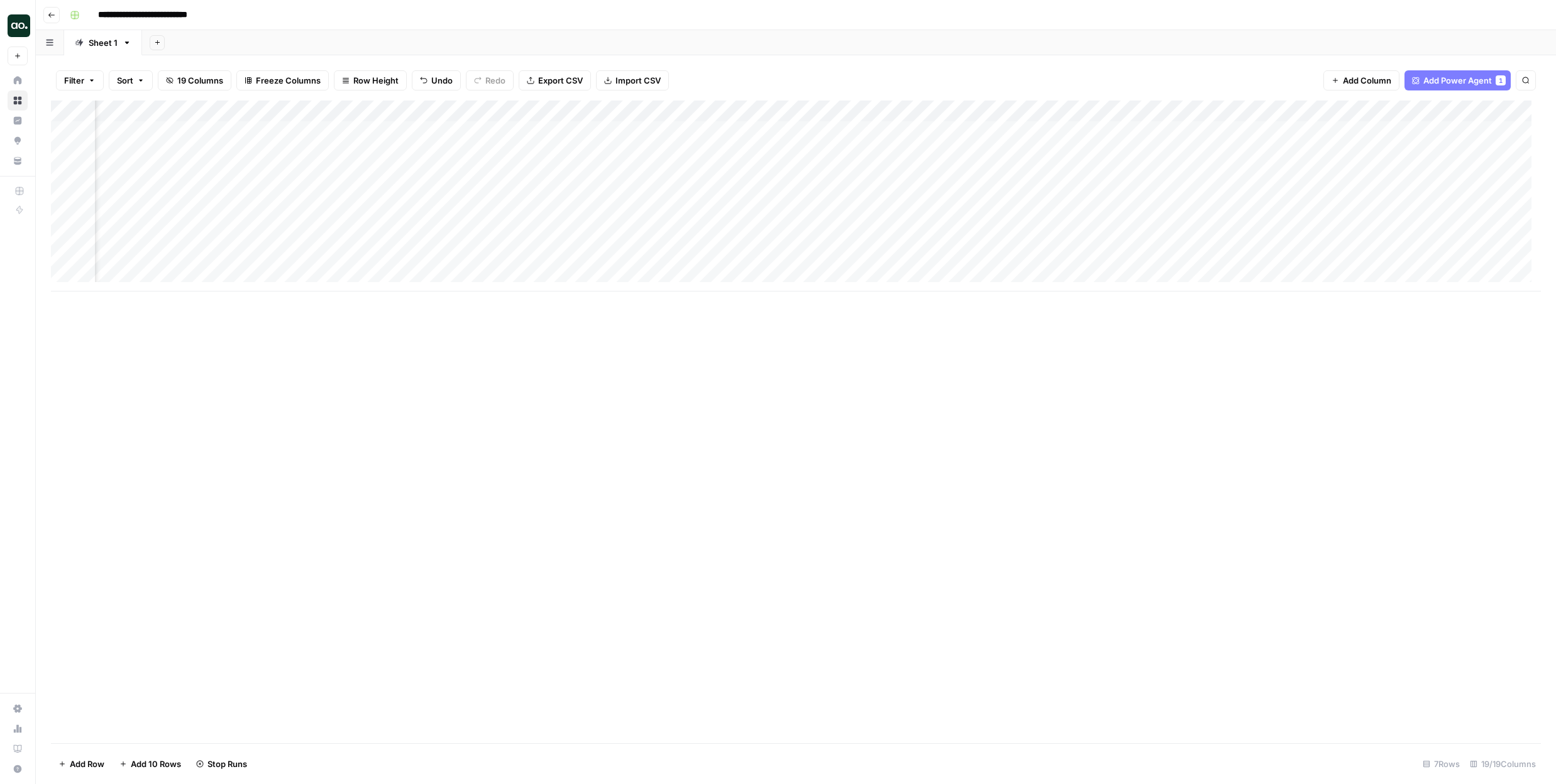
scroll to position [0, 1230]
click at [841, 131] on div "Add Column" at bounding box center [795, 196] width 1489 height 191
click at [841, 155] on div "Add Column" at bounding box center [795, 196] width 1489 height 191
click at [836, 177] on div "Add Column" at bounding box center [795, 196] width 1489 height 191
click at [838, 196] on div "Add Column" at bounding box center [795, 196] width 1489 height 191
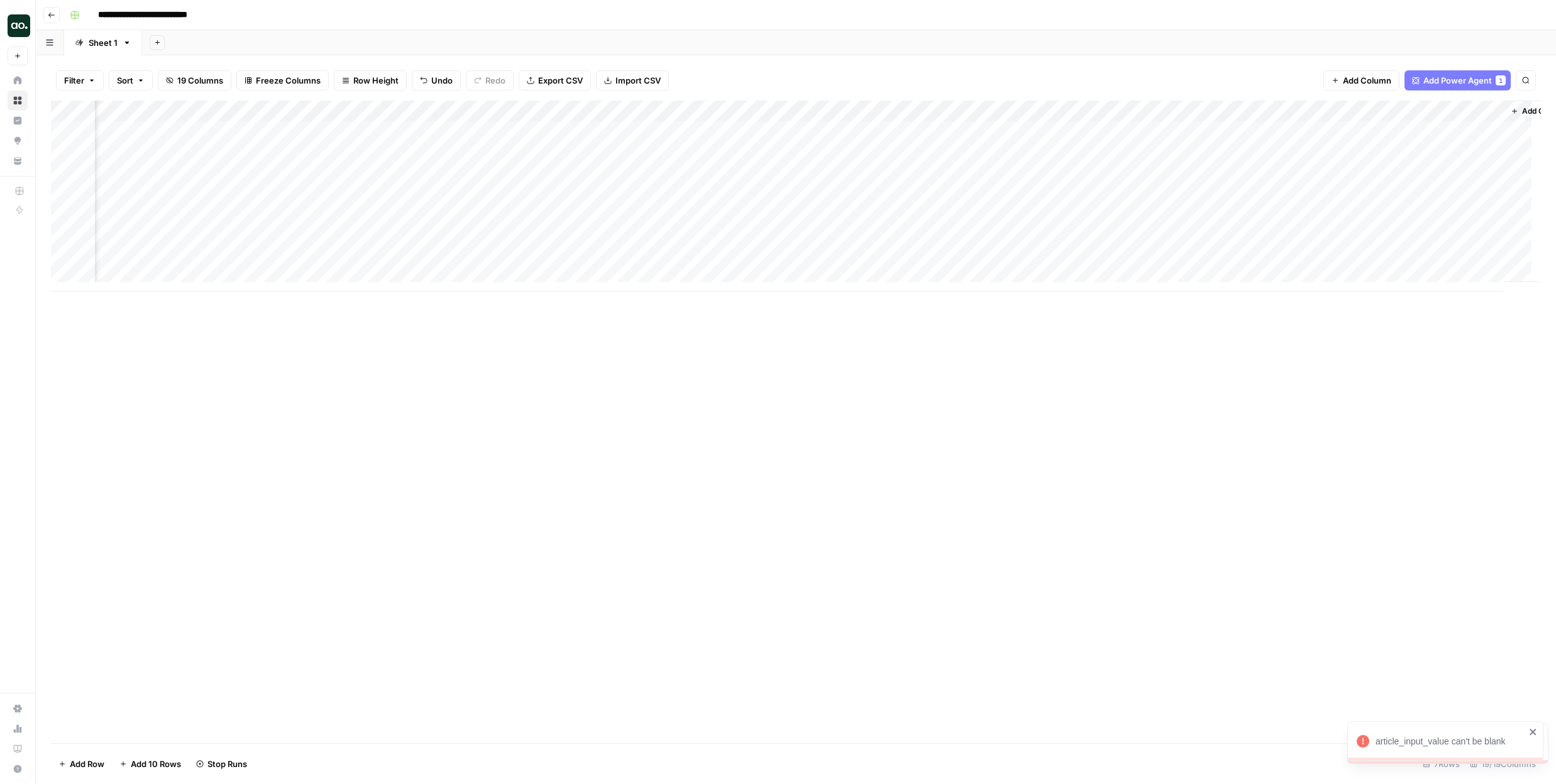
click at [413, 131] on div "Add Column" at bounding box center [795, 196] width 1489 height 191
click at [344, 197] on div "Add Column" at bounding box center [795, 196] width 1489 height 191
click at [385, 196] on div "Add Column" at bounding box center [795, 196] width 1489 height 191
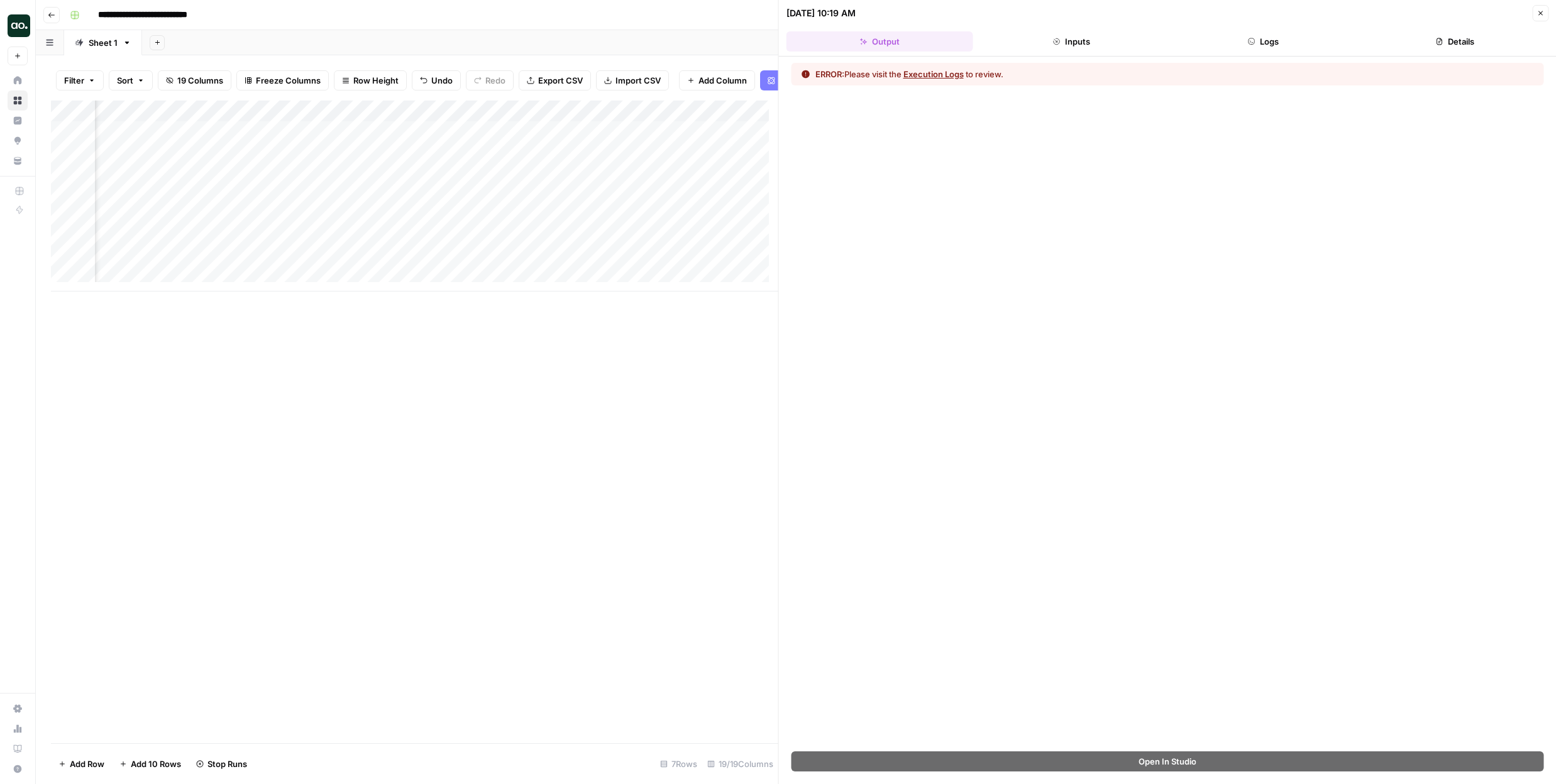
click at [937, 73] on button "Execution Logs" at bounding box center [933, 73] width 60 height 12
click at [406, 205] on div "Add Column" at bounding box center [414, 196] width 727 height 191
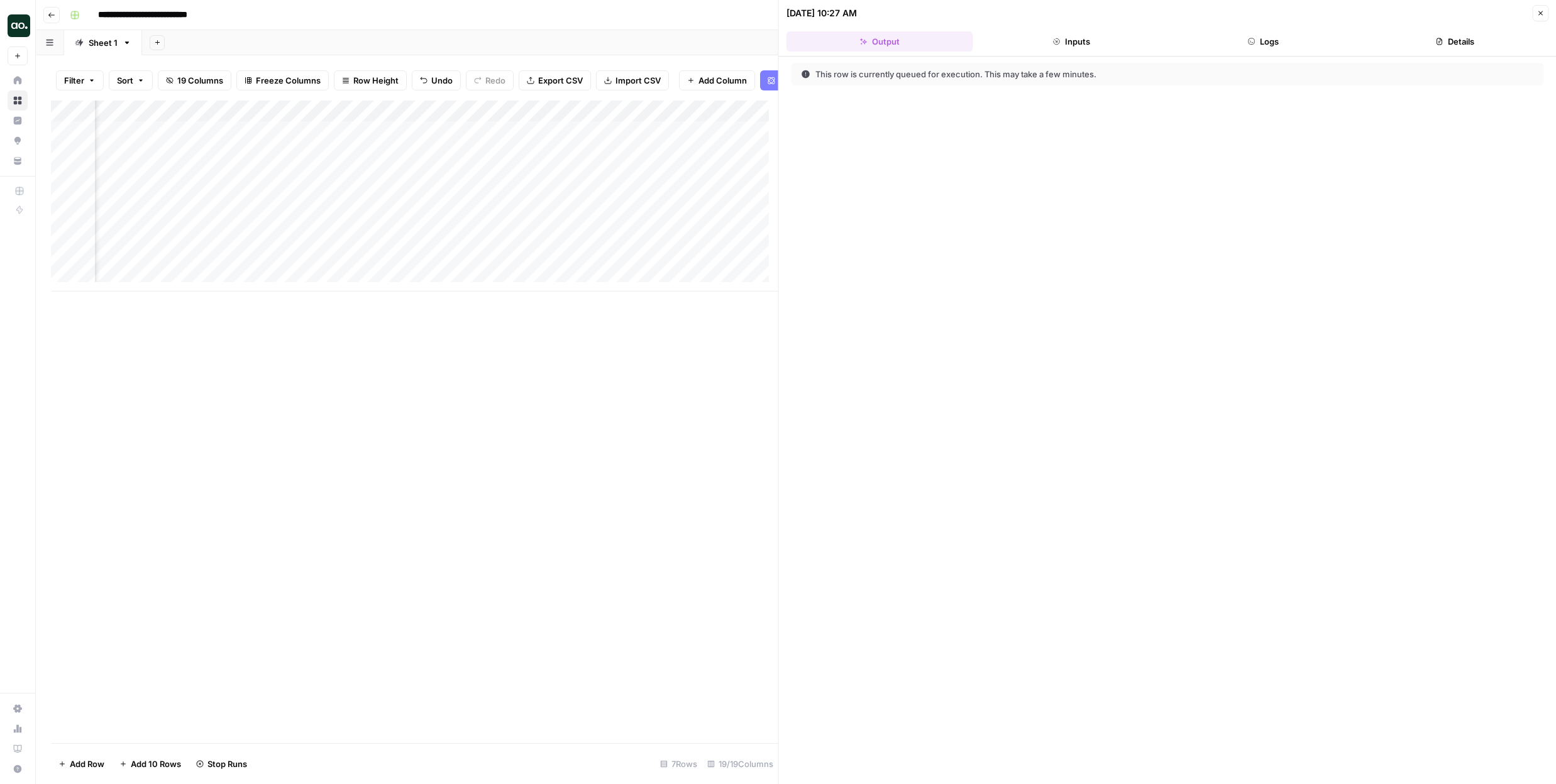
click at [1543, 13] on icon "button" at bounding box center [1540, 13] width 8 height 8
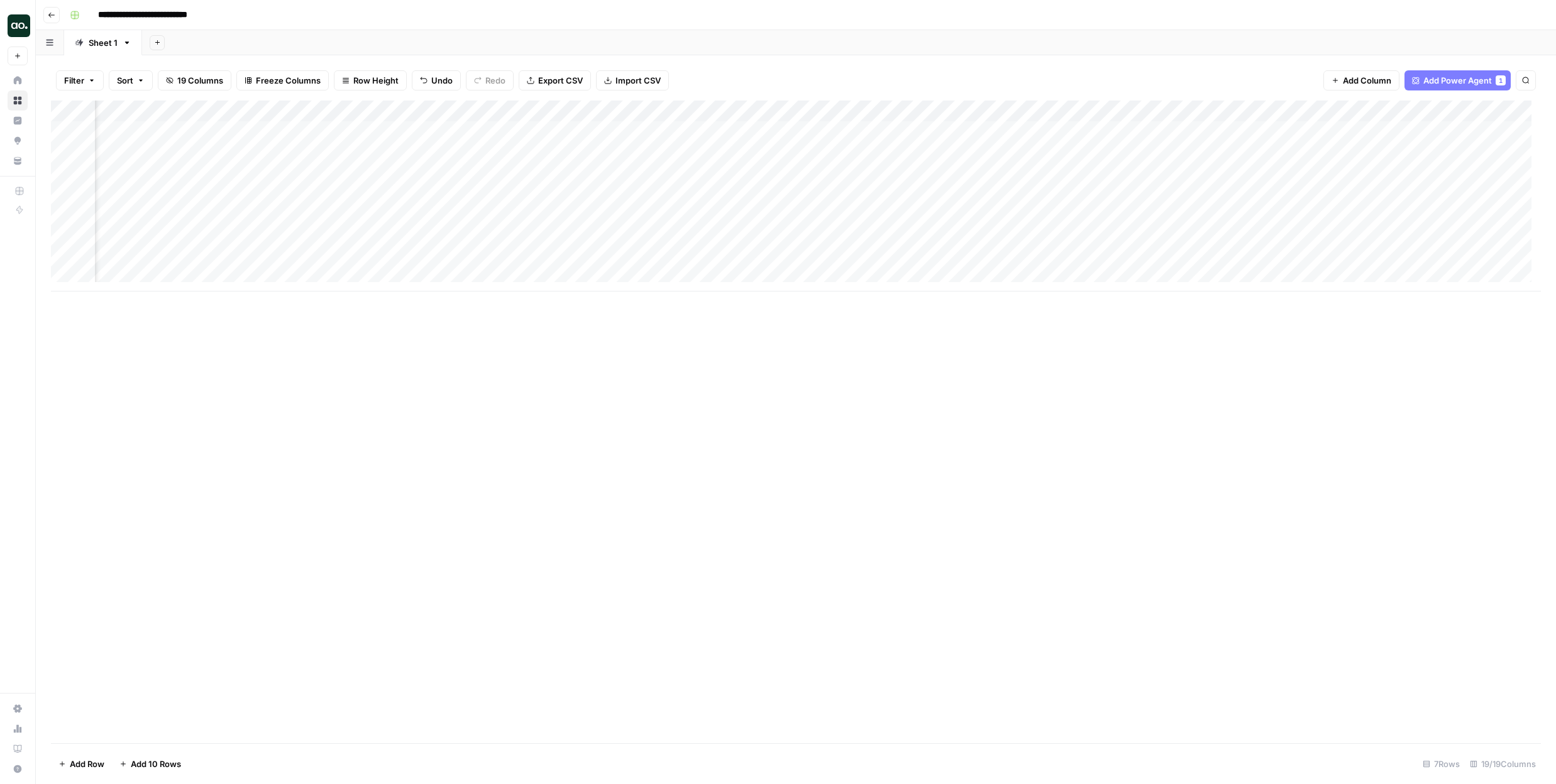
scroll to position [0, 711]
click at [838, 132] on div "Add Column" at bounding box center [795, 196] width 1489 height 191
click at [837, 132] on div "Add Column" at bounding box center [795, 196] width 1489 height 191
click at [834, 154] on div "Add Column" at bounding box center [795, 196] width 1489 height 191
click at [836, 154] on div "Add Column" at bounding box center [795, 196] width 1489 height 191
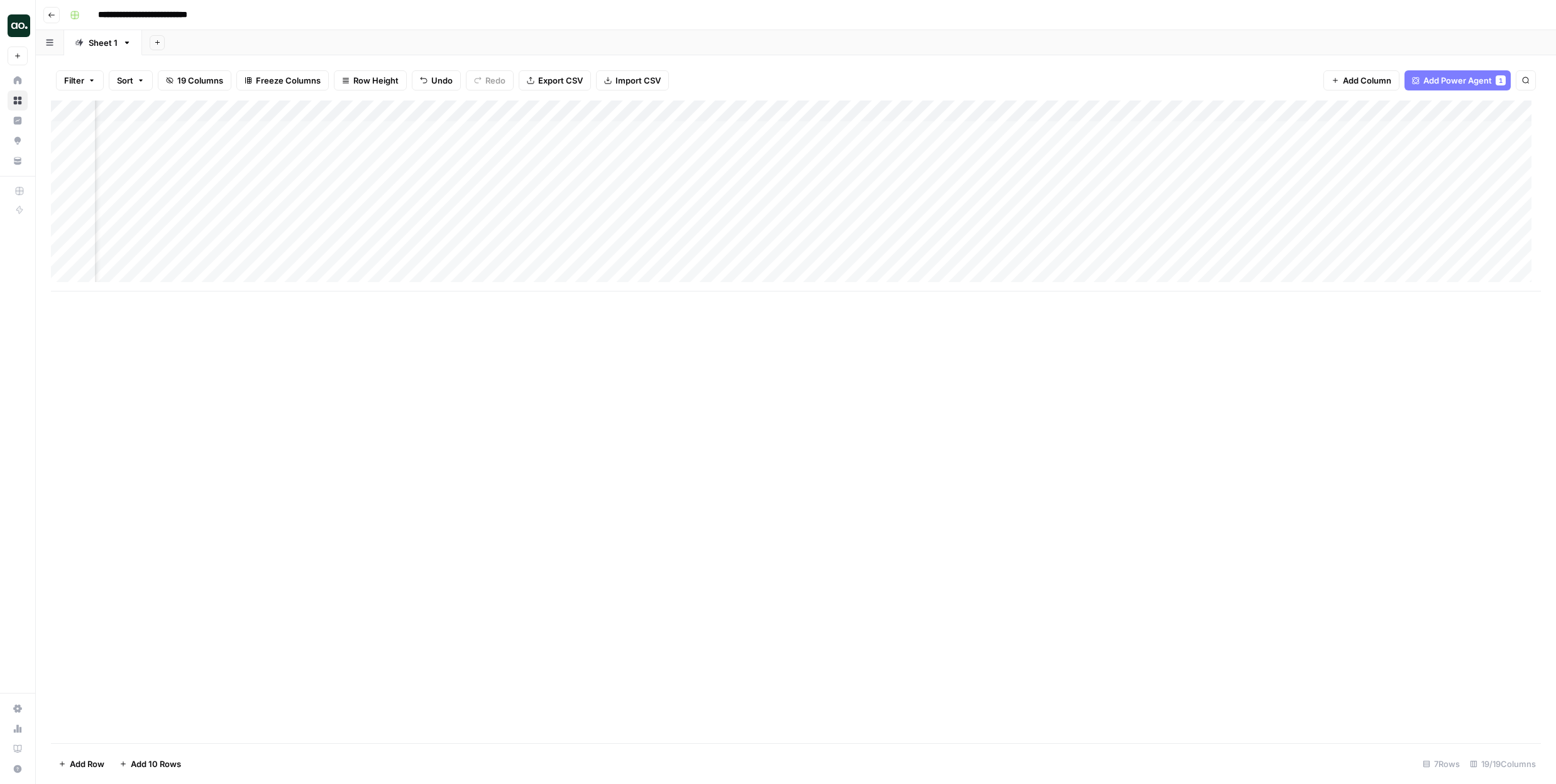
scroll to position [0, 711]
click at [412, 131] on div "Add Column" at bounding box center [795, 196] width 1489 height 191
click at [896, 129] on div "Add Column" at bounding box center [795, 196] width 1489 height 191
click at [1536, 732] on icon "close" at bounding box center [1538, 734] width 9 height 10
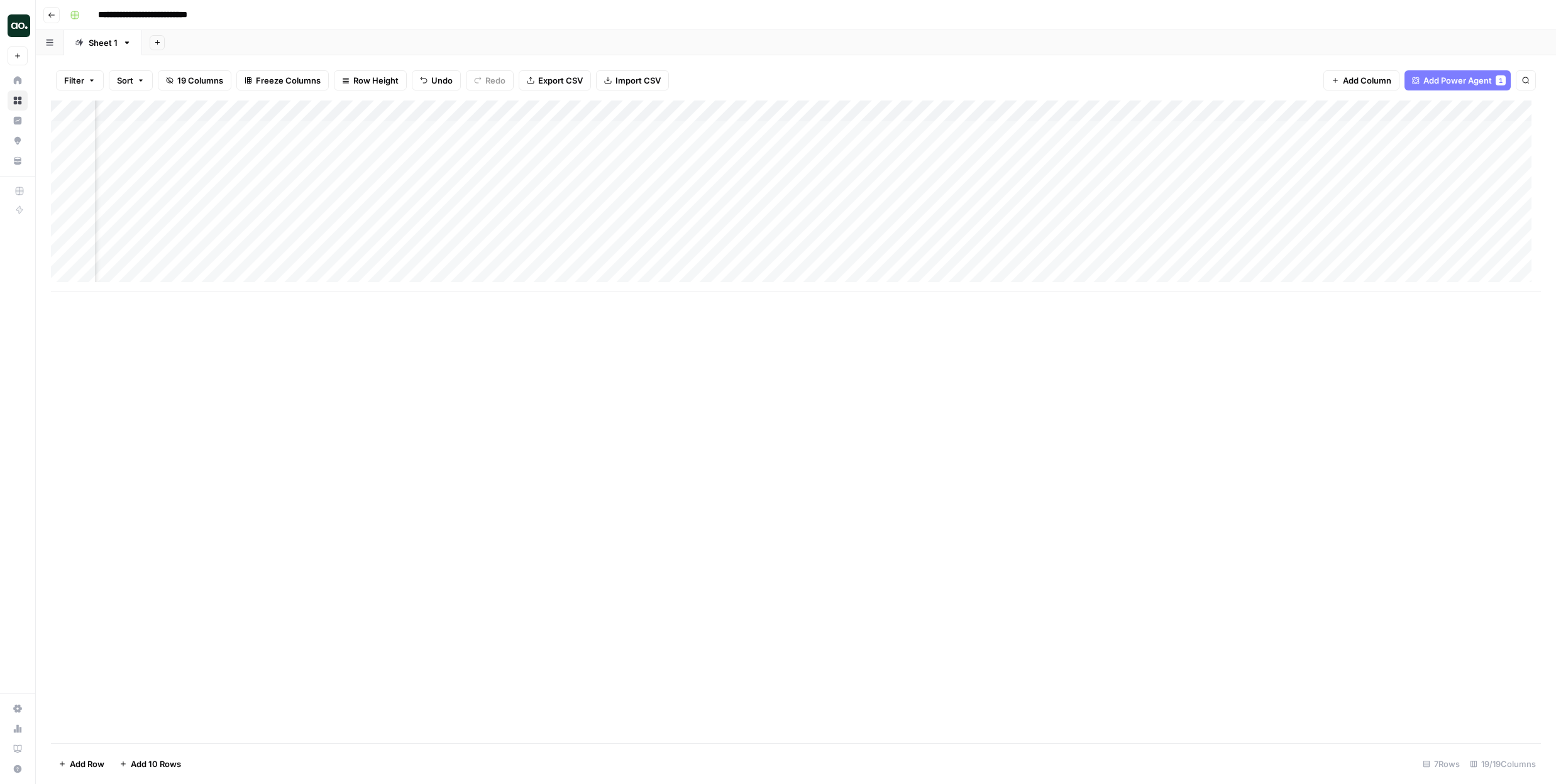
scroll to position [0, 0]
drag, startPoint x: 375, startPoint y: 128, endPoint x: 369, endPoint y: 253, distance: 125.1
click at [369, 253] on div "Add Column" at bounding box center [795, 196] width 1489 height 191
click at [1214, 134] on div "Add Column" at bounding box center [795, 196] width 1489 height 191
drag, startPoint x: 139, startPoint y: 132, endPoint x: 130, endPoint y: 257, distance: 125.3
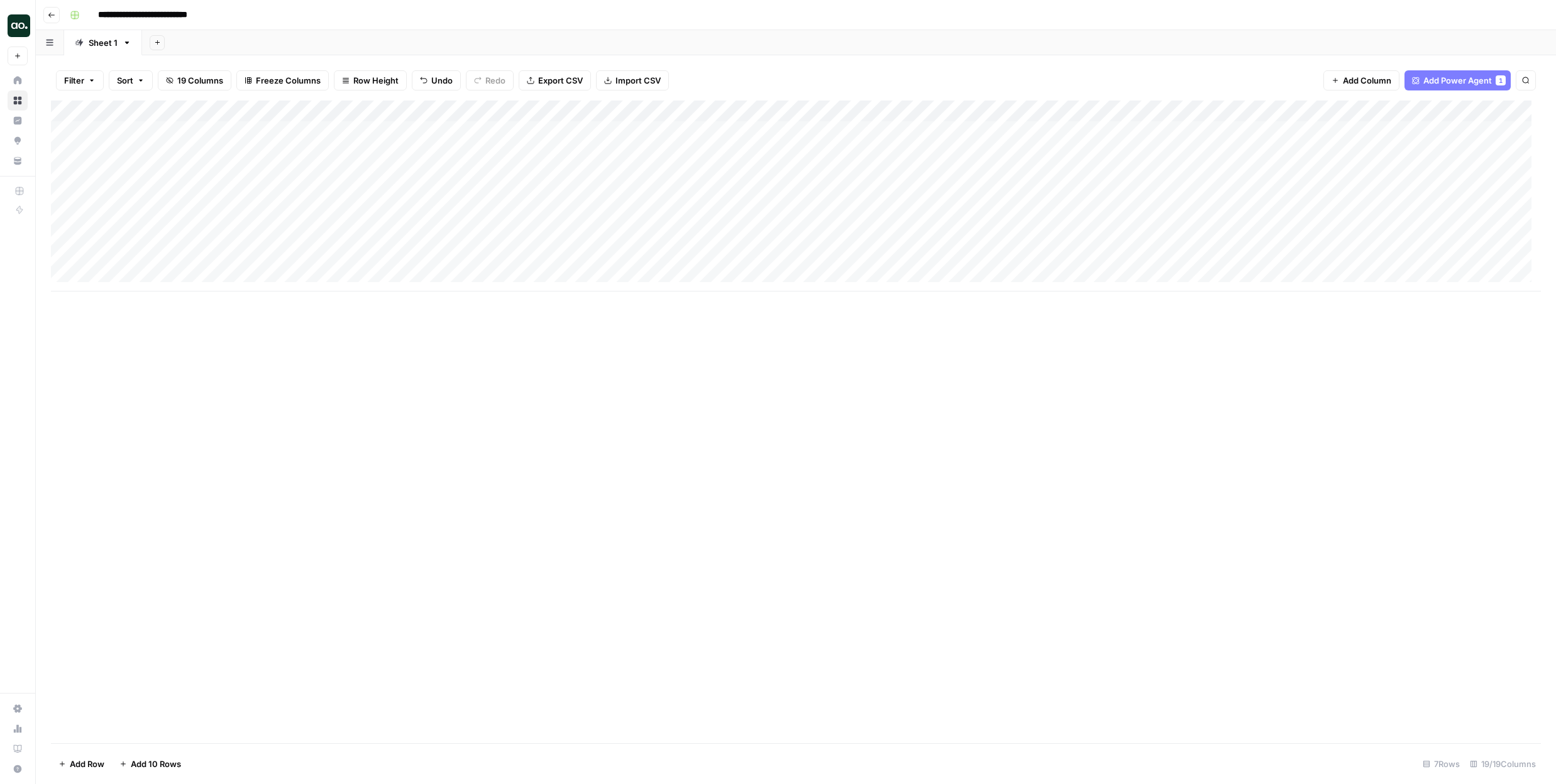
click at [130, 257] on div "Add Column" at bounding box center [795, 196] width 1489 height 191
click at [1281, 132] on div "Add Column" at bounding box center [795, 196] width 1489 height 191
click at [1289, 165] on div "Add Column" at bounding box center [795, 196] width 1489 height 191
click at [1539, 735] on icon "close" at bounding box center [1537, 734] width 7 height 7
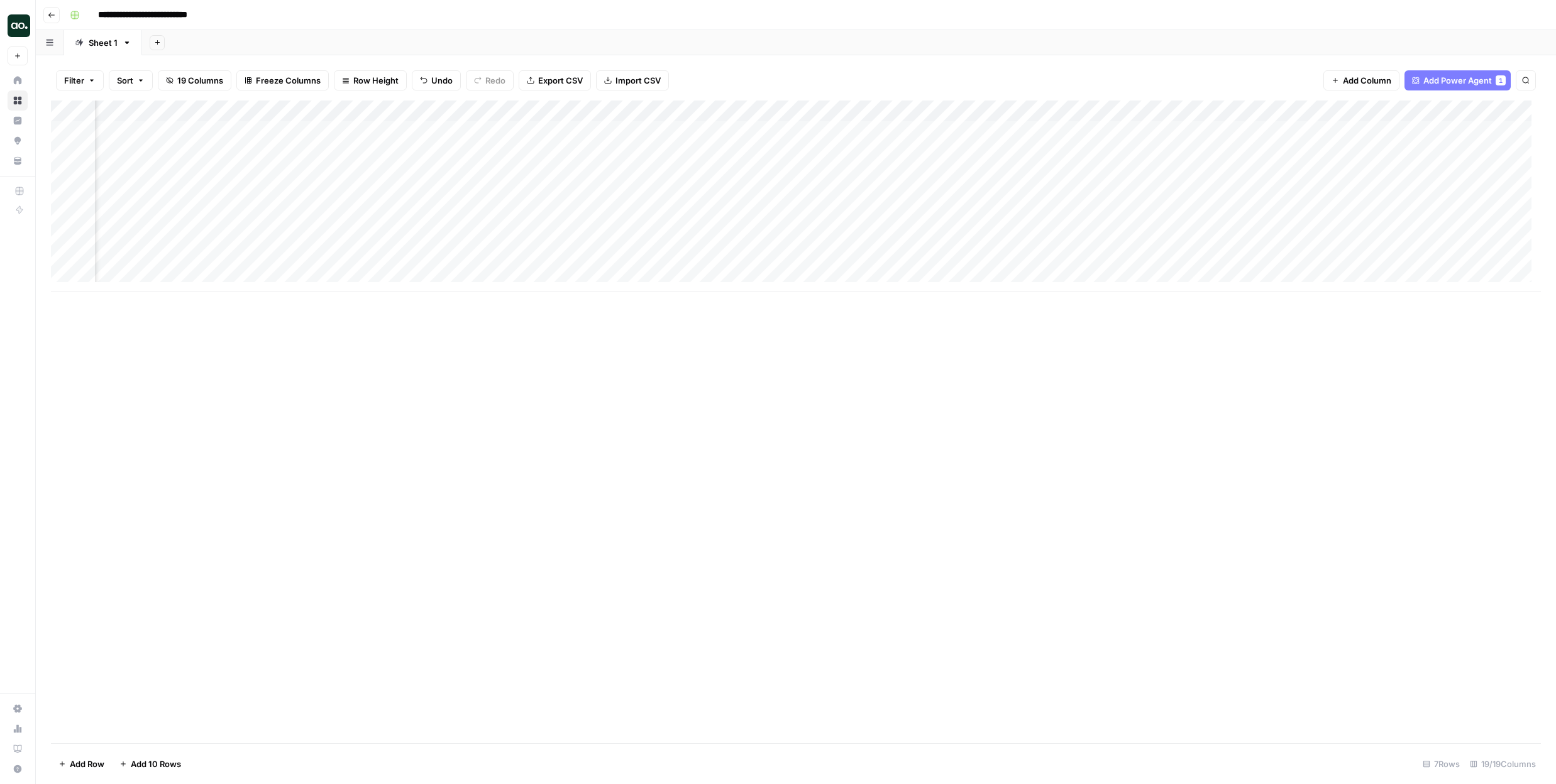
click at [1159, 134] on div "Add Column" at bounding box center [795, 196] width 1489 height 191
click at [1041, 131] on div "Add Column" at bounding box center [795, 196] width 1489 height 191
click at [931, 128] on div "Add Column" at bounding box center [795, 196] width 1489 height 191
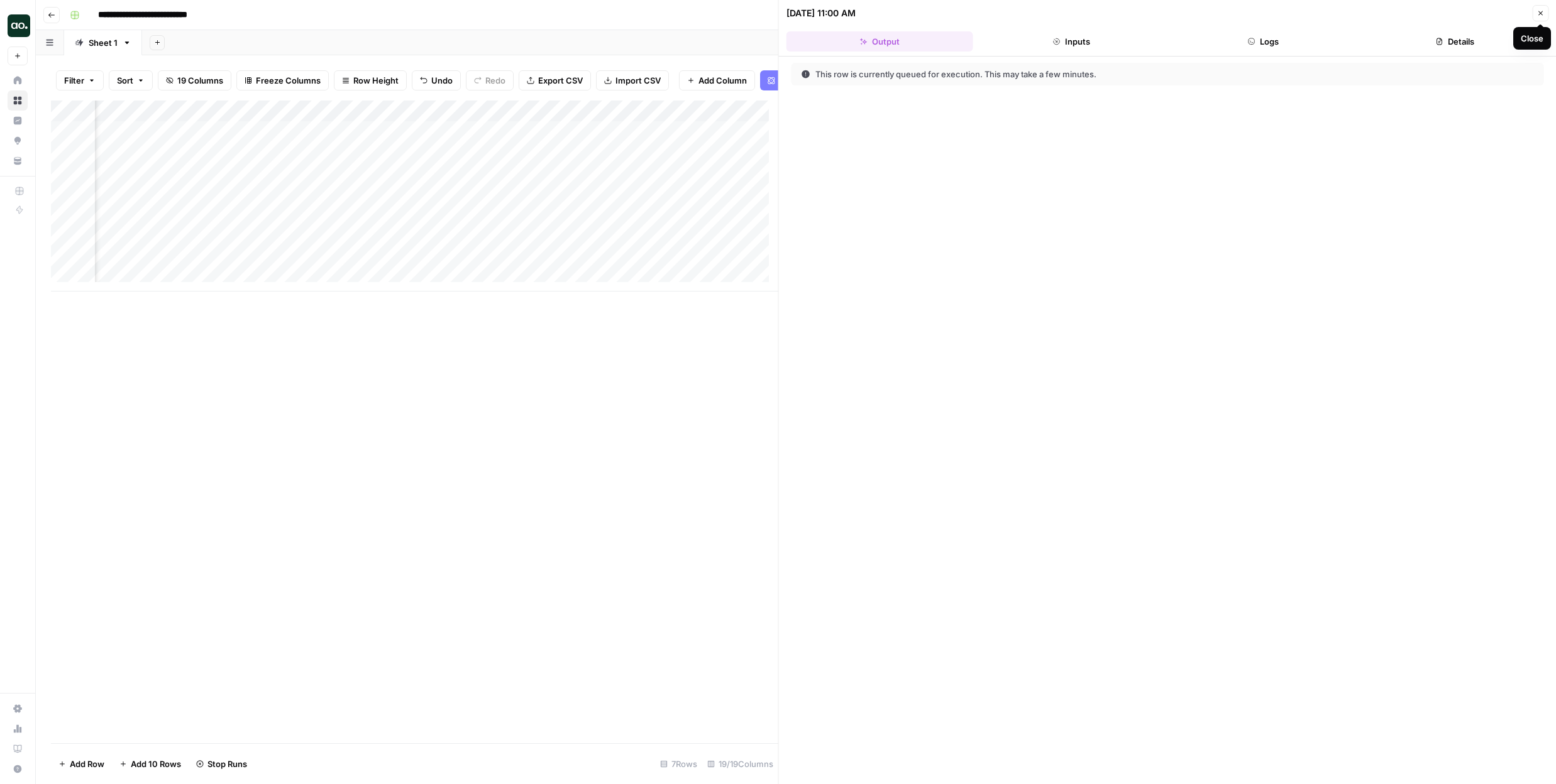
click at [1539, 17] on button "Close" at bounding box center [1540, 12] width 16 height 16
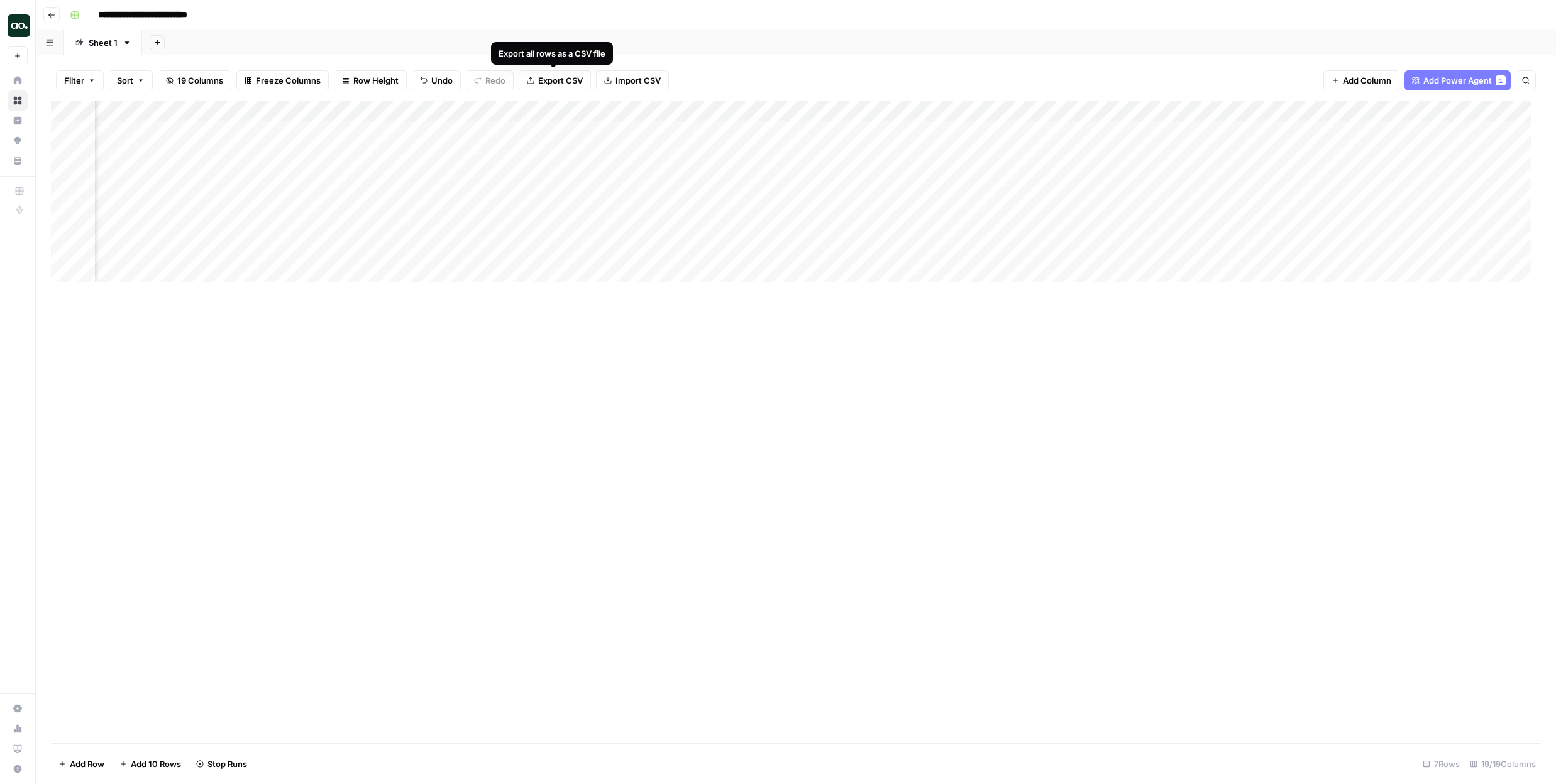
click at [574, 80] on span "Export CSV" at bounding box center [560, 80] width 45 height 12
